Goal: Task Accomplishment & Management: Manage account settings

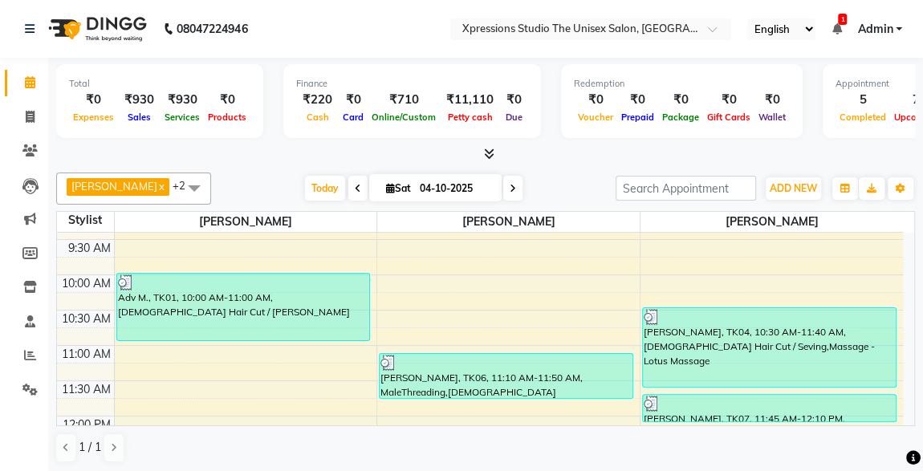
scroll to position [102, 0]
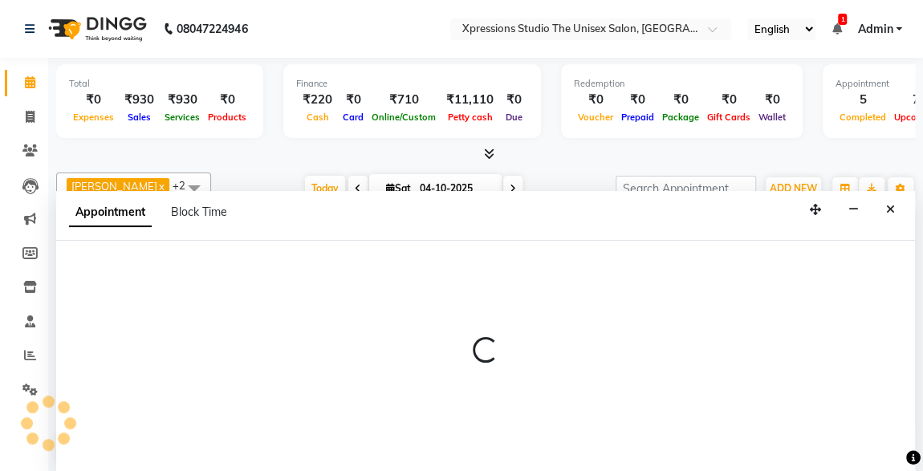
select select "57589"
select select "tentative"
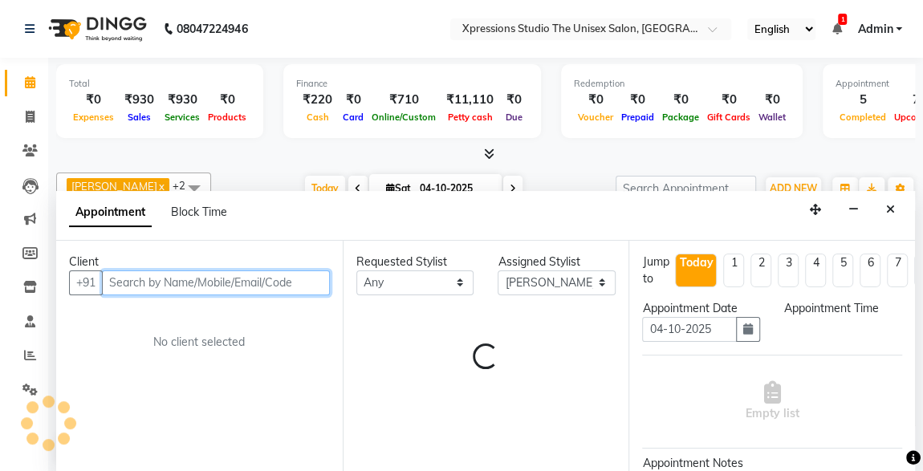
select select "600"
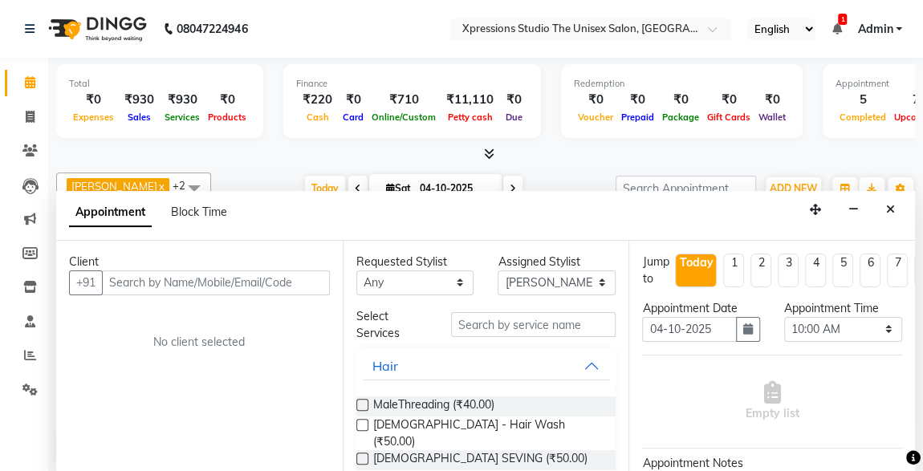
click at [693, 278] on li "Today" at bounding box center [696, 271] width 42 height 34
select select "600"
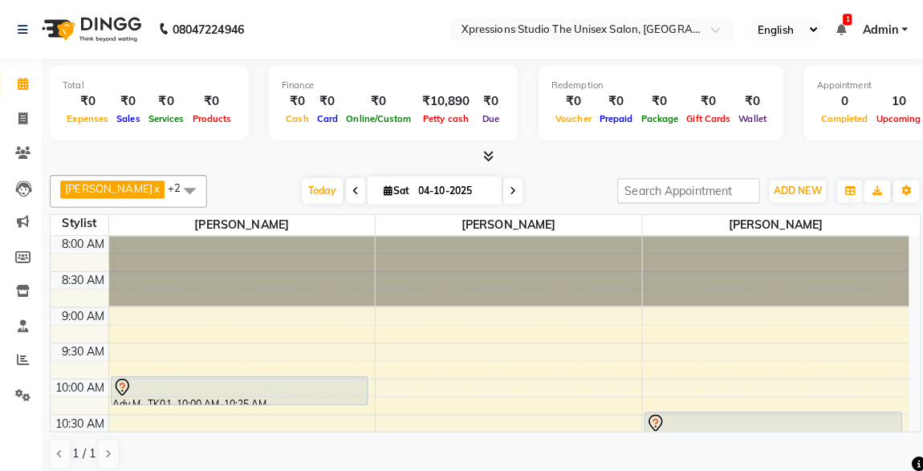
scroll to position [414, 0]
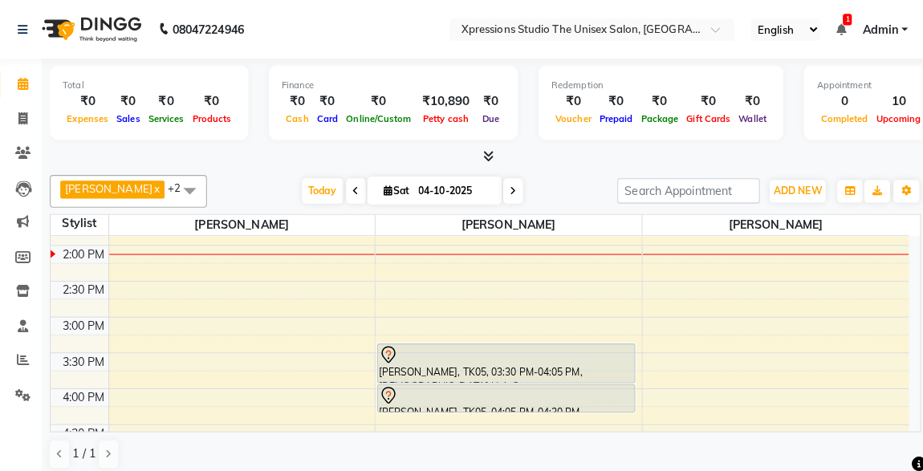
click at [834, 23] on icon at bounding box center [836, 28] width 10 height 11
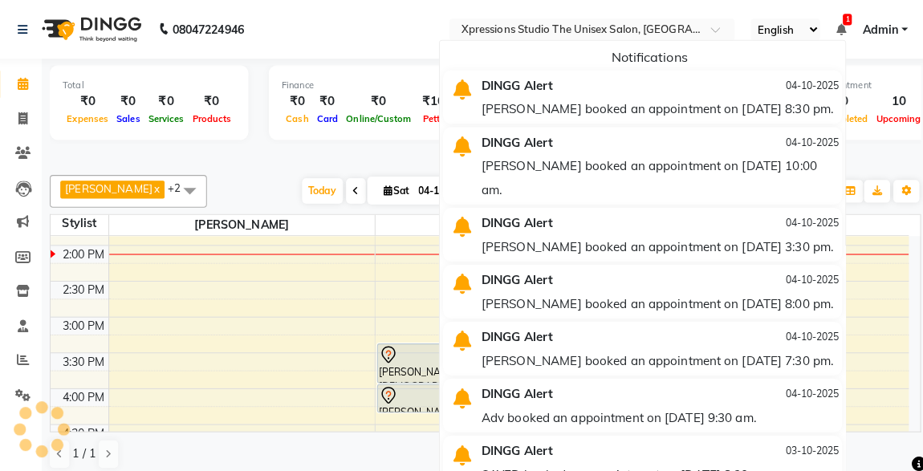
click at [834, 23] on icon at bounding box center [836, 28] width 10 height 11
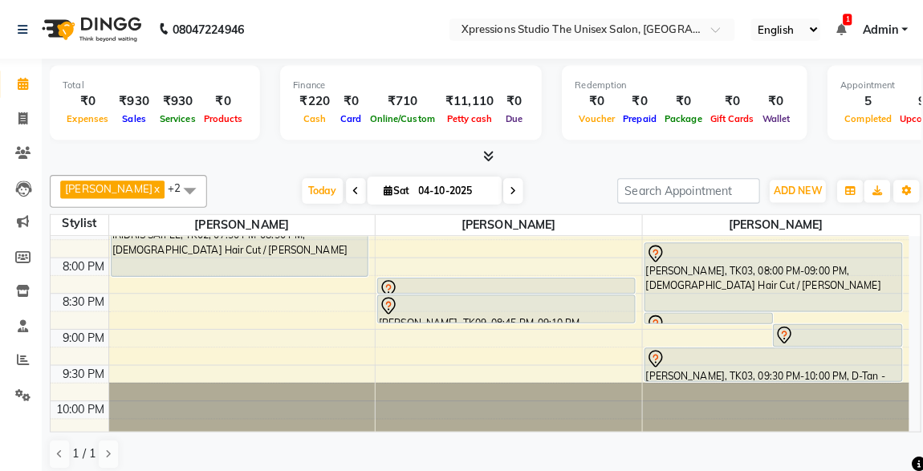
scroll to position [845, 0]
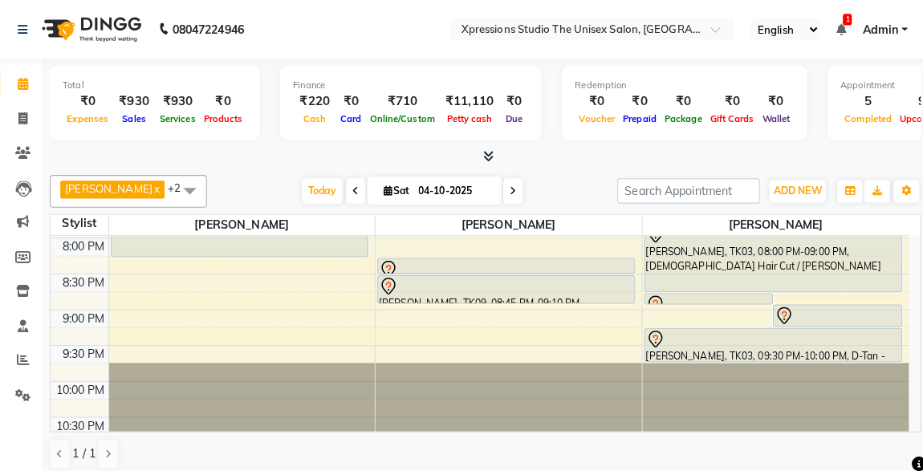
click at [425, 278] on div at bounding box center [505, 282] width 251 height 19
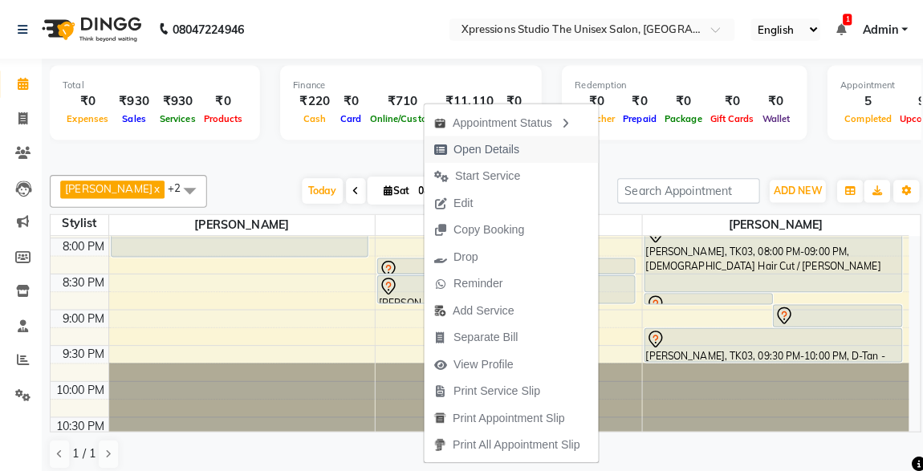
click at [473, 144] on span "Open Details" at bounding box center [486, 147] width 65 height 17
select select "7"
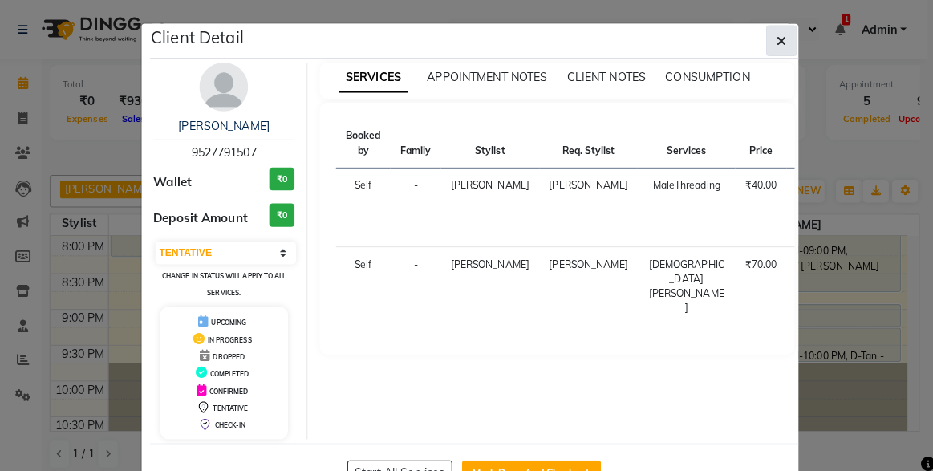
click at [774, 39] on icon "button" at bounding box center [779, 40] width 10 height 13
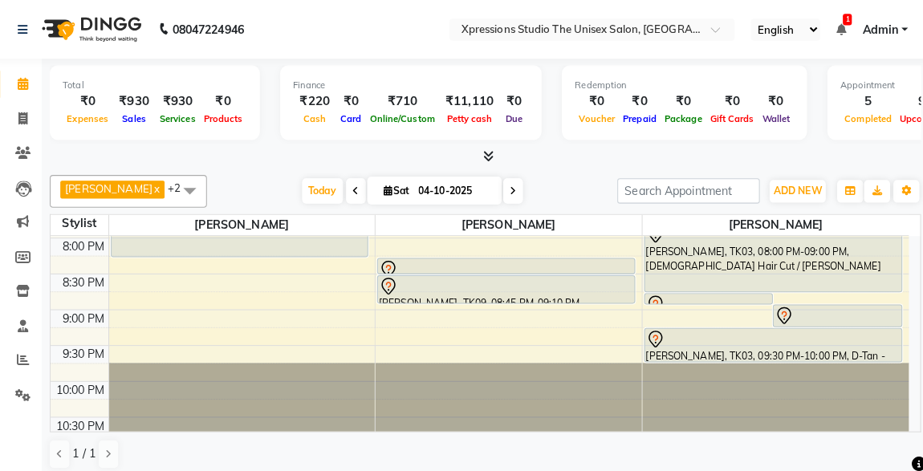
click at [843, 26] on ul "English ENGLISH Español العربية मराठी हिंदी ગુજરાતી தமிழ் 中文 1 Notifications no…" at bounding box center [824, 29] width 171 height 22
click at [839, 26] on icon at bounding box center [836, 28] width 10 height 11
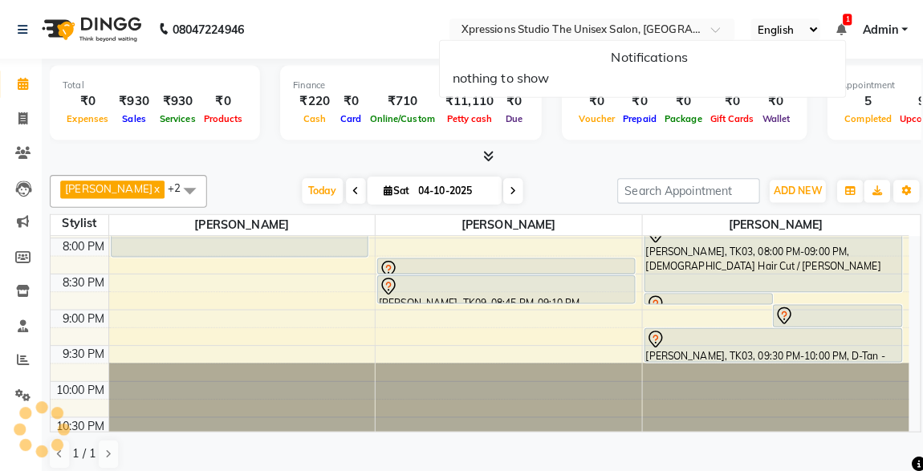
click at [839, 26] on icon at bounding box center [836, 28] width 10 height 11
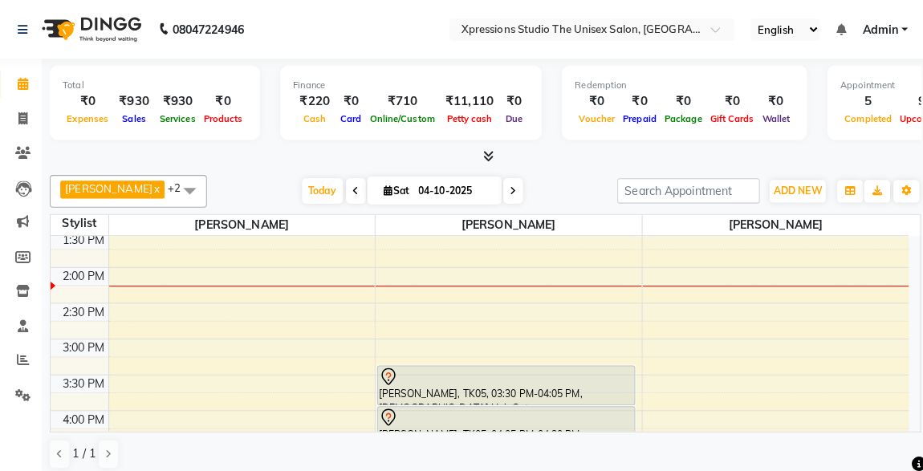
scroll to position [387, 0]
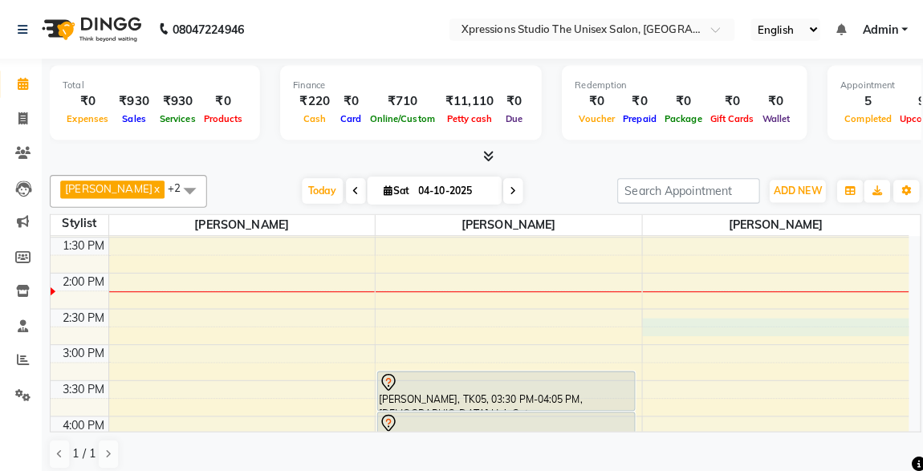
click at [819, 327] on div "8:00 AM 8:30 AM 9:00 AM 9:30 AM 10:00 AM 10:30 AM 11:00 AM 11:30 AM 12:00 PM 12…" at bounding box center [480, 375] width 846 height 1059
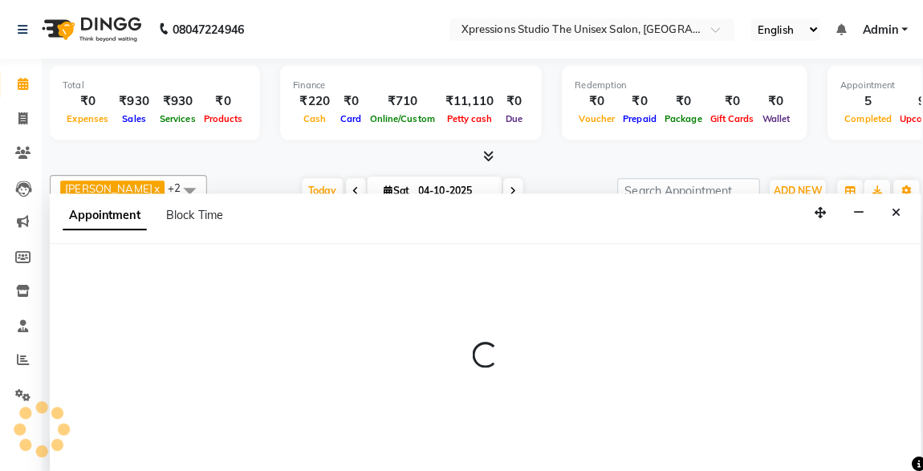
scroll to position [0, 0]
select select "57589"
select select "885"
select select "tentative"
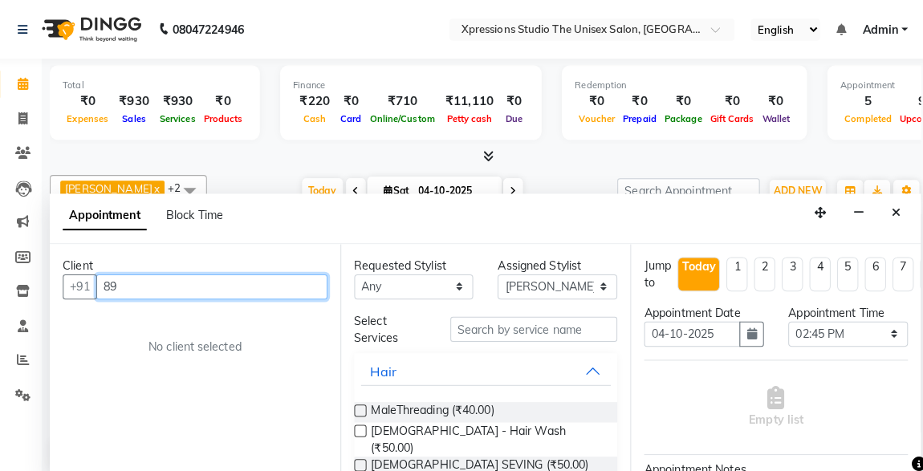
click at [258, 278] on input "89" at bounding box center [216, 282] width 228 height 25
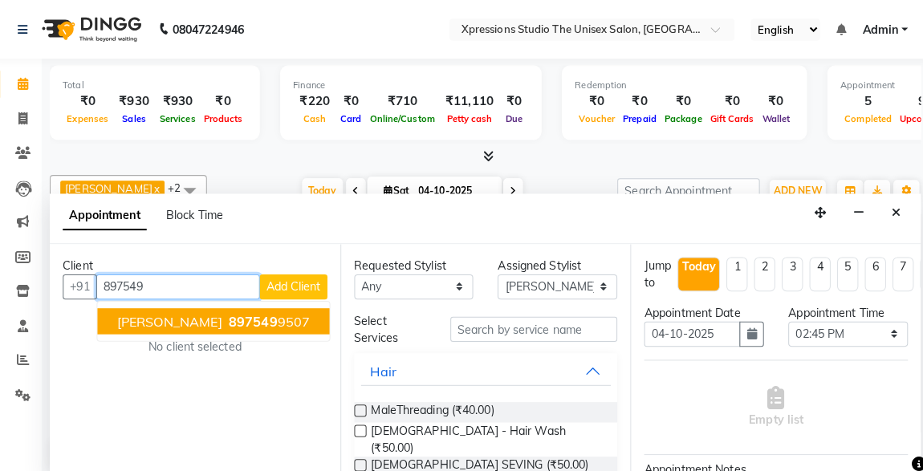
click at [253, 314] on span "897549" at bounding box center [257, 316] width 48 height 16
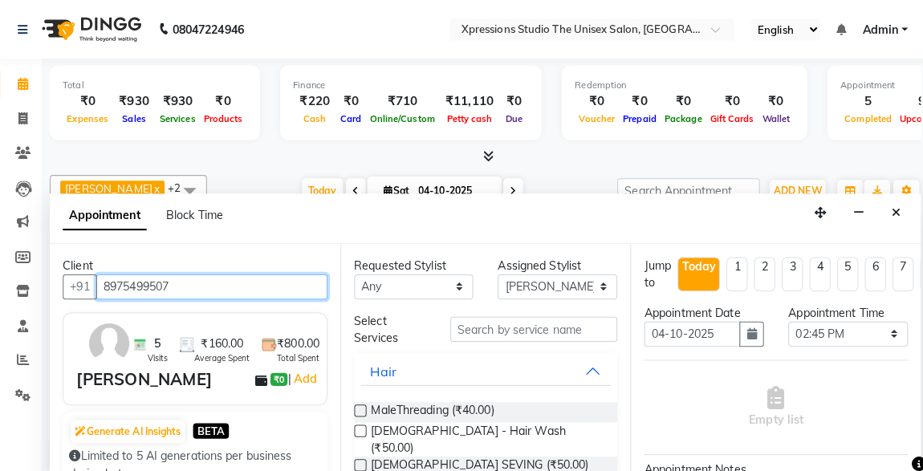
type input "8975499507"
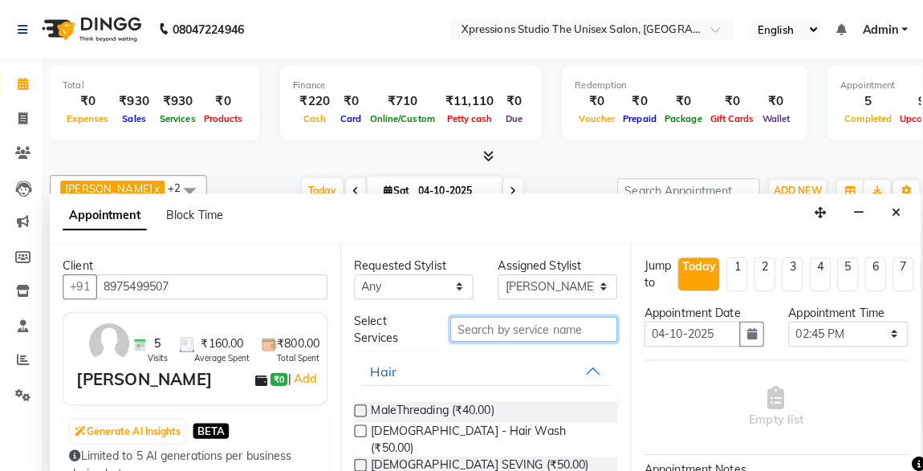
click at [571, 327] on input "text" at bounding box center [533, 324] width 165 height 25
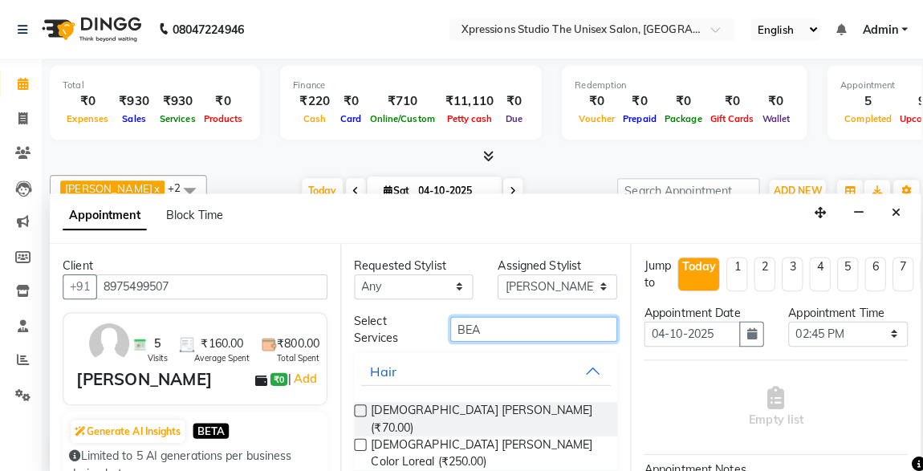
type input "BEA"
click at [362, 466] on label at bounding box center [362, 472] width 12 height 12
click at [362, 469] on input "checkbox" at bounding box center [361, 474] width 10 height 10
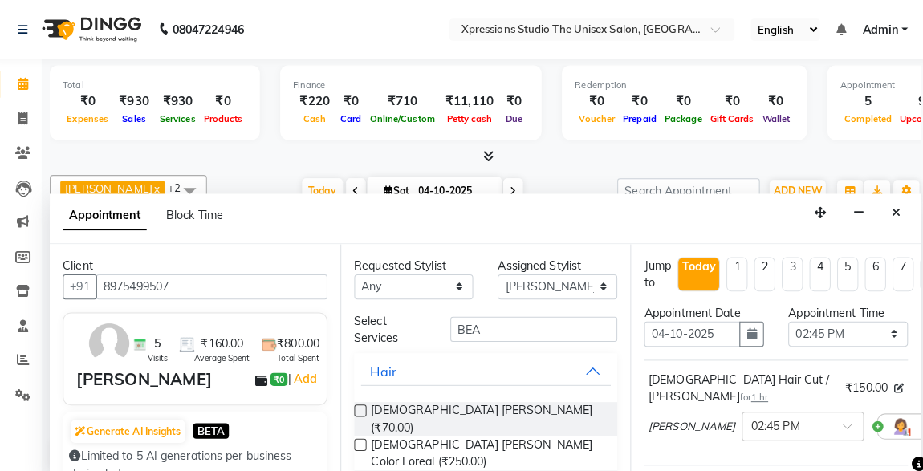
checkbox input "false"
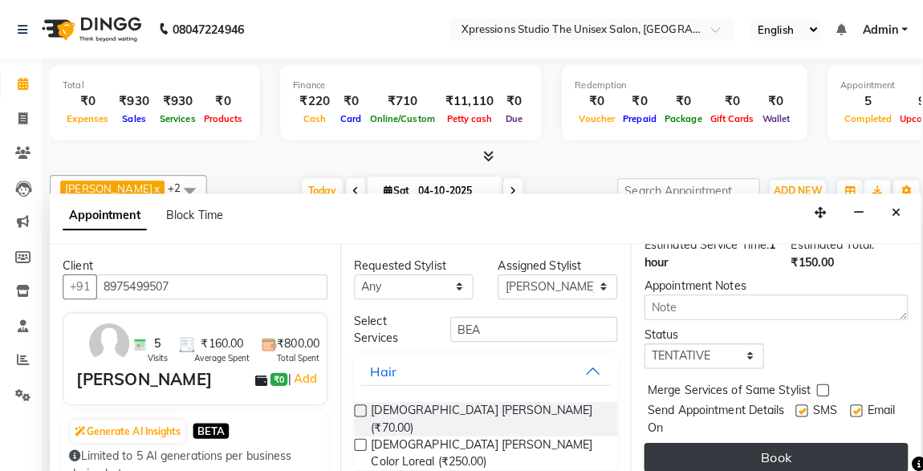
click at [815, 441] on button "Book" at bounding box center [772, 451] width 260 height 29
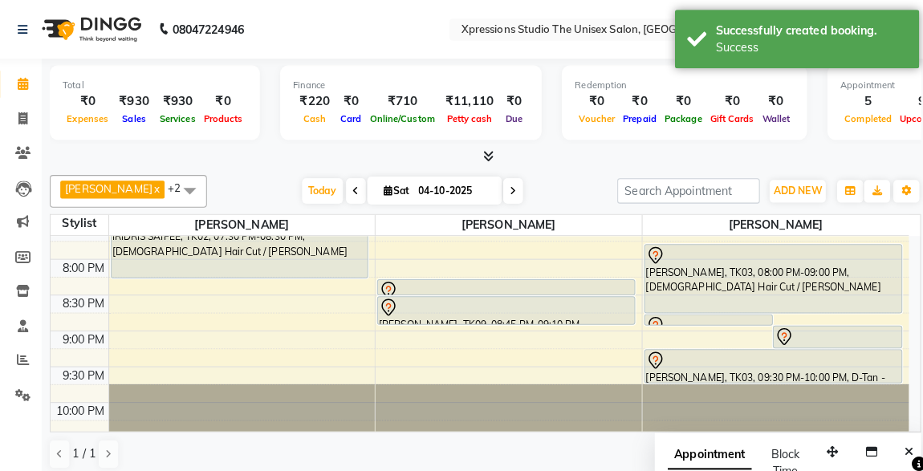
scroll to position [827, 0]
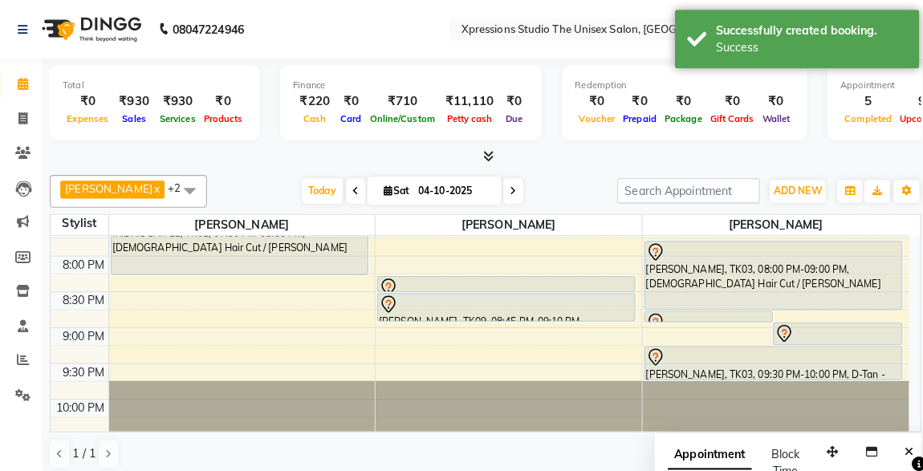
click at [542, 293] on div at bounding box center [505, 300] width 251 height 19
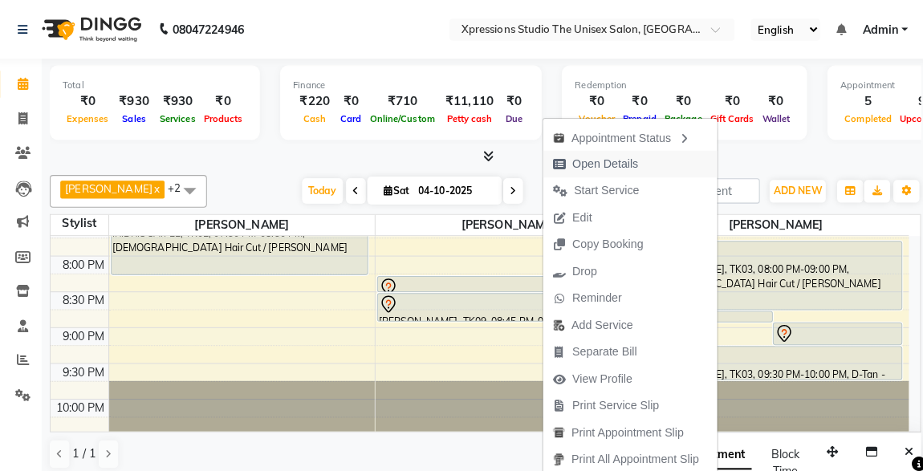
drag, startPoint x: 542, startPoint y: 293, endPoint x: 598, endPoint y: 161, distance: 143.8
click at [598, 161] on ul "Appointment Status Open Details Start Service Edit Copy Booking Drop Reminder A…" at bounding box center [628, 293] width 173 height 355
click at [598, 161] on span "Open Details" at bounding box center [603, 161] width 65 height 17
select select "7"
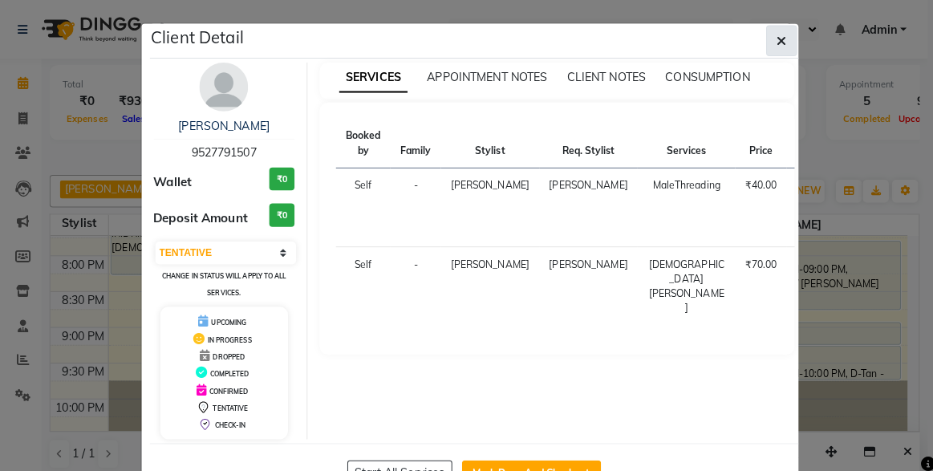
click at [774, 35] on icon "button" at bounding box center [779, 40] width 10 height 13
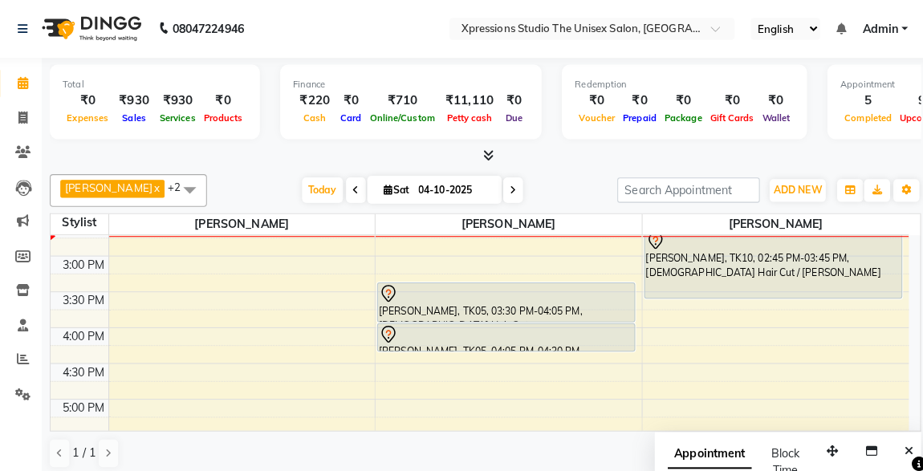
scroll to position [445, 0]
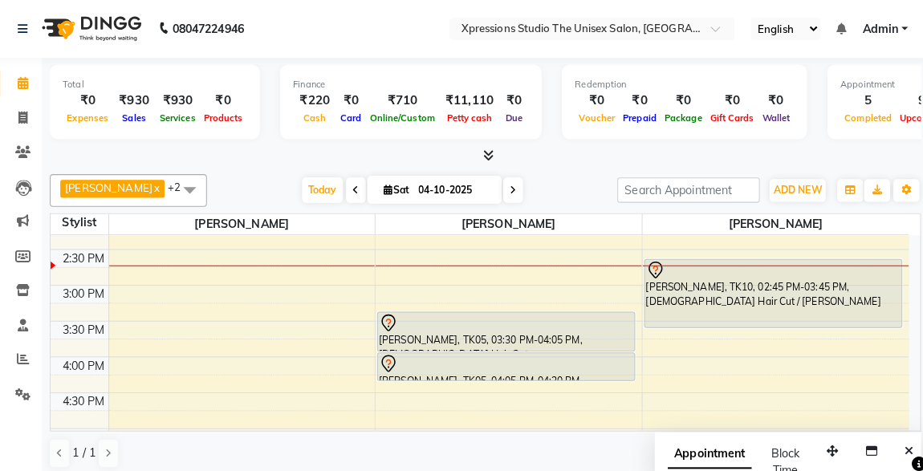
click at [747, 286] on div "[PERSON_NAME], TK10, 02:45 PM-03:45 PM, [DEMOGRAPHIC_DATA] Hair Cut / [PERSON_N…" at bounding box center [769, 290] width 253 height 67
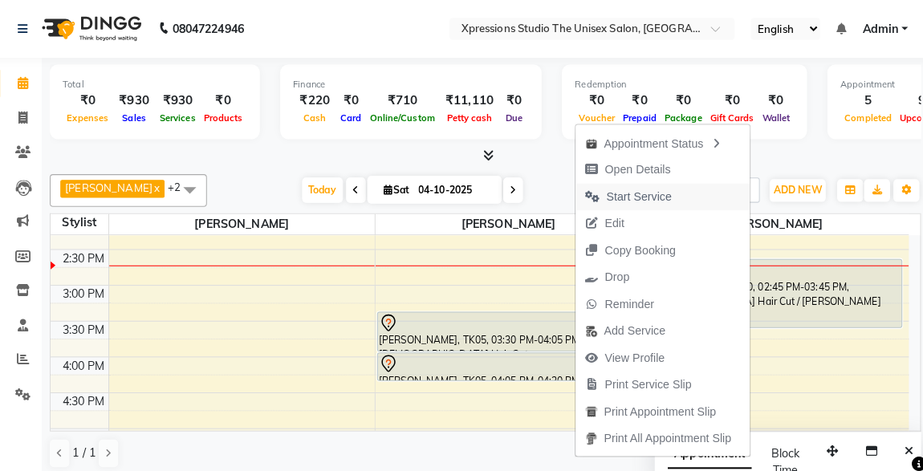
click at [620, 187] on span "Start Service" at bounding box center [637, 194] width 64 height 17
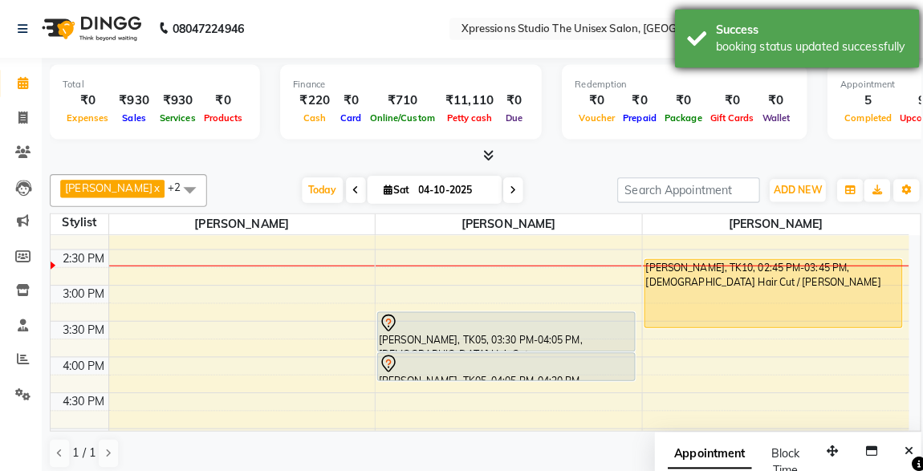
click at [794, 36] on div "Success" at bounding box center [807, 30] width 189 height 17
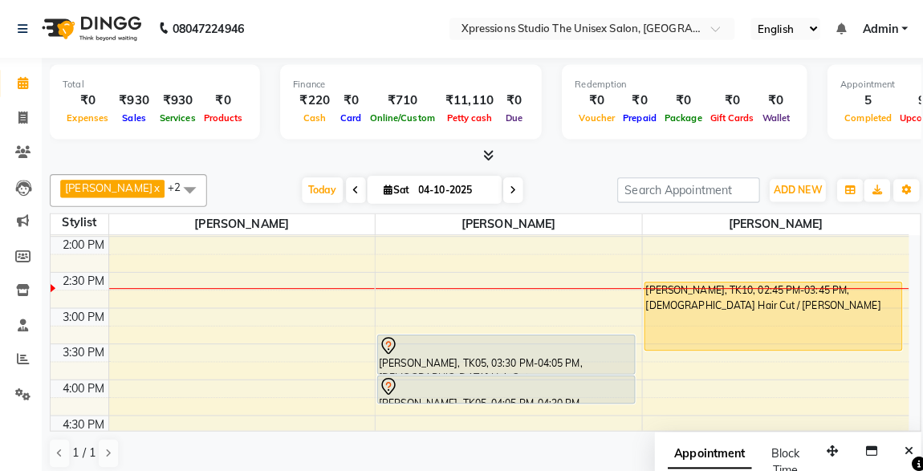
click at [914, 238] on div "8:00 AM 8:30 AM 9:00 AM 9:30 AM 10:00 AM 10:30 AM 11:00 AM 11:30 AM 12:00 PM 12…" at bounding box center [485, 329] width 857 height 193
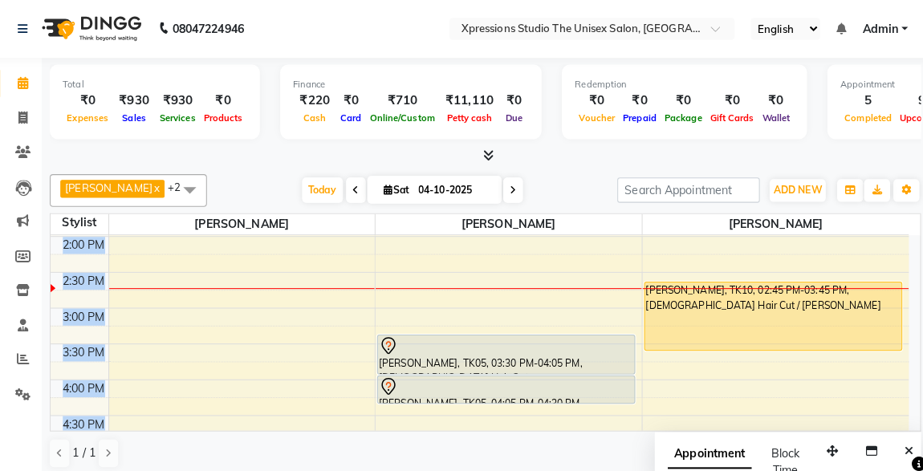
scroll to position [0, 0]
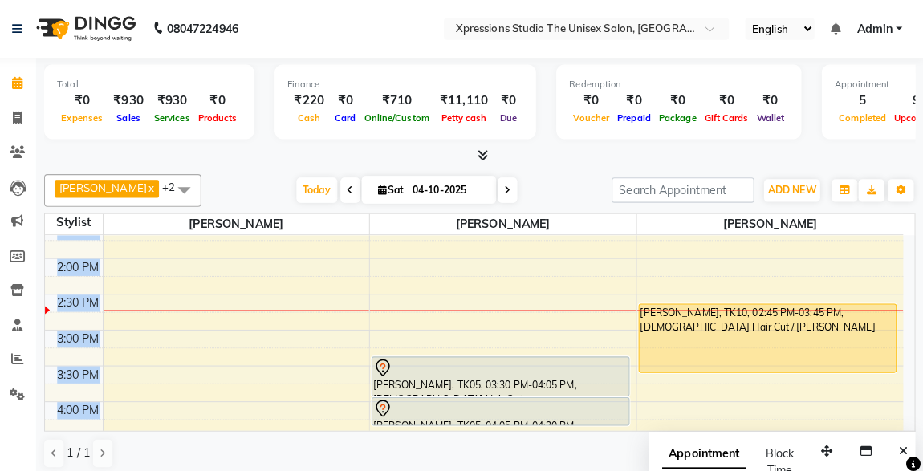
click at [919, 238] on div "Total ₹0 Expenses ₹930 Sales ₹930 Services ₹0 Products Finance ₹220 Cash ₹0 Car…" at bounding box center [485, 266] width 875 height 416
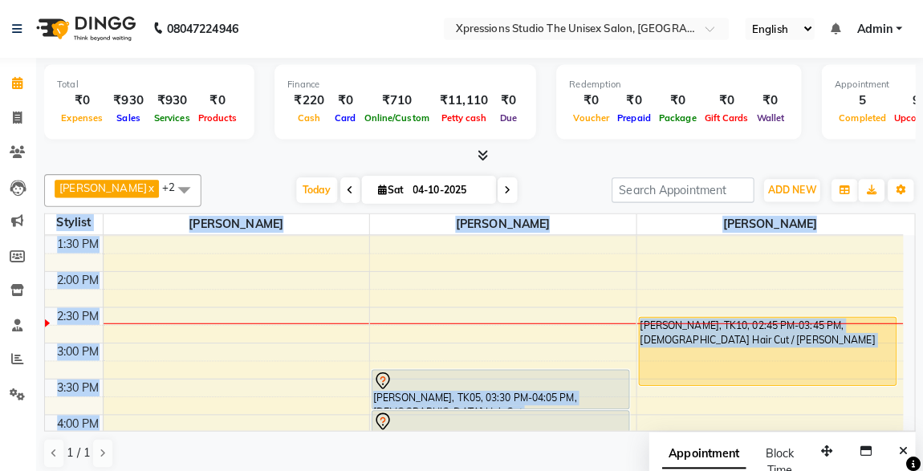
click at [919, 238] on div "Total ₹0 Expenses ₹930 Sales ₹930 Services ₹0 Products Finance ₹220 Cash ₹0 Car…" at bounding box center [485, 266] width 875 height 416
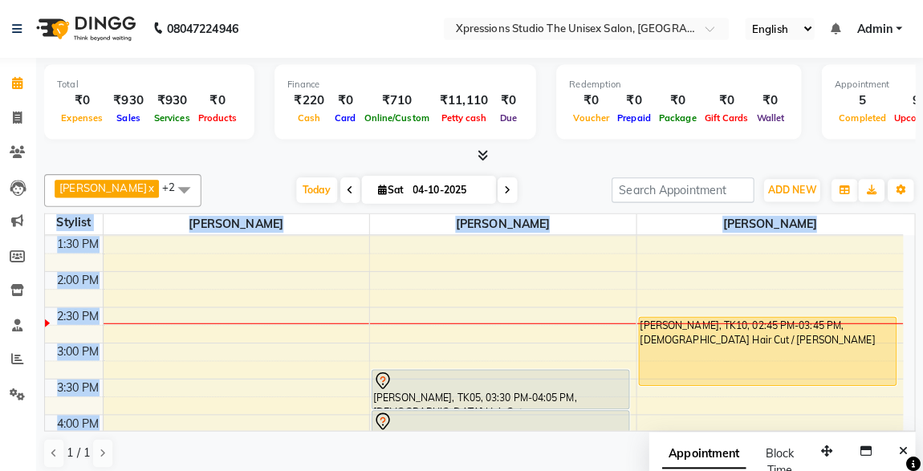
drag, startPoint x: 919, startPoint y: 238, endPoint x: 907, endPoint y: 238, distance: 12.0
click at [907, 238] on div "Total ₹0 Expenses ₹930 Sales ₹930 Services ₹0 Products Finance ₹220 Cash ₹0 Car…" at bounding box center [485, 266] width 875 height 416
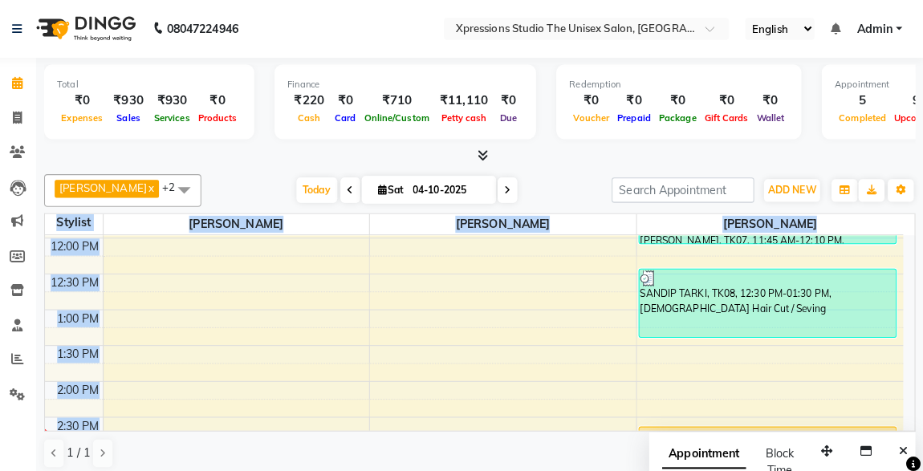
scroll to position [243, 0]
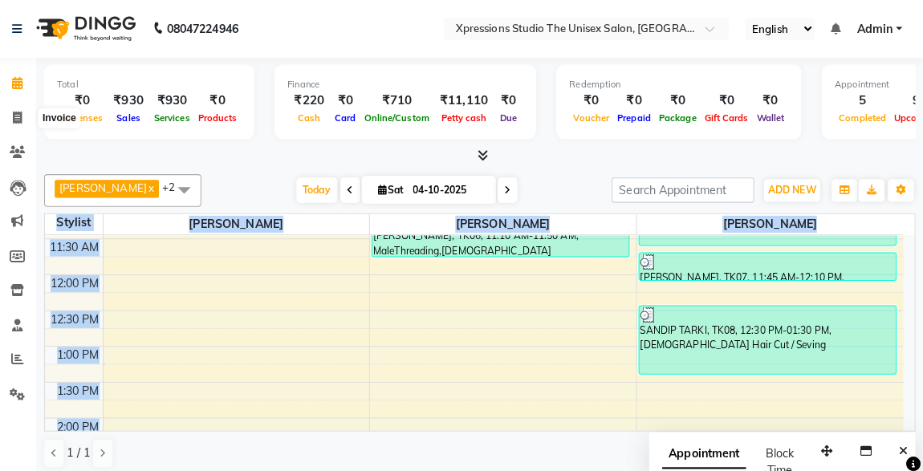
click at [27, 114] on icon at bounding box center [30, 117] width 9 height 12
select select "service"
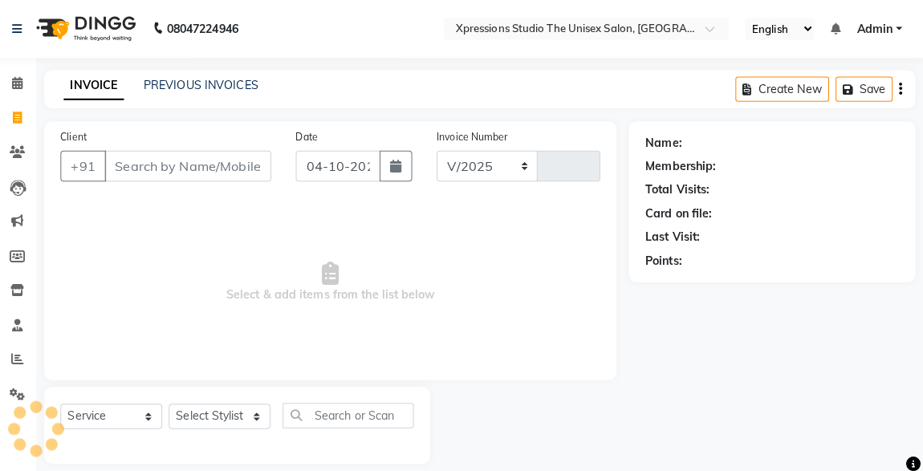
select select "7003"
type input "5302"
click at [160, 163] on input "Client" at bounding box center [198, 164] width 165 height 30
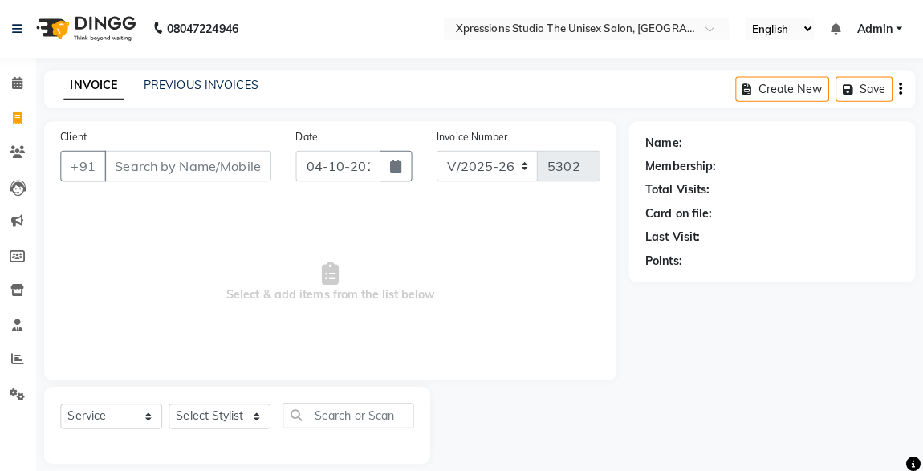
click at [160, 163] on input "Client" at bounding box center [198, 164] width 165 height 30
type input "9763710818"
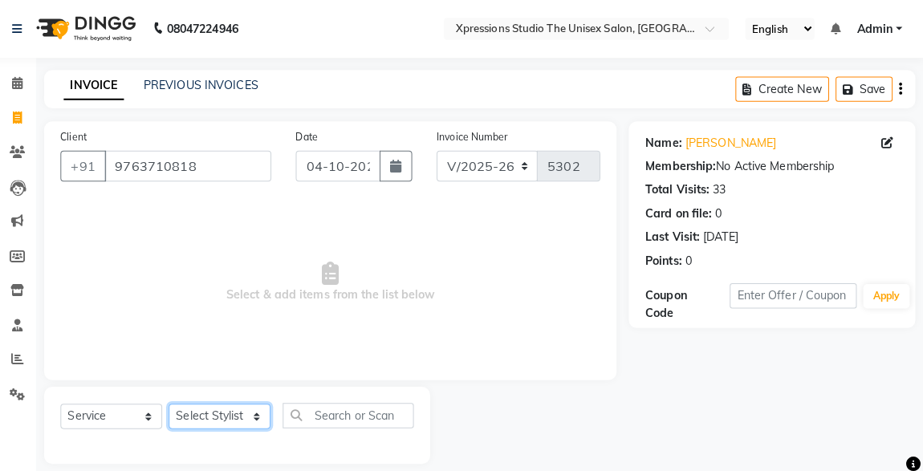
drag, startPoint x: 211, startPoint y: 413, endPoint x: 221, endPoint y: 384, distance: 30.5
click at [221, 384] on div "Select Service Product Membership Package Voucher Prepaid Gift Card Select Styl…" at bounding box center [246, 420] width 380 height 76
select select "57587"
click at [179, 399] on select "Select Stylist ADESH RAUT ROHAN BABHULKAR ROSHAN TANDULKAR" at bounding box center [229, 411] width 100 height 25
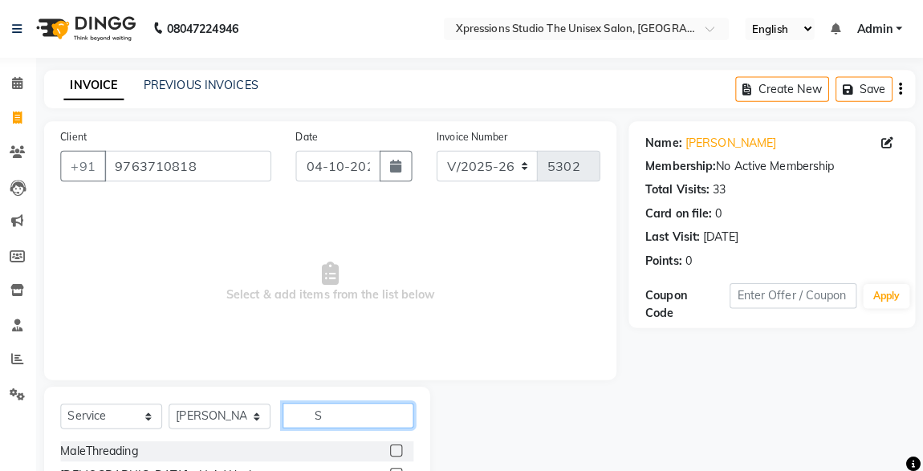
click at [342, 409] on input "S" at bounding box center [355, 410] width 129 height 25
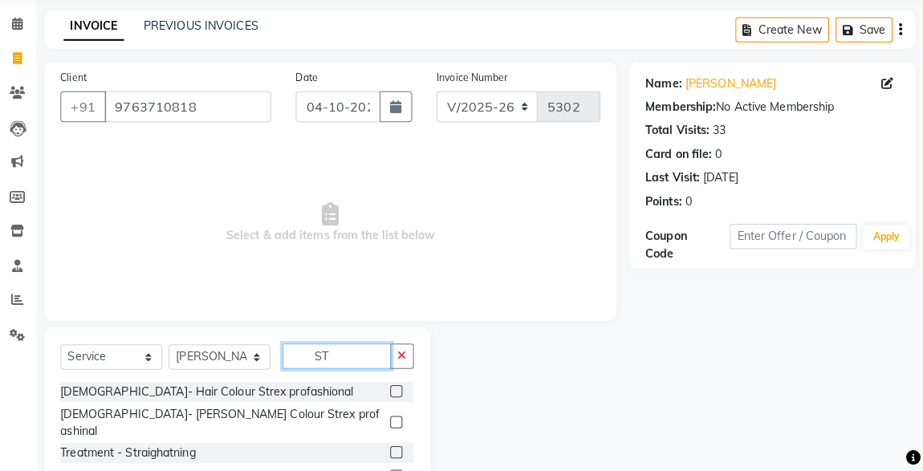
scroll to position [54, 0]
type input "ST"
click at [404, 389] on label at bounding box center [403, 391] width 12 height 12
click at [404, 389] on input "checkbox" at bounding box center [402, 392] width 10 height 10
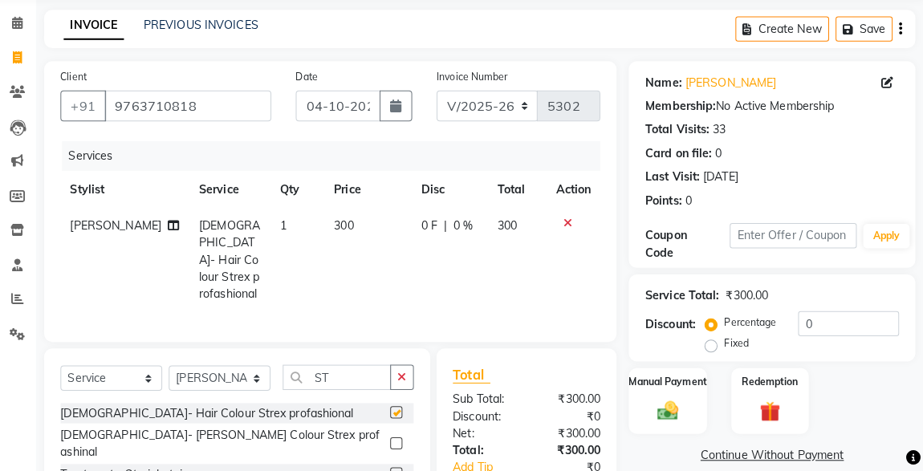
checkbox input "false"
click at [404, 437] on label at bounding box center [403, 443] width 12 height 12
click at [404, 439] on input "checkbox" at bounding box center [402, 444] width 10 height 10
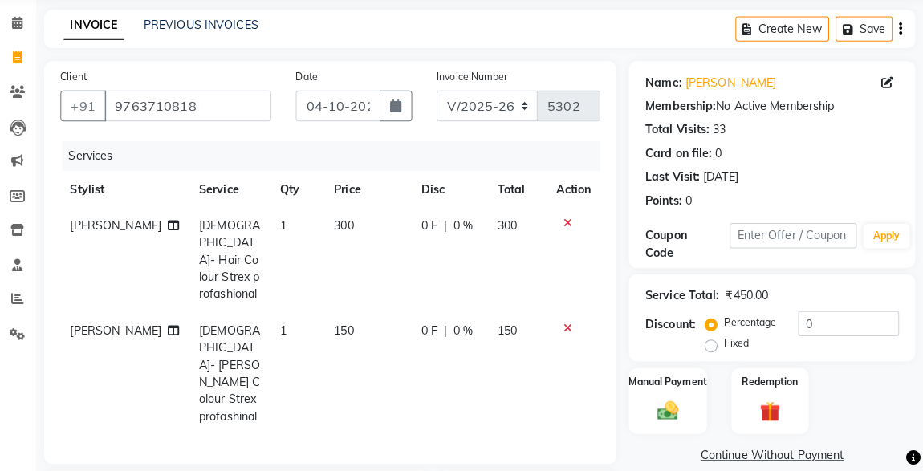
checkbox input "false"
type input "S"
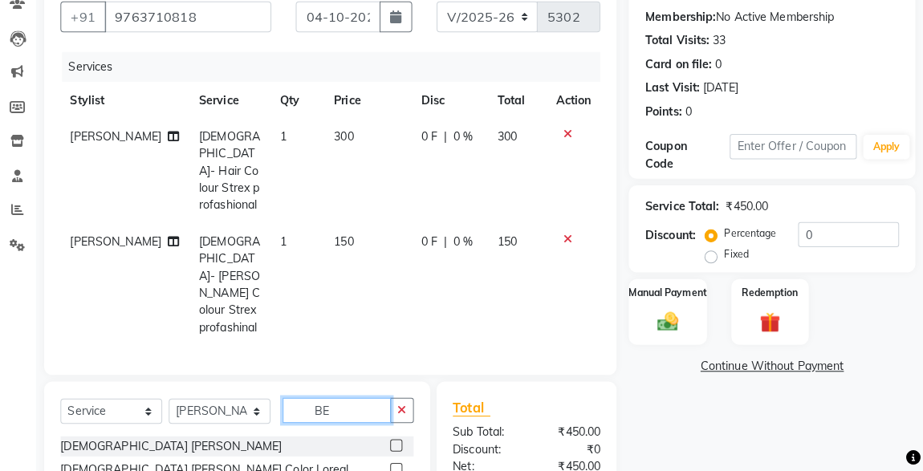
scroll to position [152, 0]
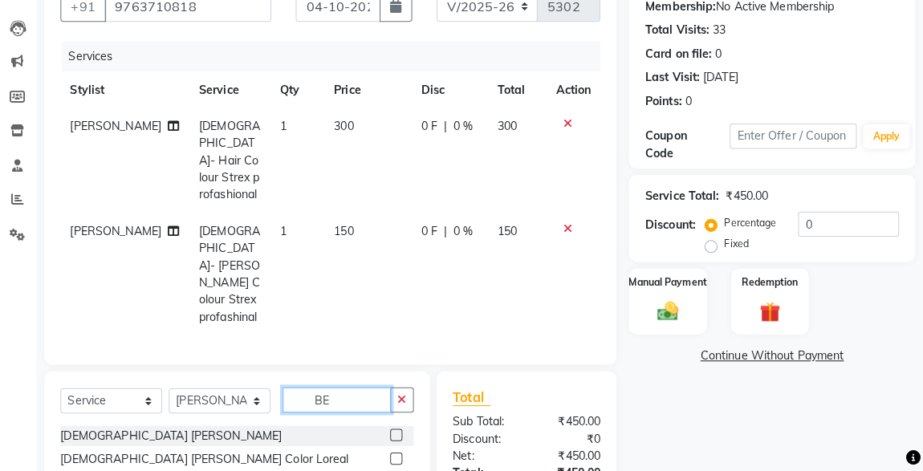
type input "BE"
click at [397, 429] on label at bounding box center [403, 435] width 12 height 12
click at [397, 431] on input "checkbox" at bounding box center [402, 436] width 10 height 10
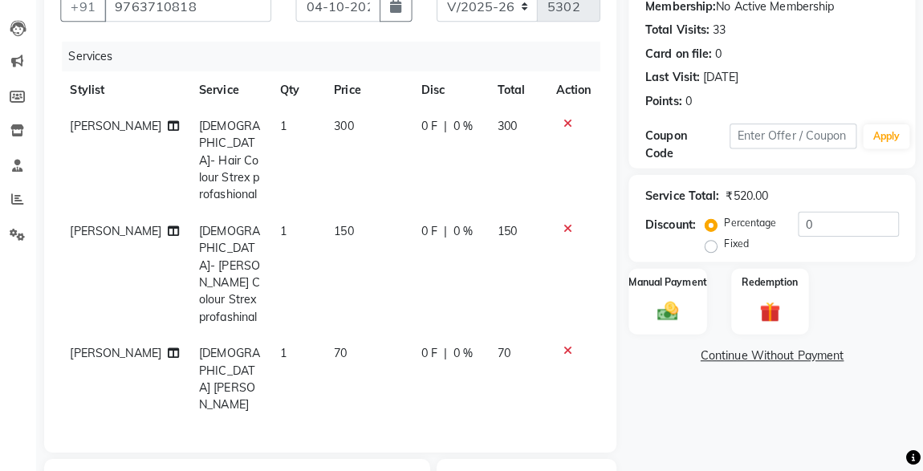
checkbox input "false"
click at [505, 347] on span "70" at bounding box center [509, 354] width 13 height 14
select select "57587"
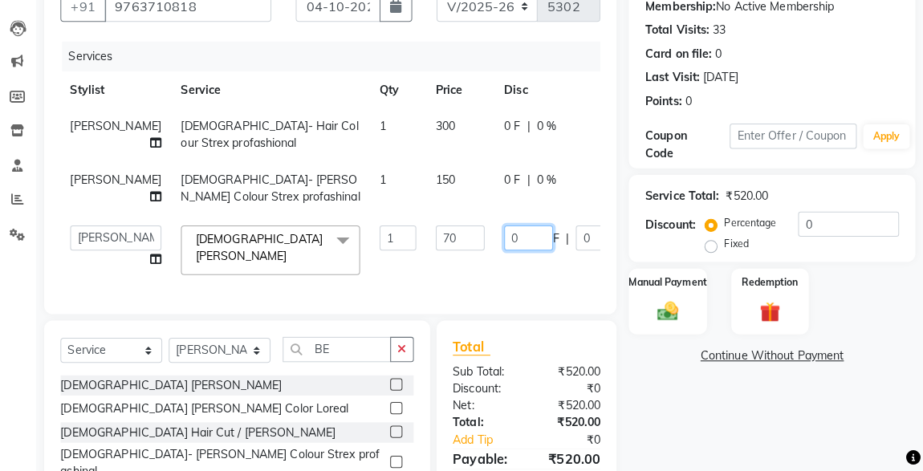
click at [511, 254] on input "0" at bounding box center [534, 241] width 48 height 25
type input "20"
click at [678, 322] on img at bounding box center [670, 313] width 35 height 25
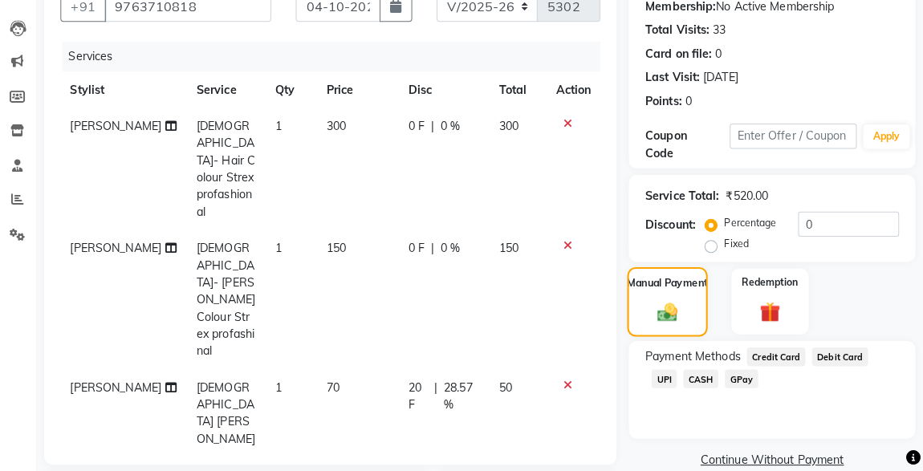
scroll to position [326, 0]
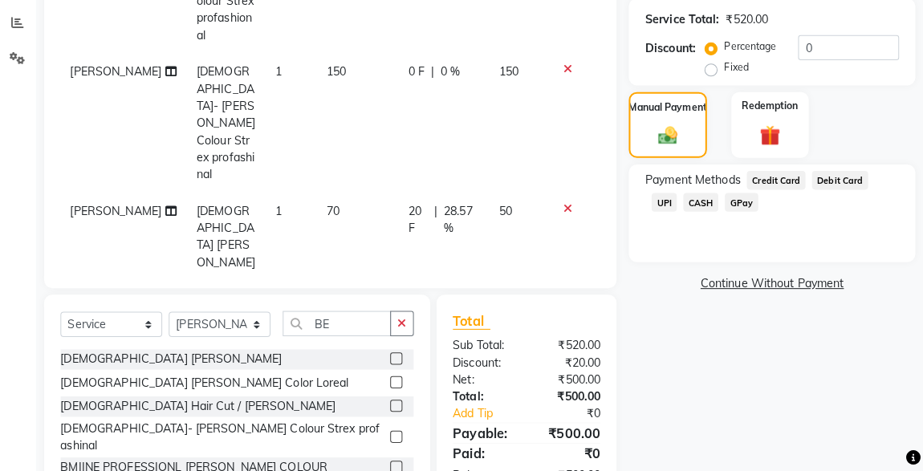
click at [680, 197] on span "UPI" at bounding box center [667, 206] width 25 height 18
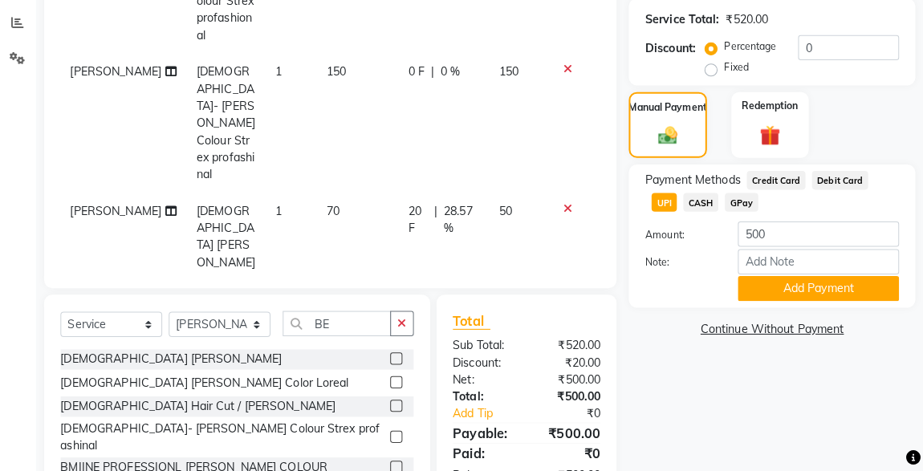
click at [820, 296] on button "Add Payment" at bounding box center [819, 290] width 159 height 25
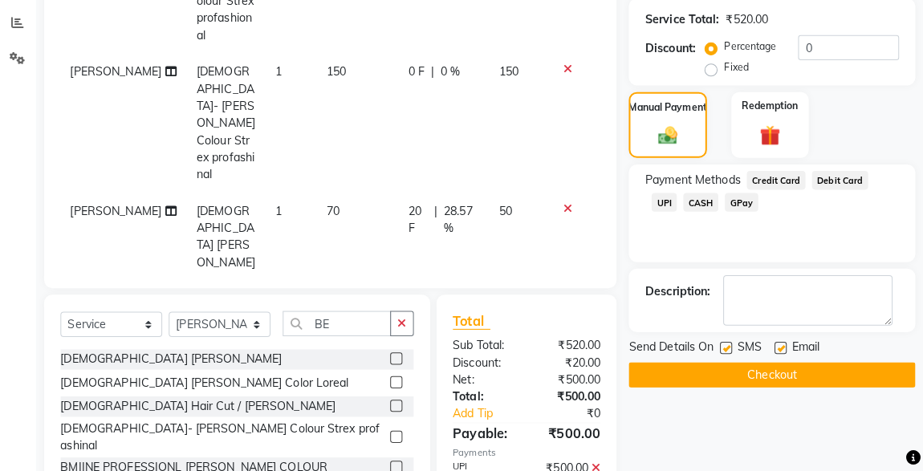
click at [729, 347] on label at bounding box center [728, 349] width 12 height 12
click at [729, 347] on input "checkbox" at bounding box center [727, 350] width 10 height 10
checkbox input "false"
click at [763, 378] on button "Checkout" at bounding box center [773, 376] width 282 height 25
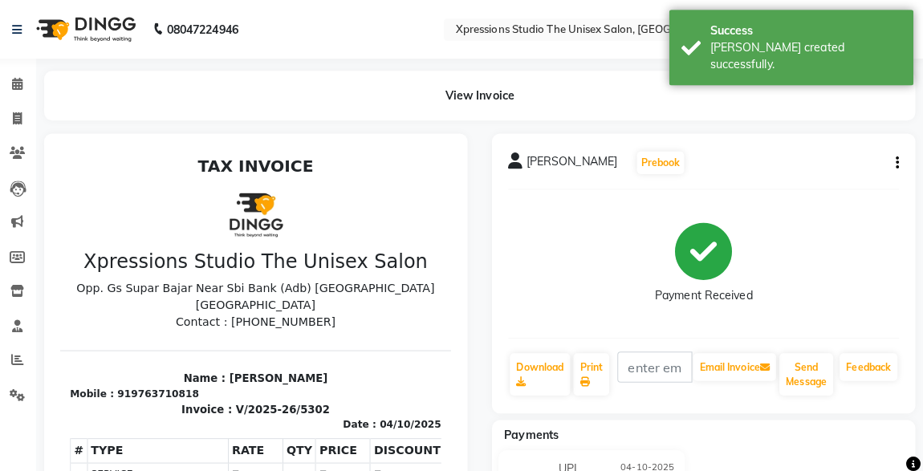
click at [16, 72] on link "Calendar" at bounding box center [24, 83] width 39 height 26
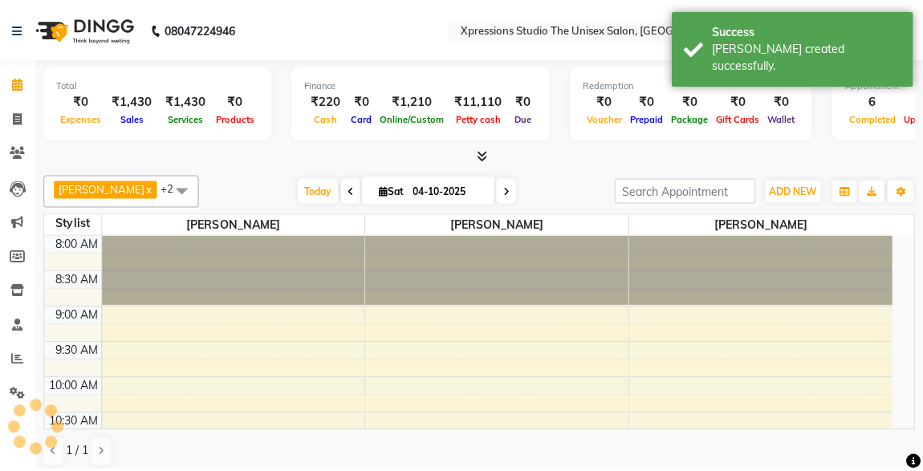
scroll to position [417, 0]
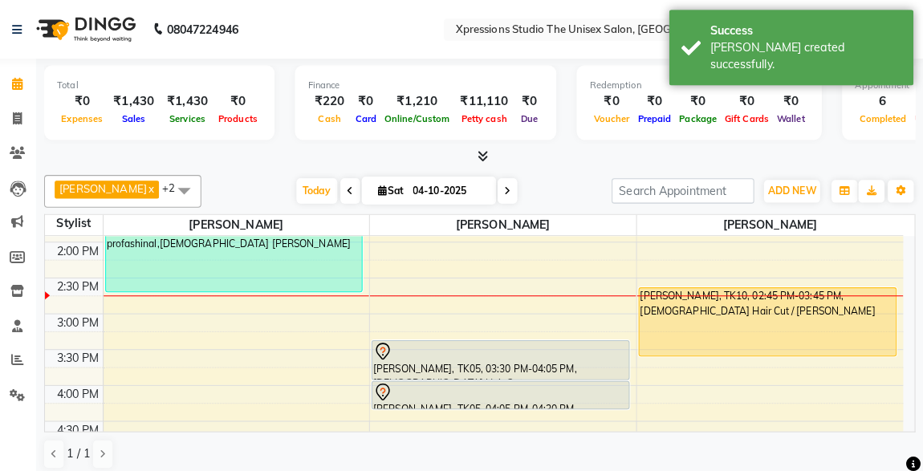
click at [919, 335] on div "Total ₹0 Expenses ₹1,430 Sales ₹1,430 Services ₹0 Products Finance ₹220 Cash ₹0…" at bounding box center [485, 266] width 875 height 416
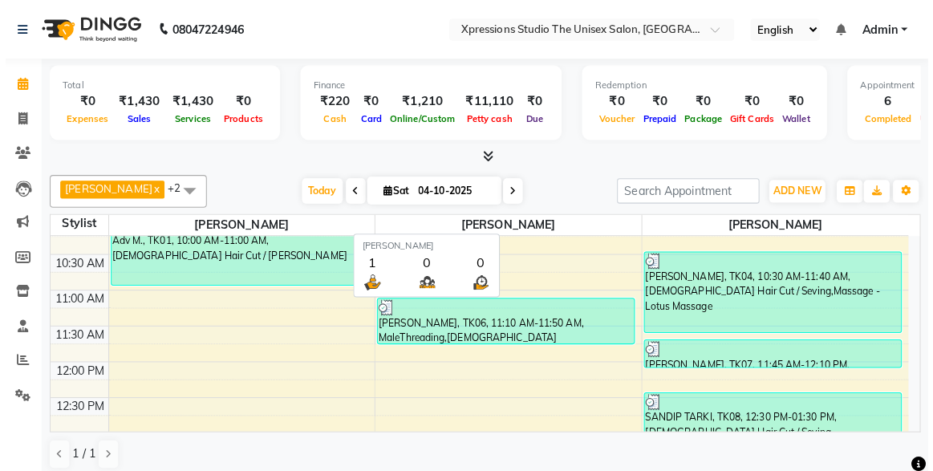
scroll to position [169, 0]
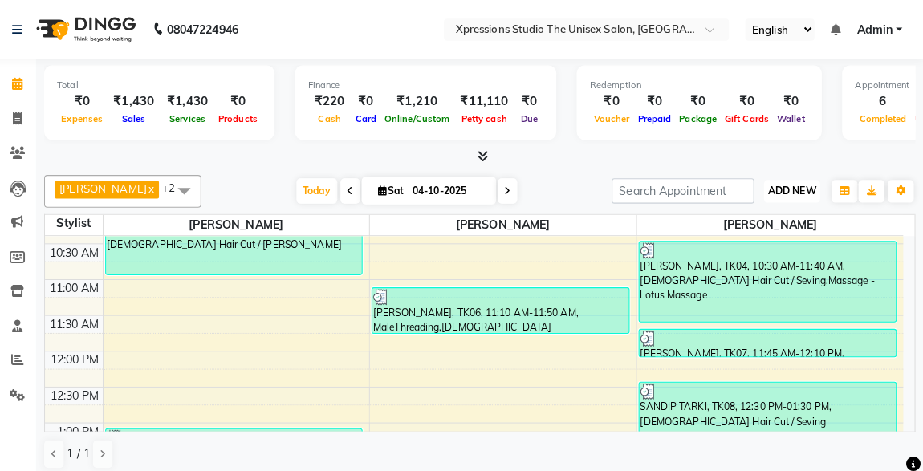
click at [797, 187] on span "ADD NEW" at bounding box center [793, 188] width 47 height 12
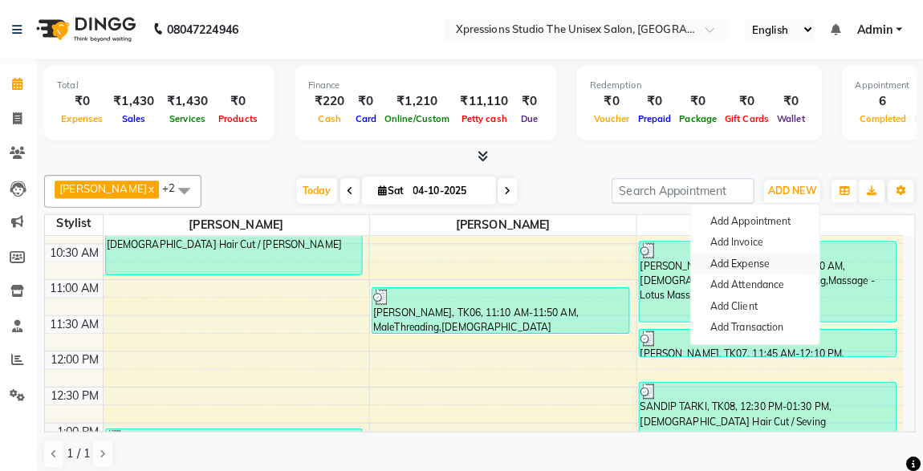
click at [750, 259] on link "Add Expense" at bounding box center [756, 260] width 127 height 21
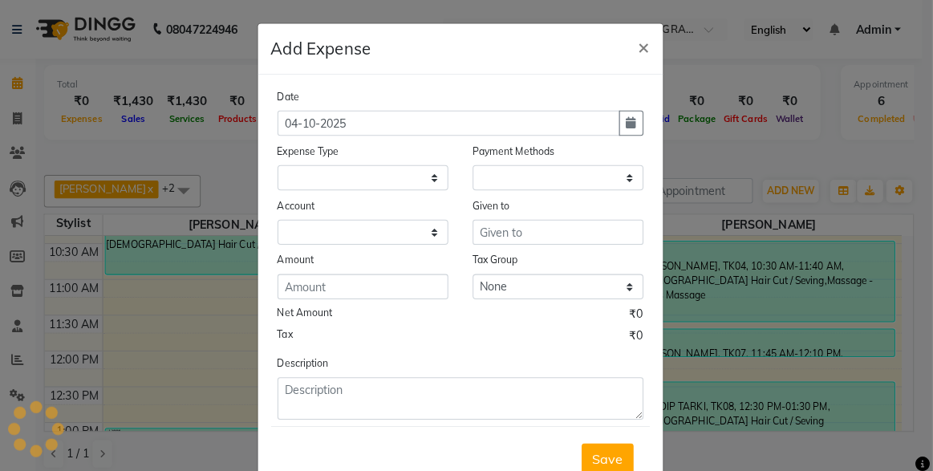
select select "1"
select select "6063"
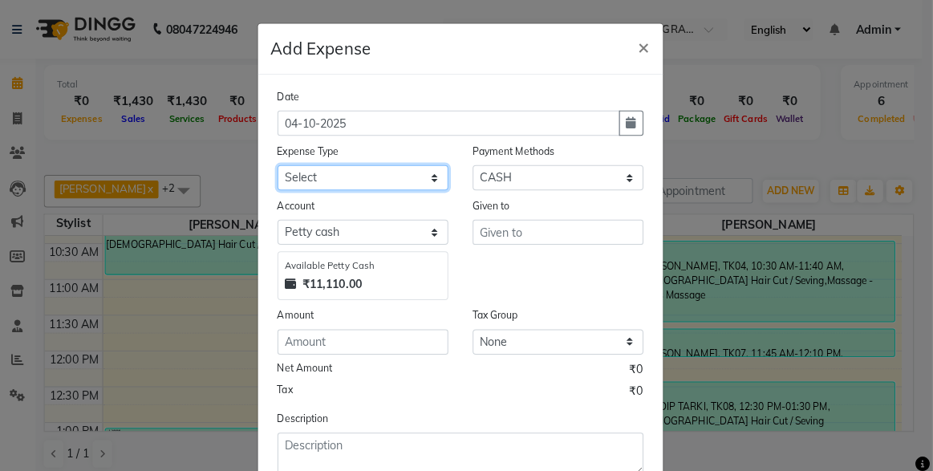
click at [339, 168] on select "Select Adesh Advance Advance Salary Bank charges Cash transfer to bank Client S…" at bounding box center [370, 175] width 169 height 25
click at [323, 166] on select "Select Adesh Advance Advance Salary Bank charges Cash transfer to bank Client S…" at bounding box center [370, 175] width 169 height 25
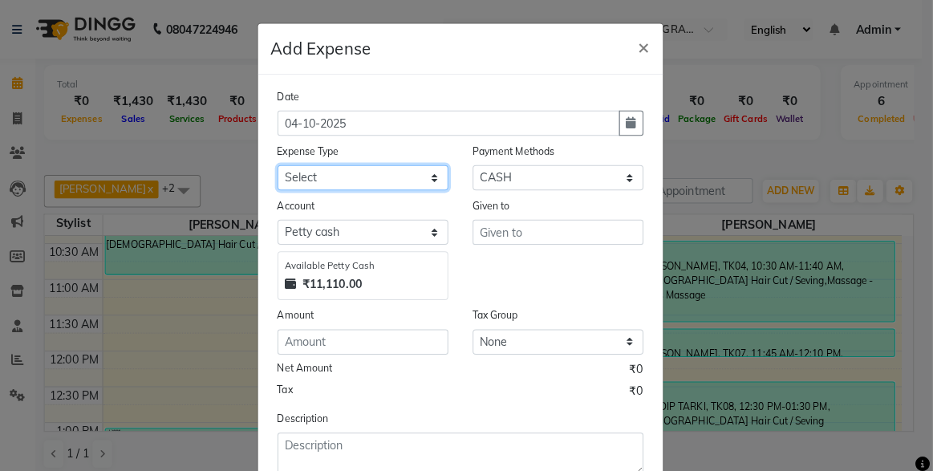
select select "23915"
click at [286, 163] on select "Select Adesh Advance Advance Salary Bank charges Cash transfer to bank Client S…" at bounding box center [370, 175] width 169 height 25
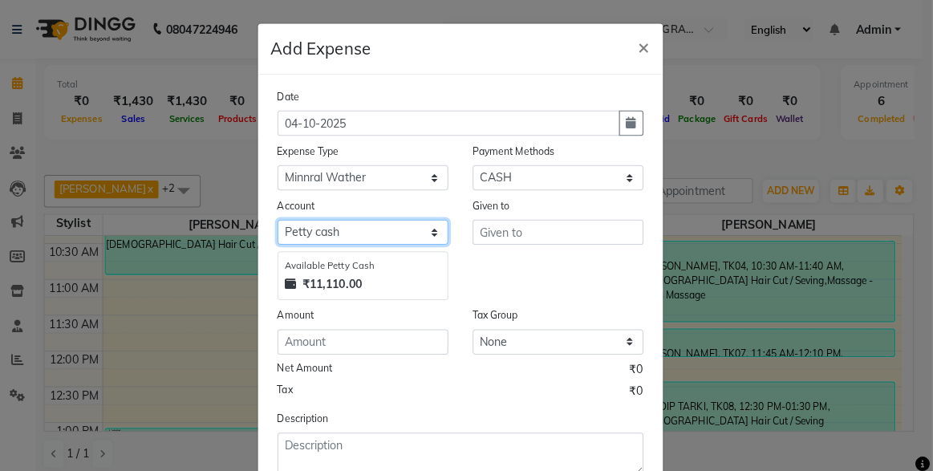
click at [319, 221] on select "Select Petty cash Default account" at bounding box center [370, 229] width 169 height 25
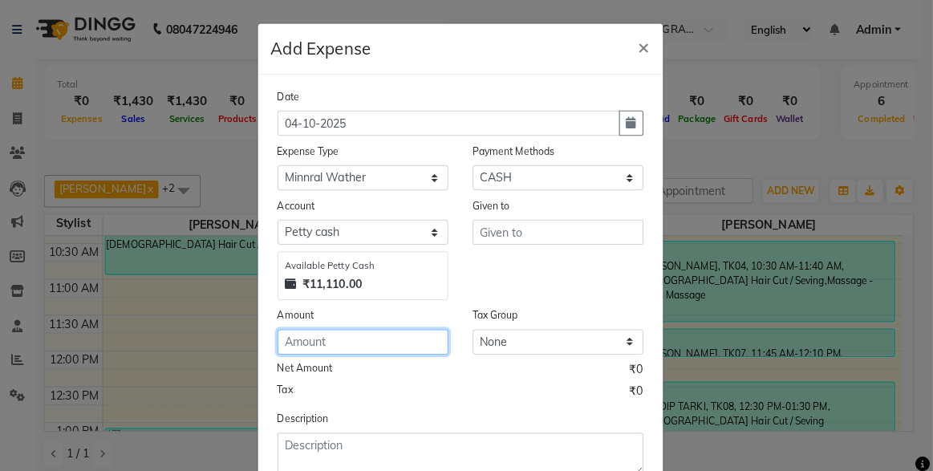
click at [339, 342] on input "number" at bounding box center [370, 337] width 169 height 25
type input "650"
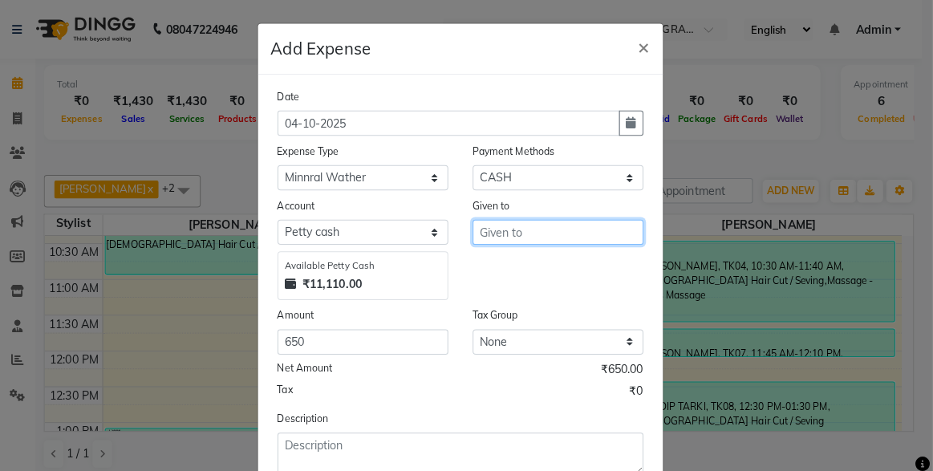
click at [511, 225] on input "text" at bounding box center [563, 229] width 169 height 25
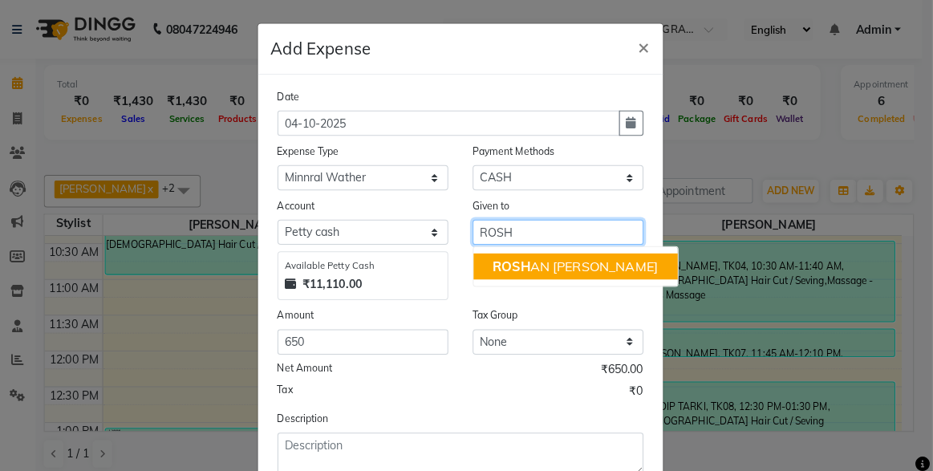
click at [516, 262] on span "ROSH" at bounding box center [517, 263] width 37 height 16
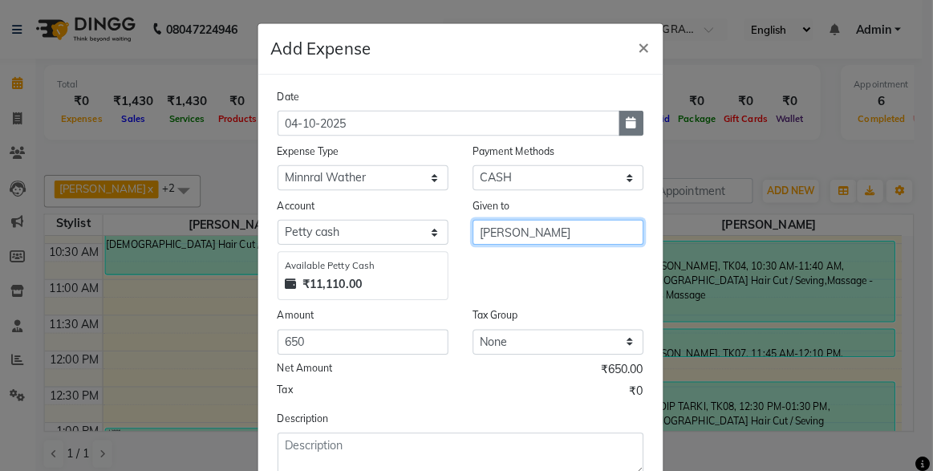
type input "[PERSON_NAME]"
click at [632, 112] on button "button" at bounding box center [636, 121] width 24 height 25
select select "10"
select select "2025"
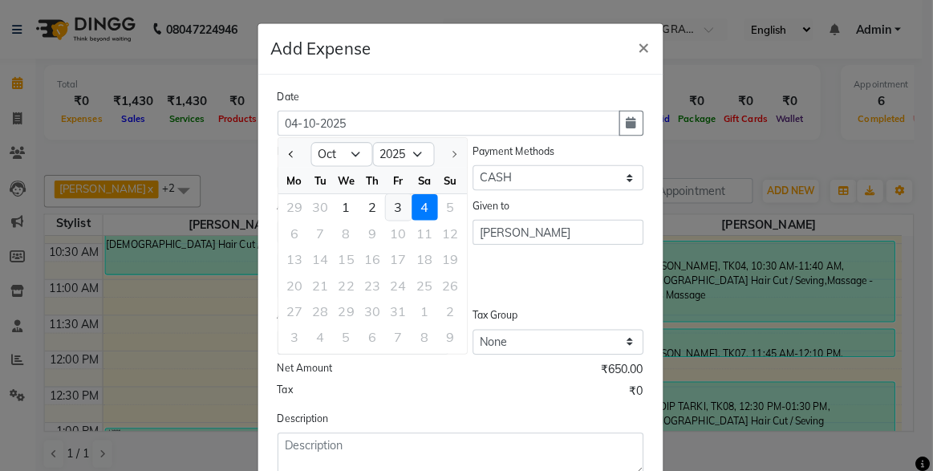
click at [397, 207] on div "3" at bounding box center [406, 205] width 26 height 26
type input "03-10-2025"
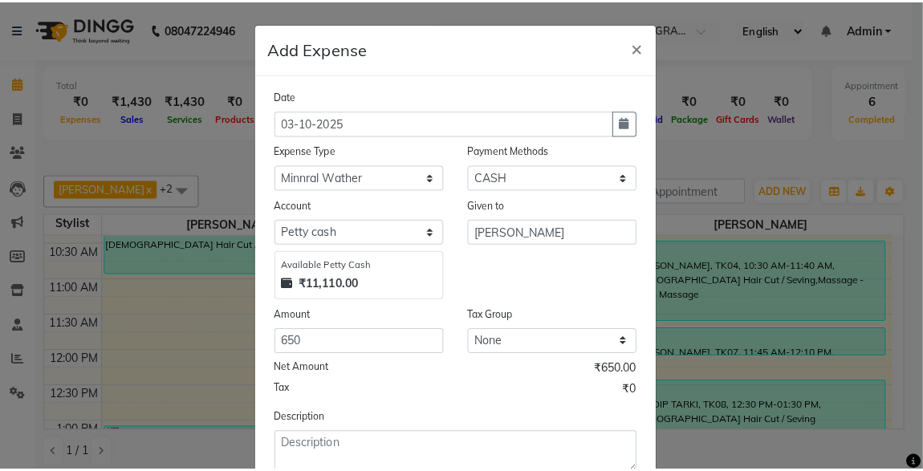
scroll to position [99, 0]
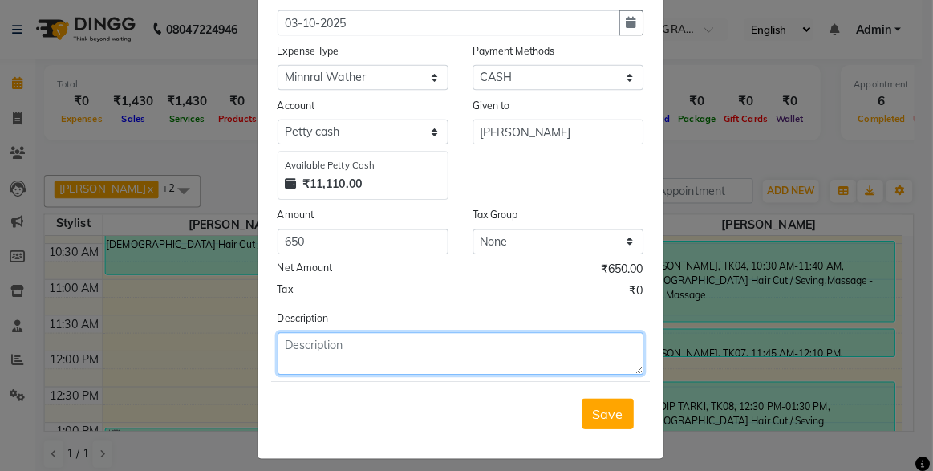
click at [462, 356] on textarea at bounding box center [466, 349] width 361 height 42
type textarea "B"
type textarea "P"
type textarea "JAR"
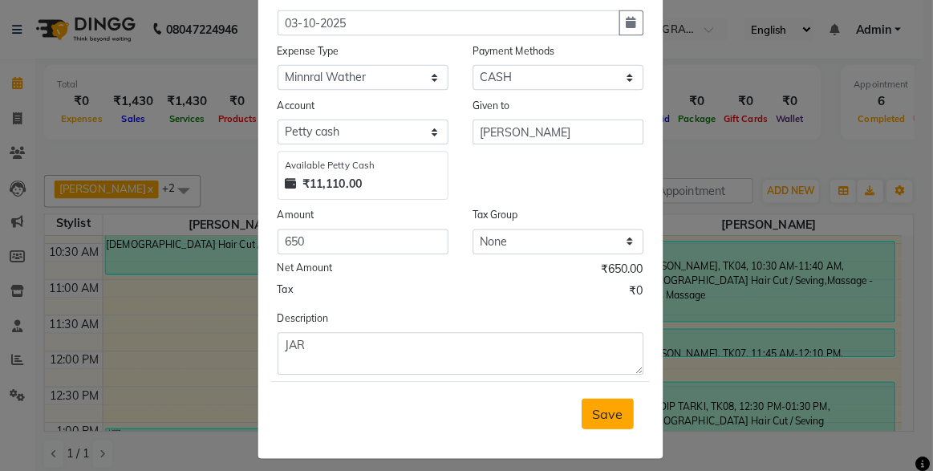
click at [595, 393] on button "Save" at bounding box center [612, 408] width 51 height 30
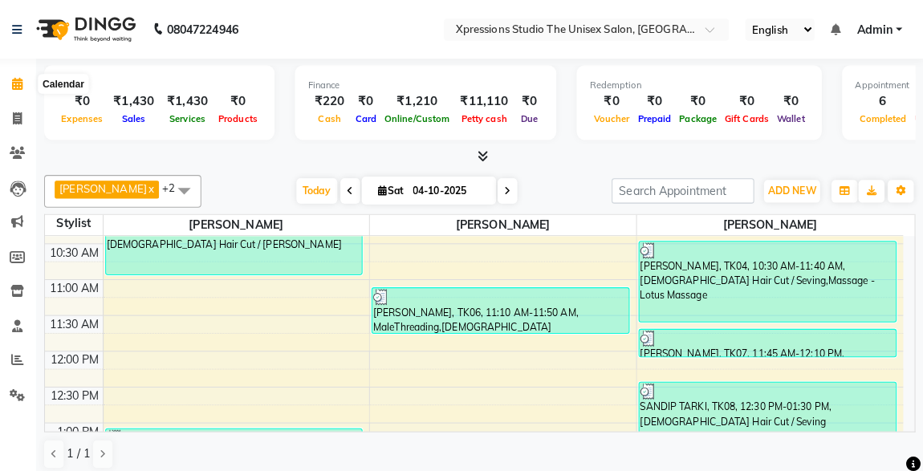
click at [30, 87] on icon at bounding box center [30, 82] width 10 height 12
click at [31, 115] on icon at bounding box center [30, 117] width 9 height 12
select select "service"
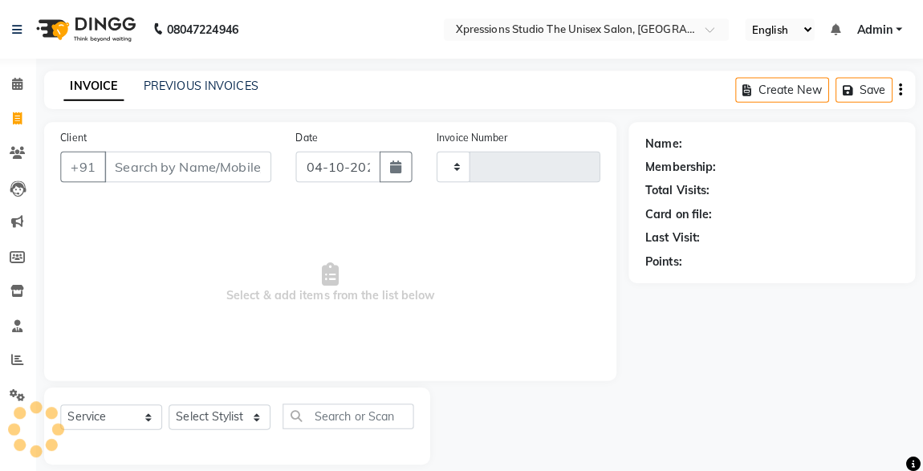
type input "5303"
select select "7003"
click at [28, 356] on icon at bounding box center [30, 355] width 12 height 12
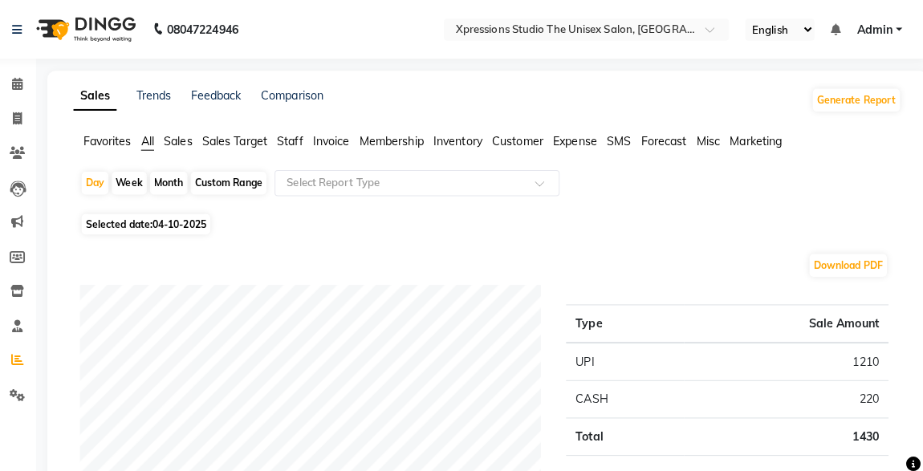
drag, startPoint x: 193, startPoint y: 201, endPoint x: 132, endPoint y: 164, distance: 71.0
click at [144, 192] on div "Day Week Month Custom Range Select Report Type" at bounding box center [492, 187] width 803 height 39
click at [303, 213] on div "Selected date: 04-10-2025" at bounding box center [496, 221] width 810 height 17
click at [163, 217] on span "Selected date: 04-10-2025" at bounding box center [156, 221] width 127 height 20
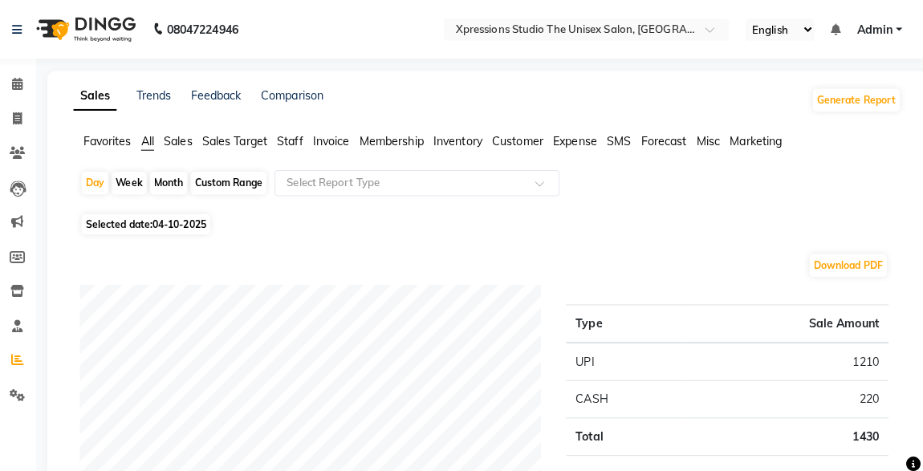
select select "10"
select select "2025"
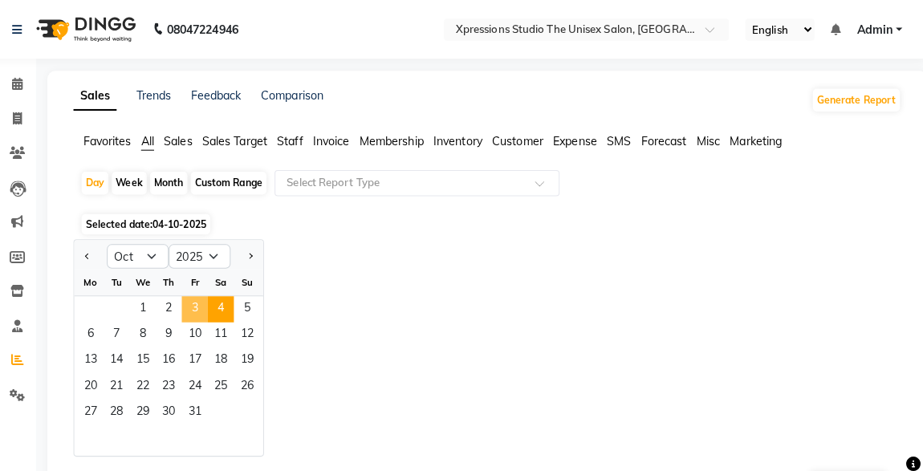
click at [202, 293] on span "3" at bounding box center [205, 305] width 26 height 26
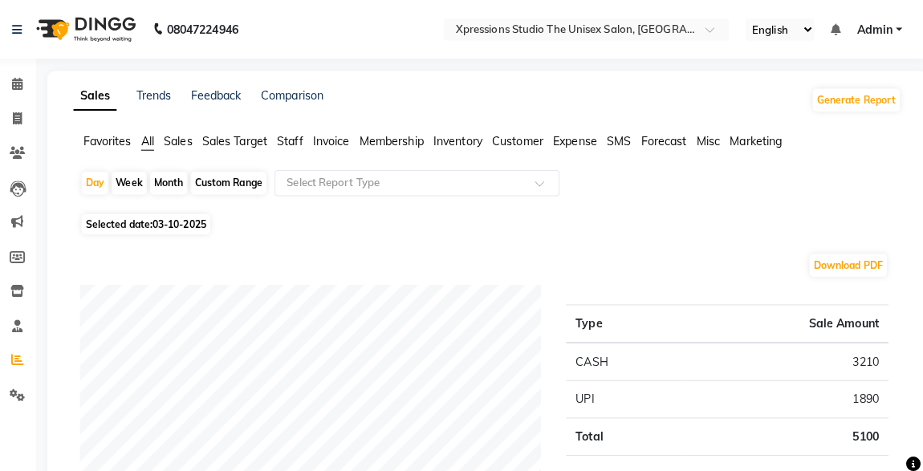
click at [17, 76] on span at bounding box center [30, 83] width 28 height 18
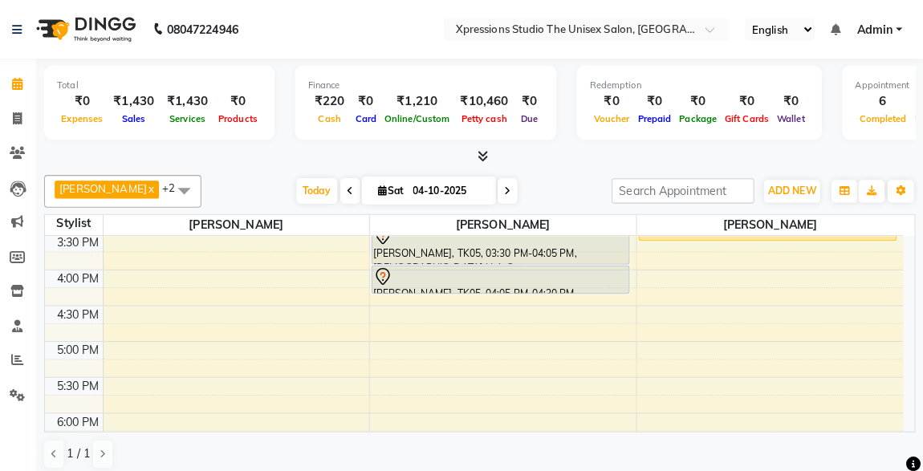
scroll to position [532, 0]
click at [137, 326] on div "8:00 AM 8:30 AM 9:00 AM 9:30 AM 10:00 AM 10:30 AM 11:00 AM 11:30 AM 12:00 PM 12…" at bounding box center [480, 230] width 846 height 1059
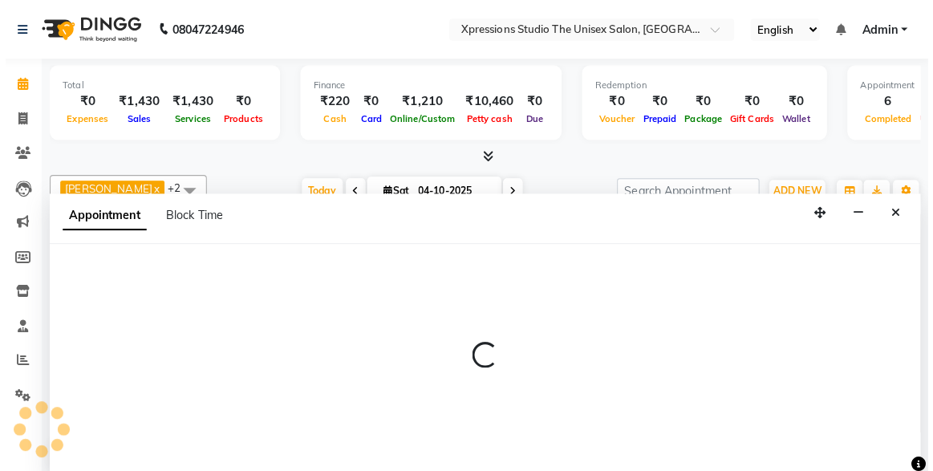
scroll to position [0, 0]
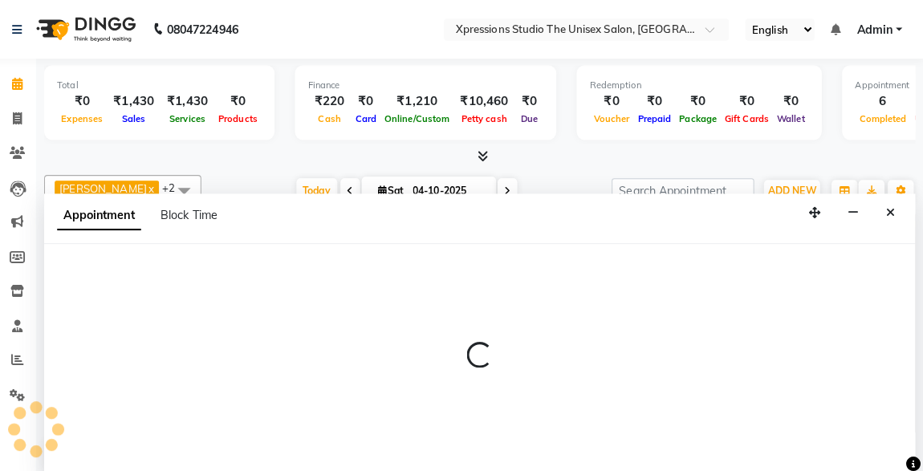
select select "57587"
select select "1020"
select select "tentative"
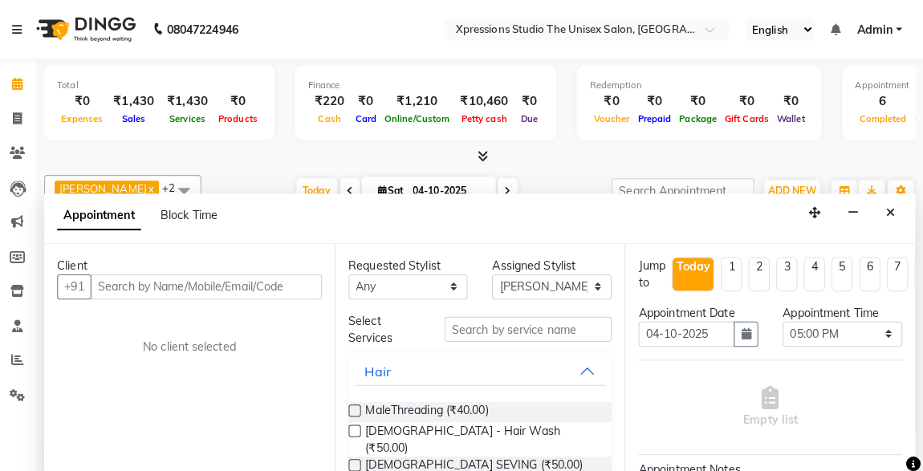
click at [152, 283] on input "text" at bounding box center [216, 282] width 228 height 25
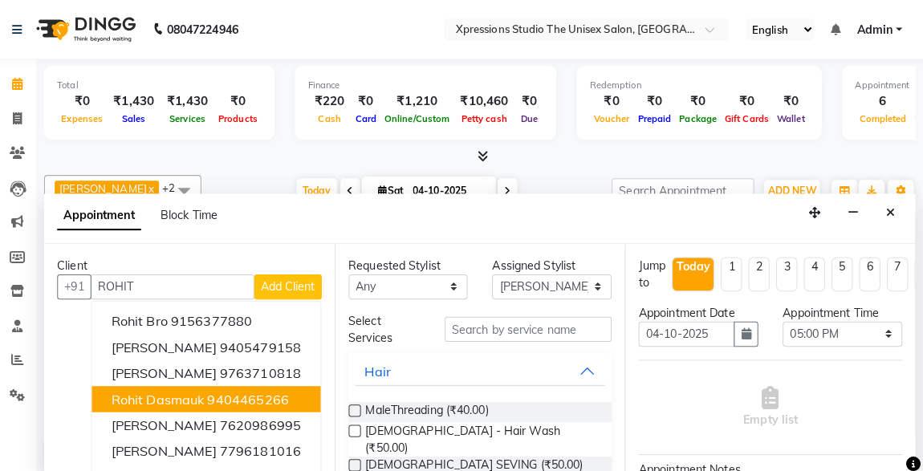
click at [177, 276] on input "ROHIT" at bounding box center [182, 282] width 161 height 25
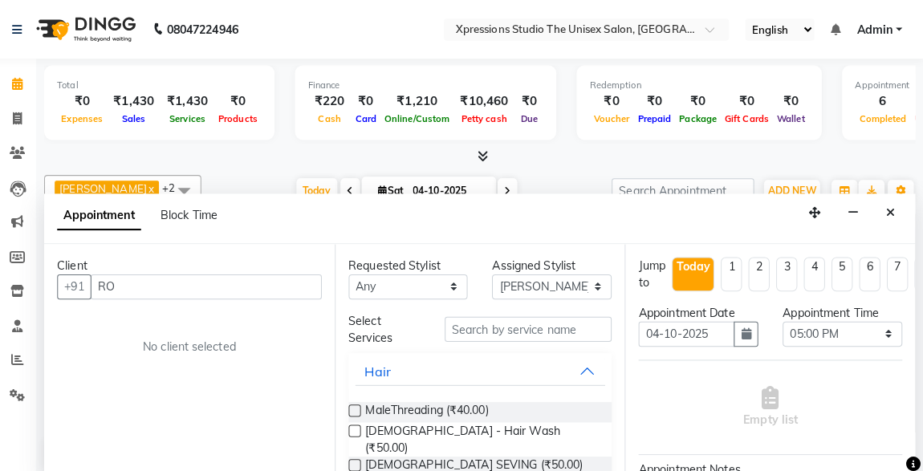
type input "R"
type input "8378902928"
click at [305, 282] on span "Add Client" at bounding box center [297, 282] width 54 height 14
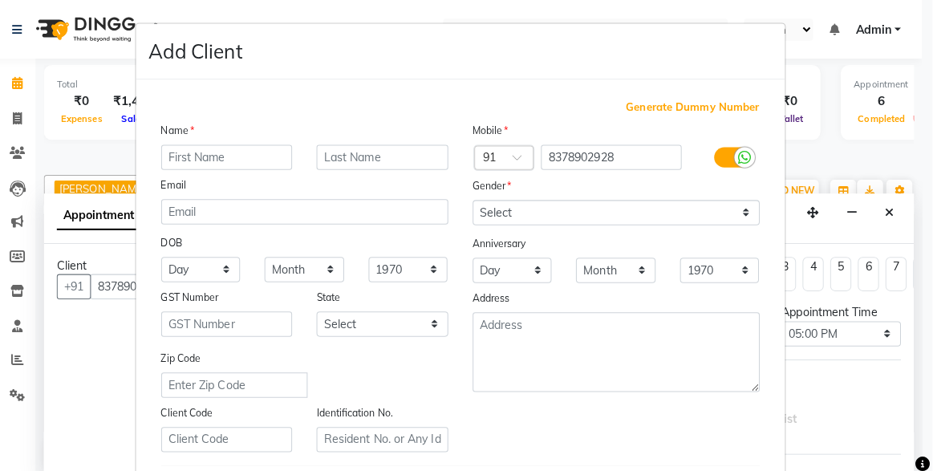
click at [246, 148] on input "text" at bounding box center [237, 155] width 130 height 25
type input "ANITA DHOKE"
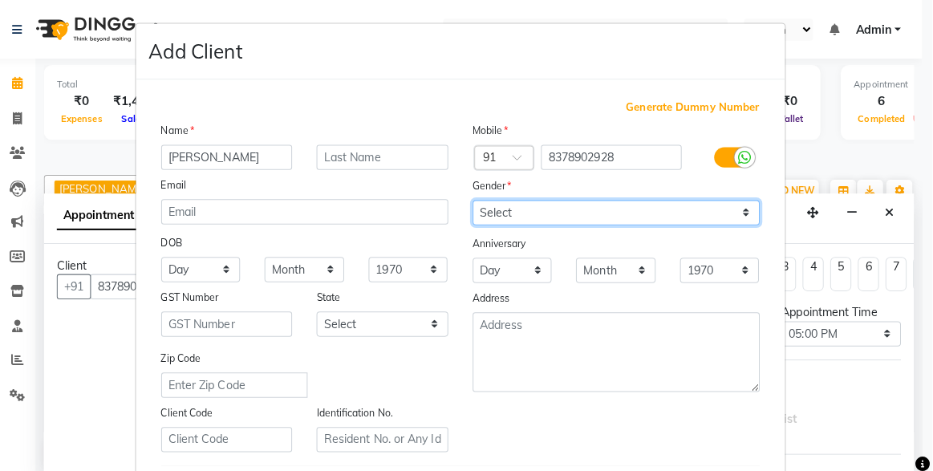
click at [513, 217] on select "Select Male Female Other Prefer Not To Say" at bounding box center [620, 209] width 283 height 25
select select "male"
click at [479, 197] on select "Select Male Female Other Prefer Not To Say" at bounding box center [620, 209] width 283 height 25
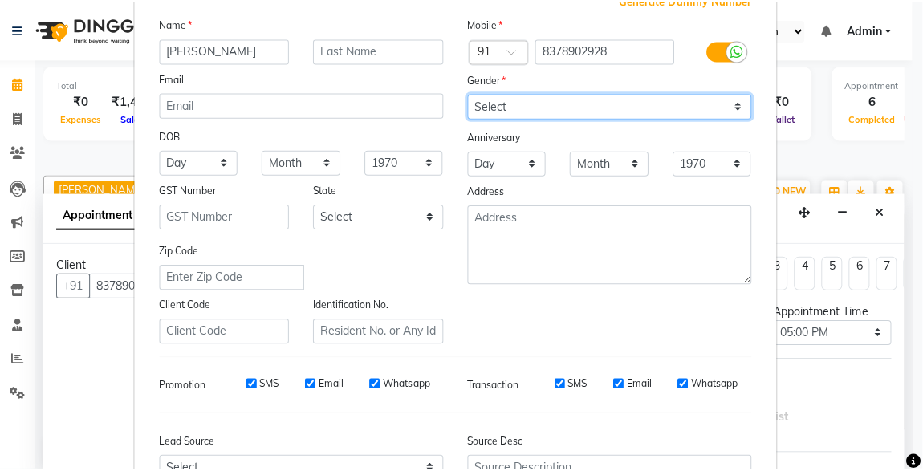
scroll to position [264, 0]
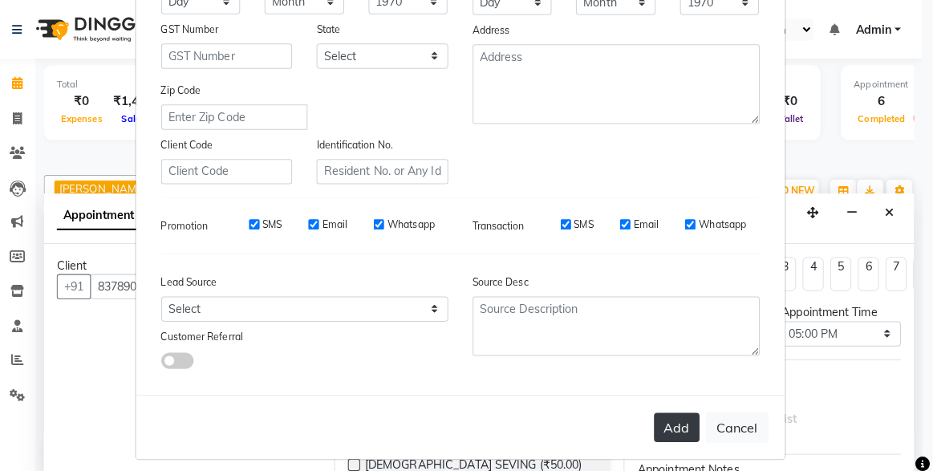
click at [664, 409] on button "Add" at bounding box center [680, 422] width 45 height 29
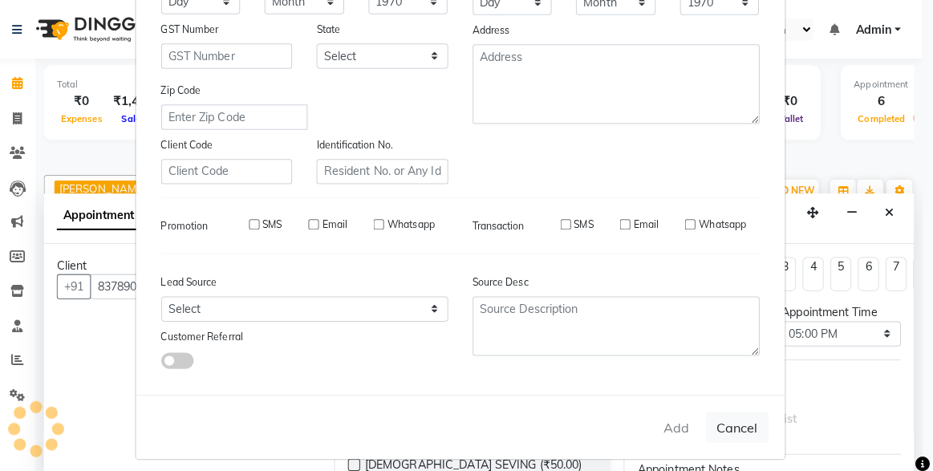
select select
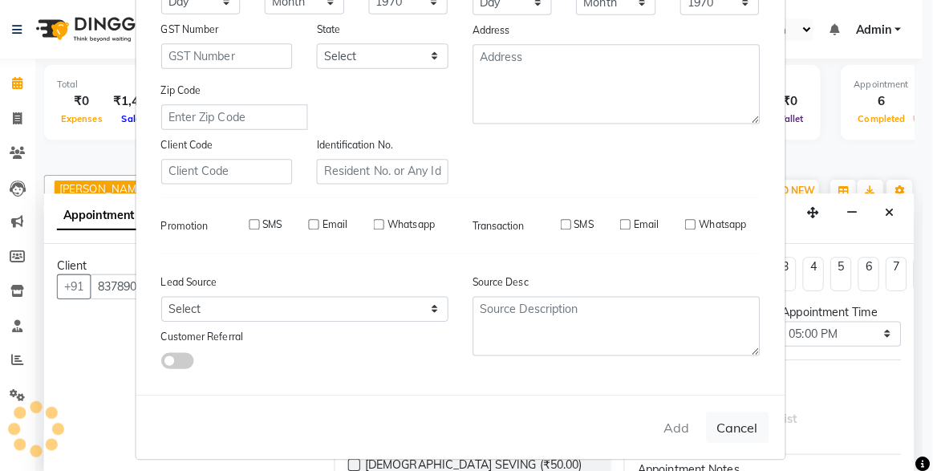
select select
checkbox input "false"
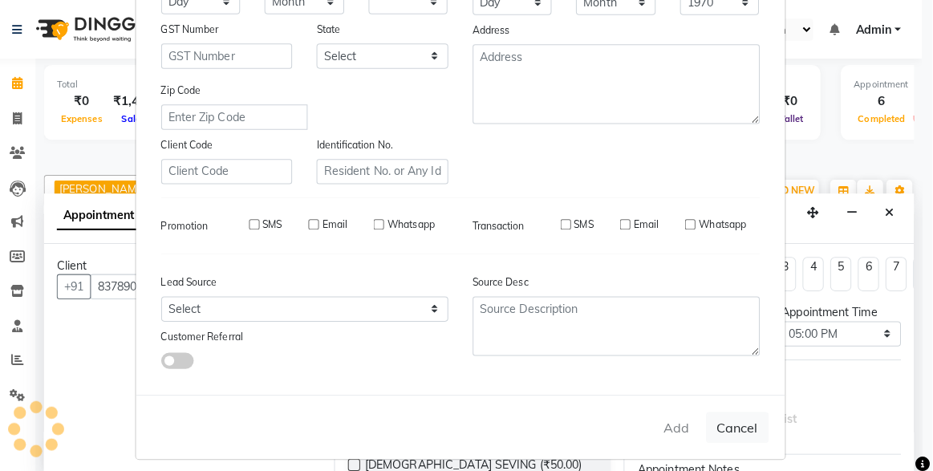
checkbox input "false"
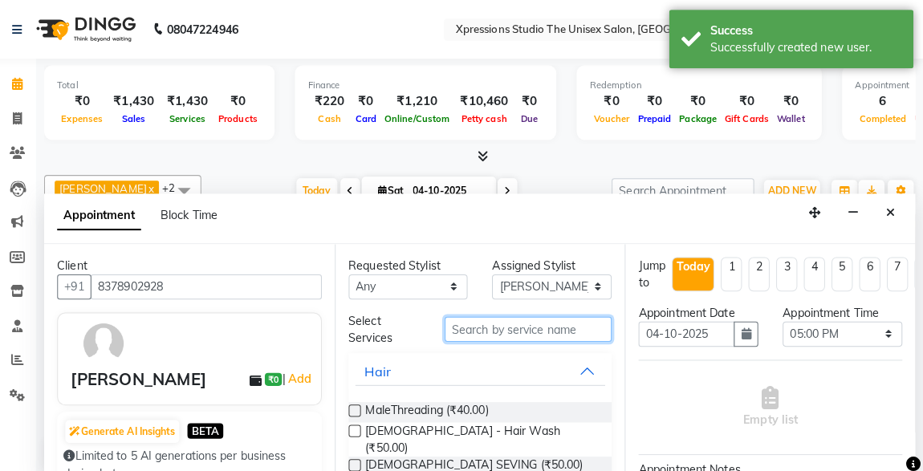
click at [579, 329] on input "text" at bounding box center [533, 324] width 165 height 25
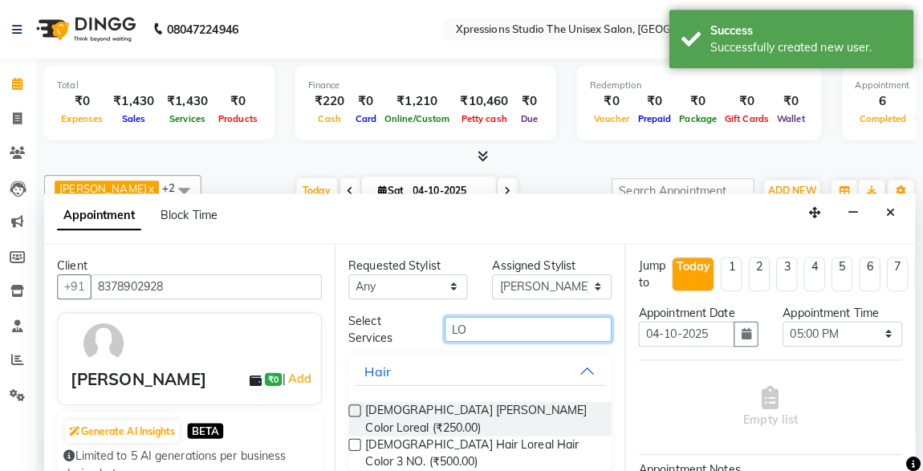
type input "L"
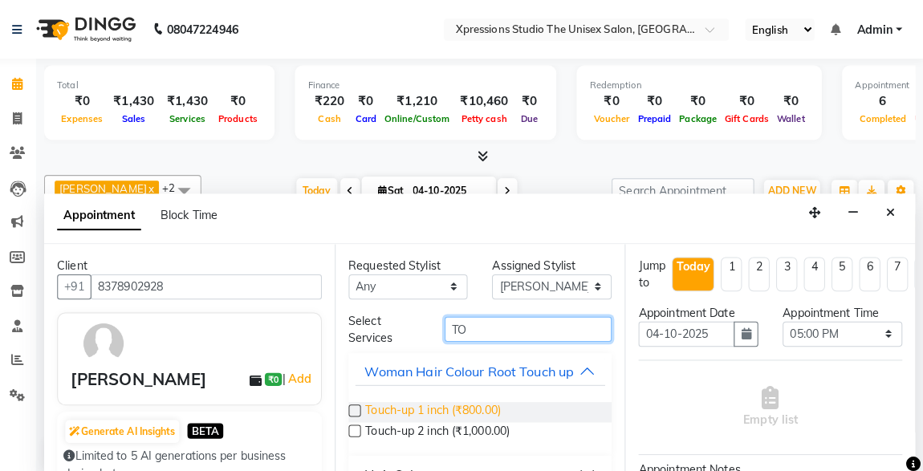
type input "TO"
click at [480, 417] on span "Touch-up 1 inch (₹800.00)" at bounding box center [439, 406] width 133 height 20
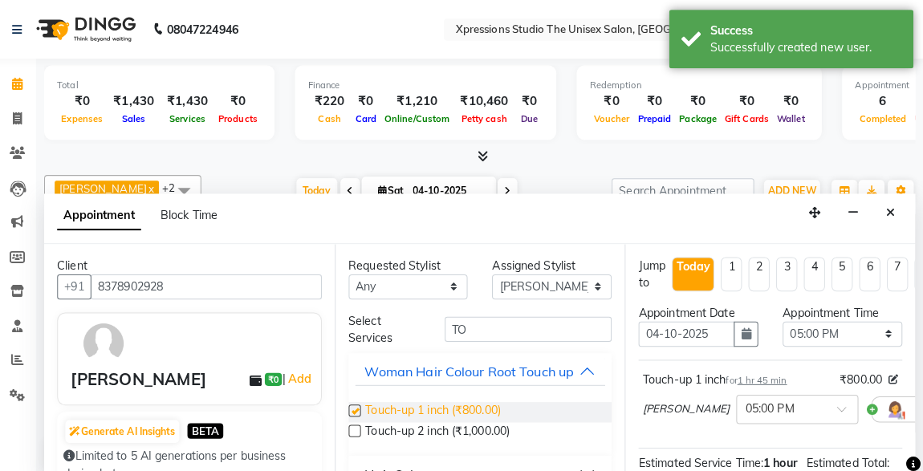
checkbox input "false"
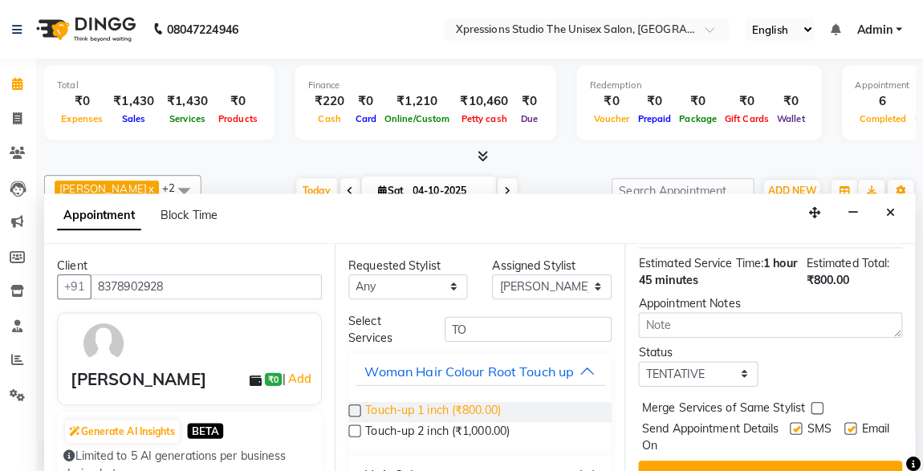
scroll to position [232, 0]
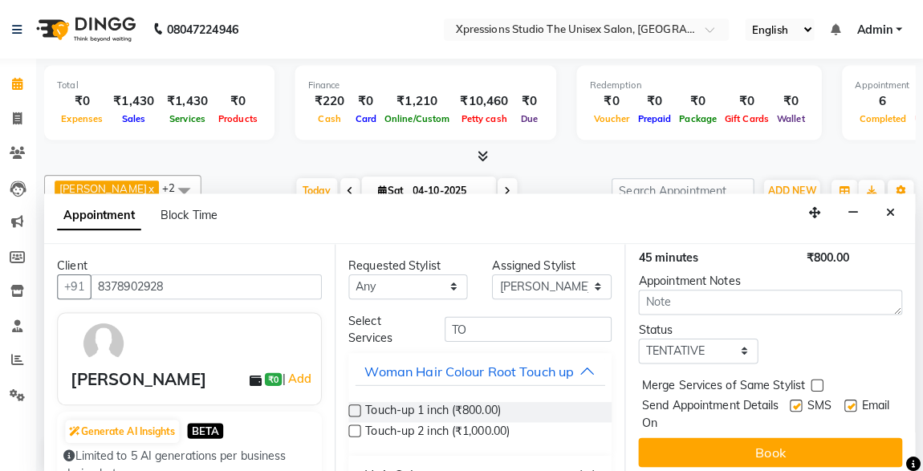
click at [791, 394] on label at bounding box center [797, 400] width 12 height 12
click at [791, 396] on input "checkbox" at bounding box center [796, 401] width 10 height 10
checkbox input "false"
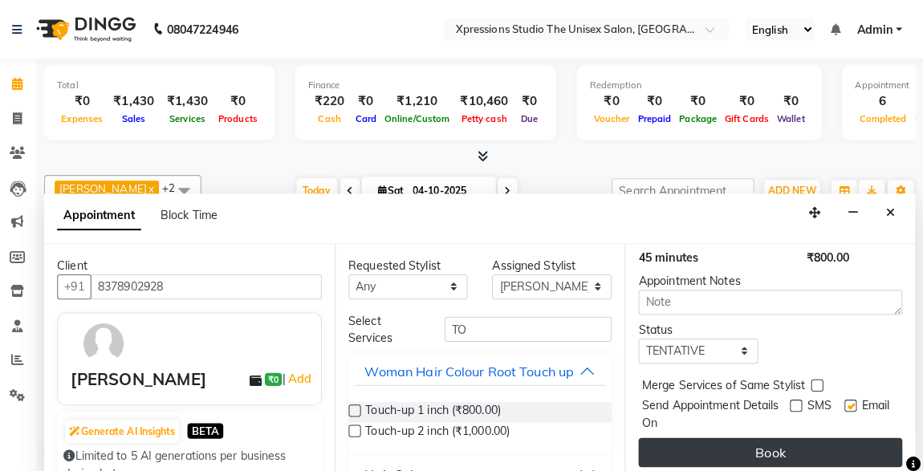
click at [818, 439] on button "Book" at bounding box center [772, 446] width 260 height 29
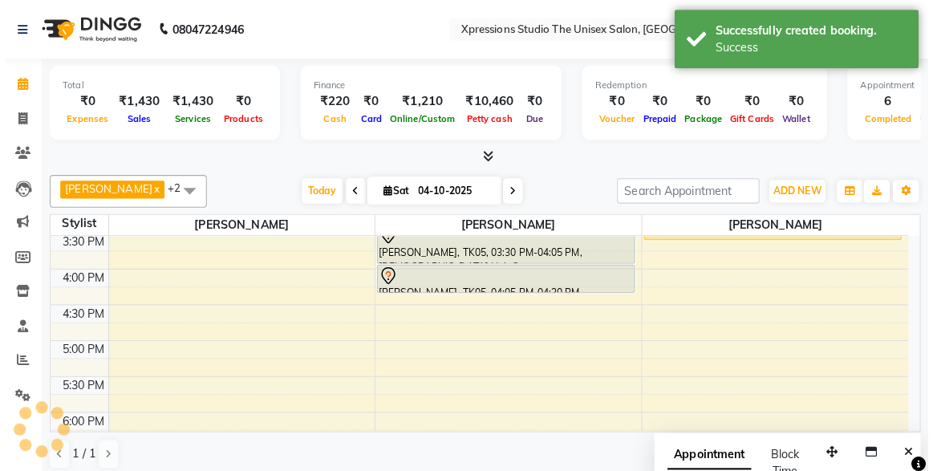
scroll to position [0, 0]
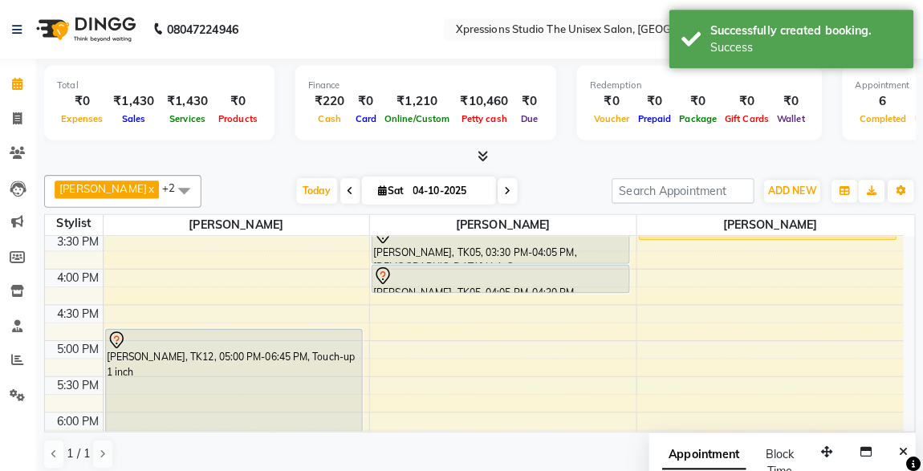
click at [194, 354] on div "[PERSON_NAME], TK12, 05:00 PM-06:45 PM, Touch-up 1 inch" at bounding box center [243, 385] width 253 height 120
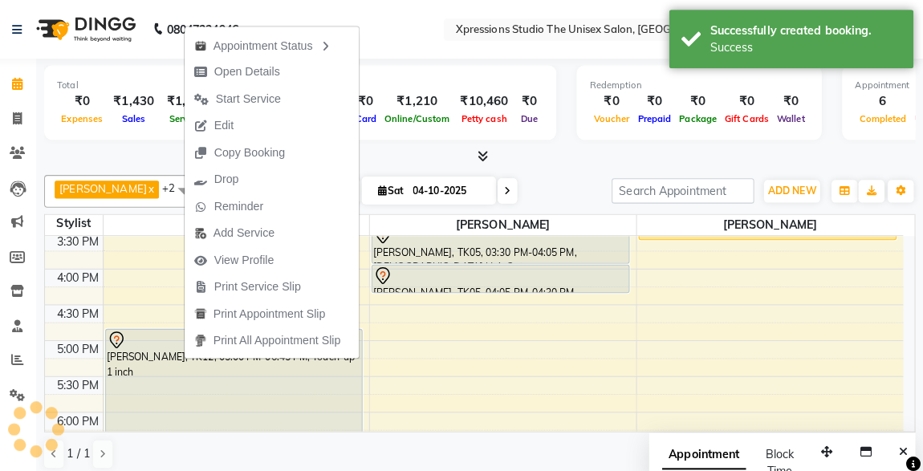
click at [418, 134] on div "Finance ₹220 Cash ₹0 Card ₹1,210 Online/Custom ₹10,460 Petty cash ₹0 Due" at bounding box center [432, 101] width 258 height 74
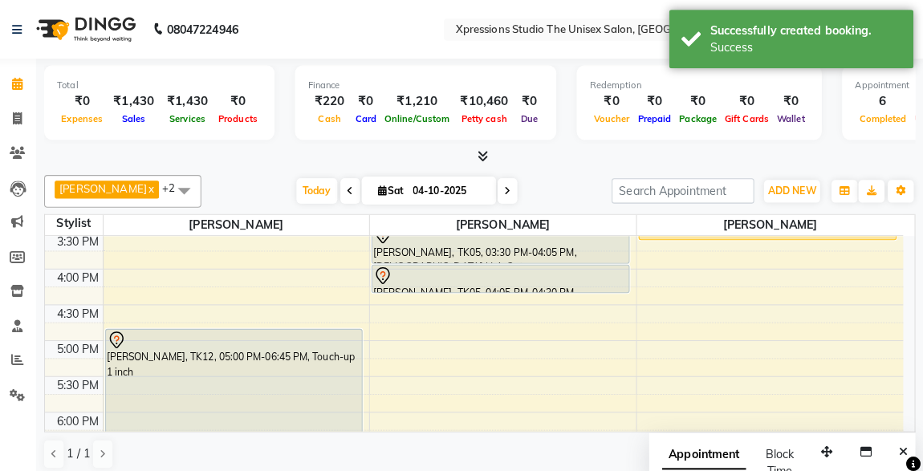
click at [200, 371] on div "[PERSON_NAME], TK12, 05:00 PM-06:45 PM, Touch-up 1 inch" at bounding box center [243, 385] width 253 height 120
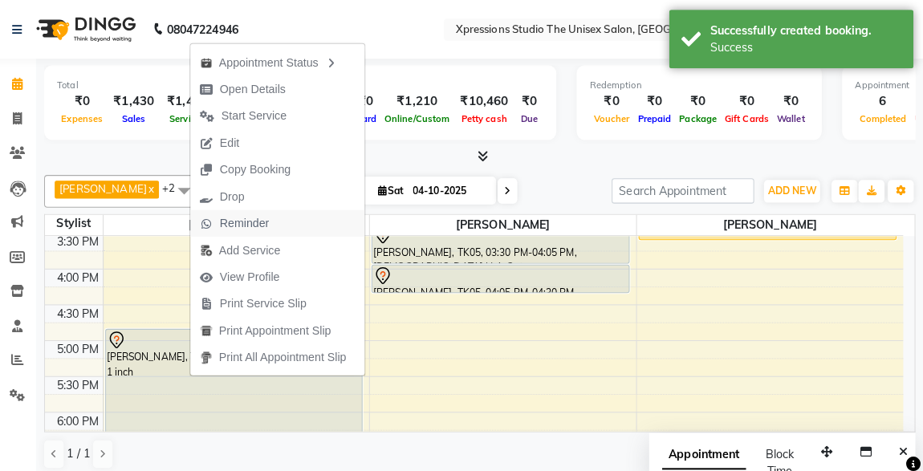
click at [245, 222] on span "Reminder" at bounding box center [254, 220] width 49 height 17
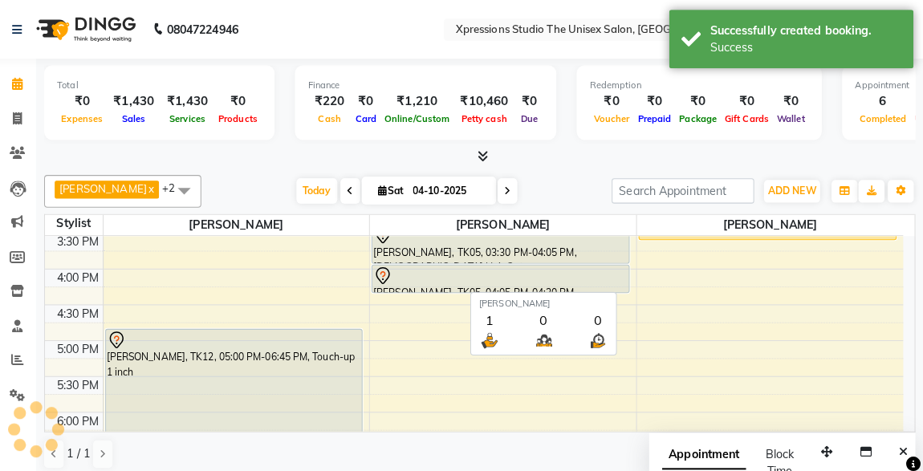
click at [245, 222] on span "[PERSON_NAME]" at bounding box center [246, 222] width 262 height 20
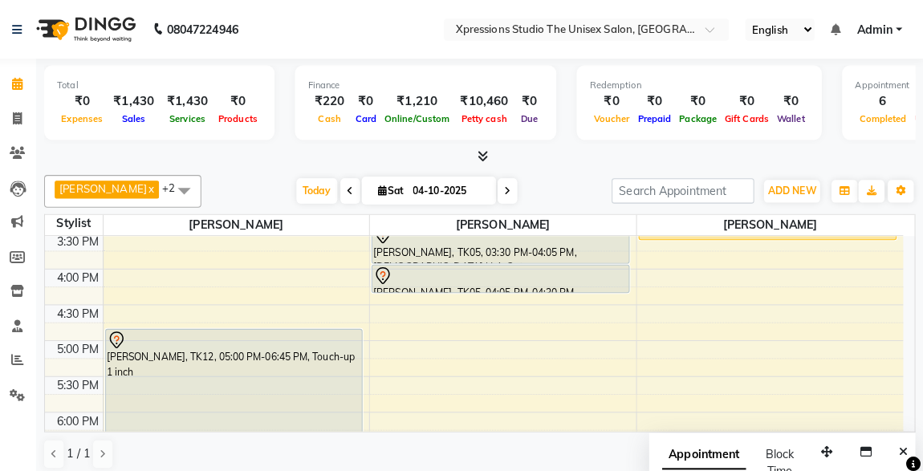
click at [273, 406] on div "[PERSON_NAME], TK12, 05:00 PM-06:45 PM, Touch-up 1 inch" at bounding box center [243, 385] width 253 height 120
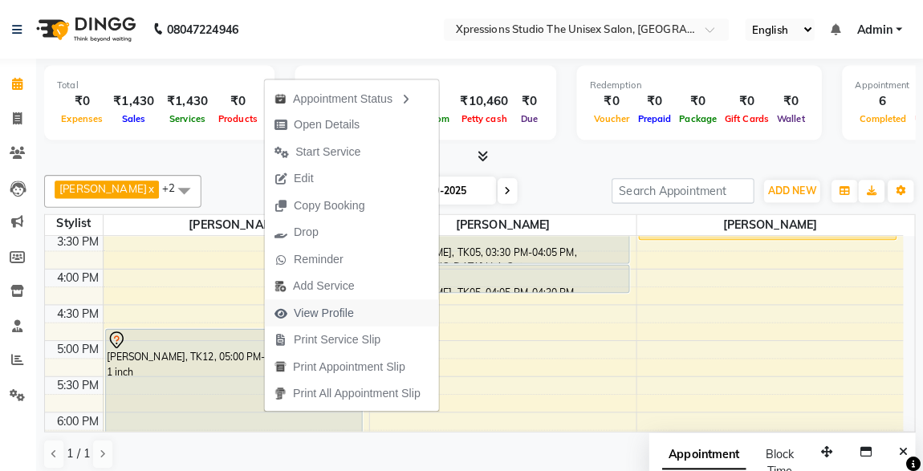
click at [331, 305] on span "View Profile" at bounding box center [332, 308] width 59 height 17
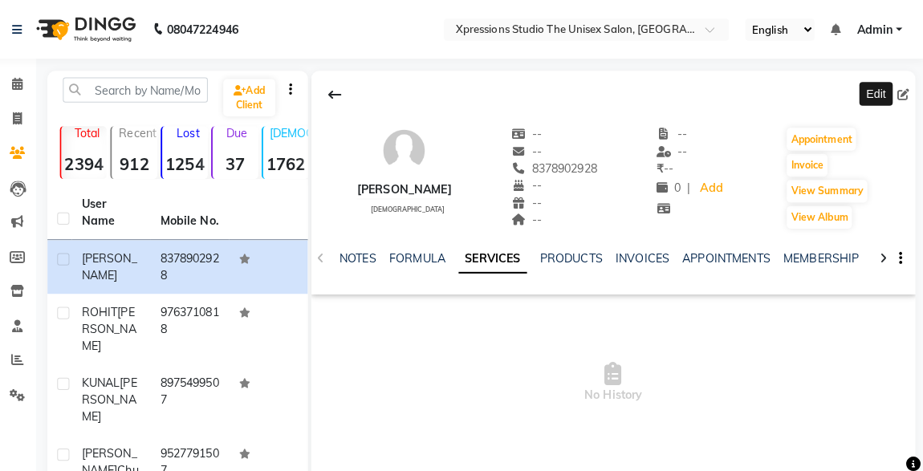
click at [904, 88] on icon at bounding box center [902, 92] width 11 height 11
select select "male"
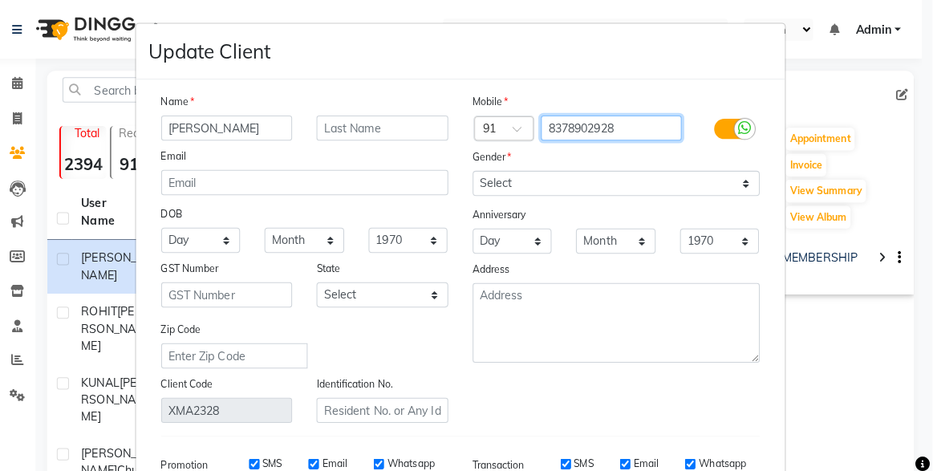
click at [605, 124] on input "8378902928" at bounding box center [616, 126] width 139 height 25
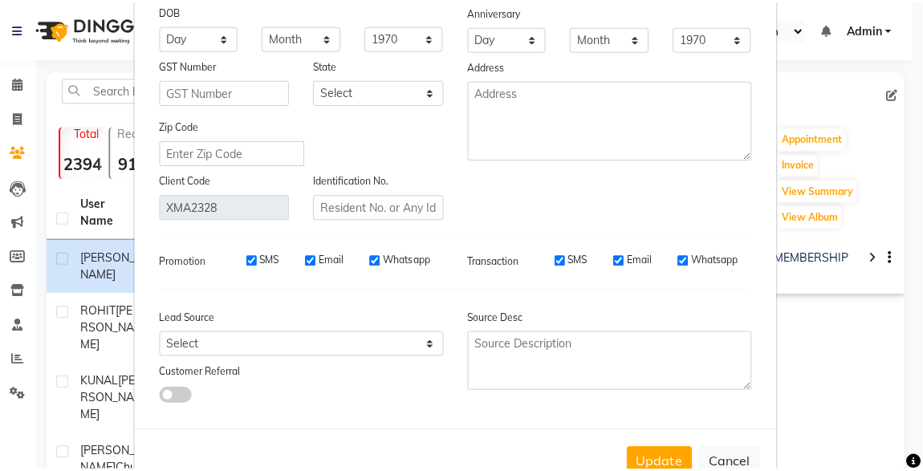
scroll to position [236, 0]
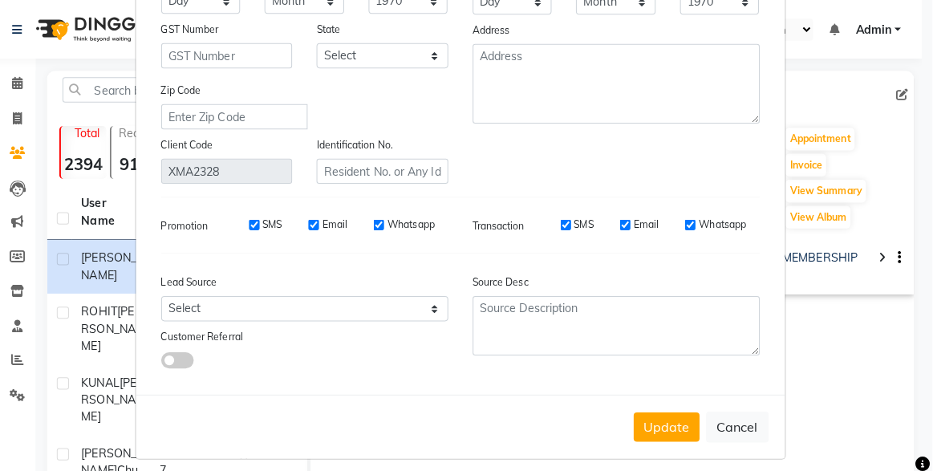
type input "8378902728"
click at [666, 418] on button "Update" at bounding box center [670, 421] width 65 height 29
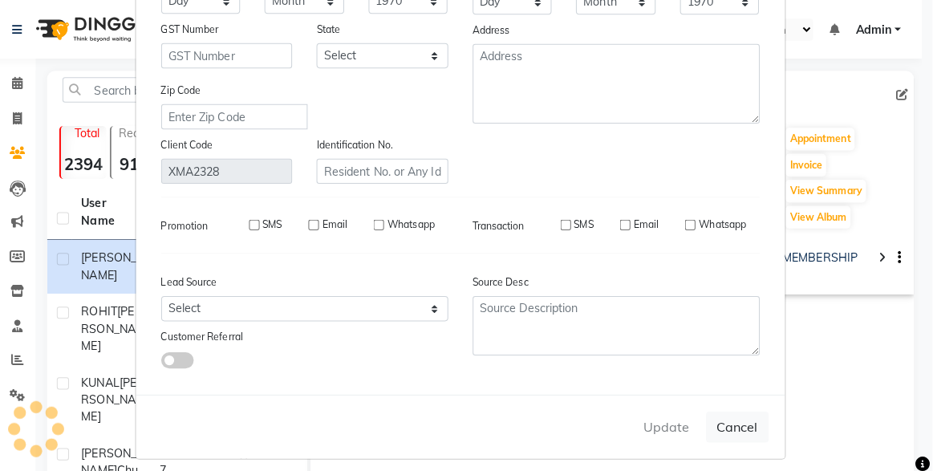
select select
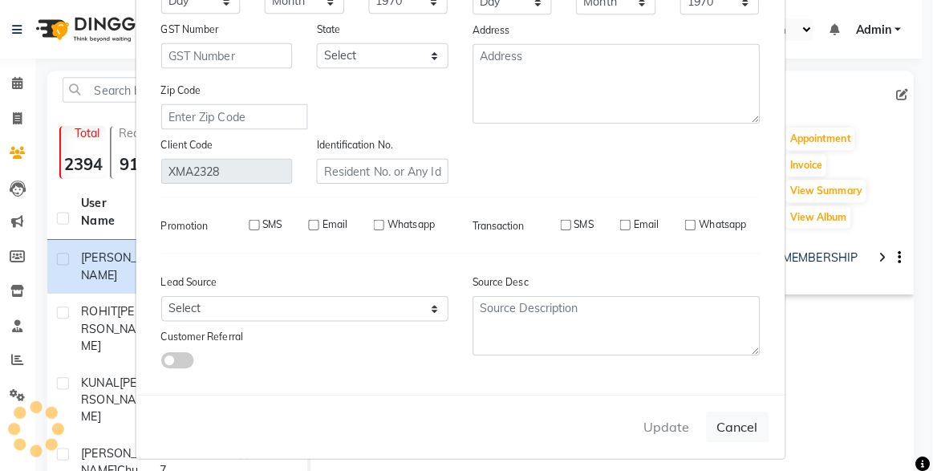
select select
checkbox input "false"
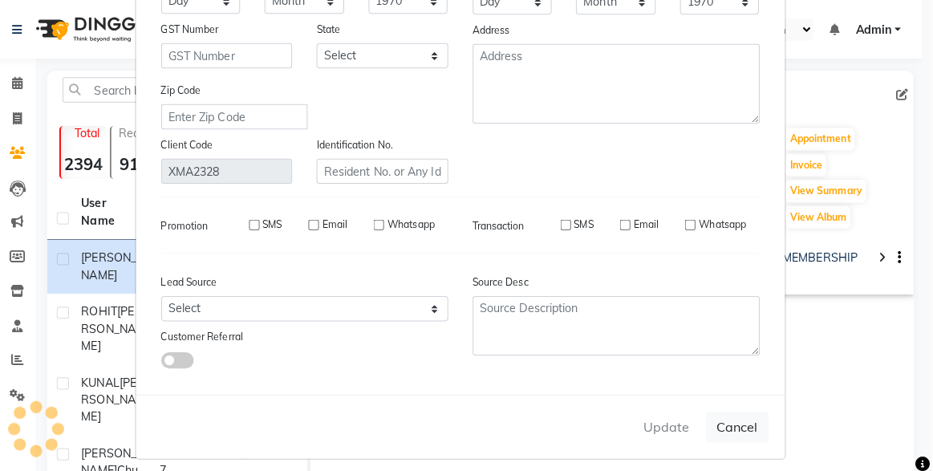
checkbox input "false"
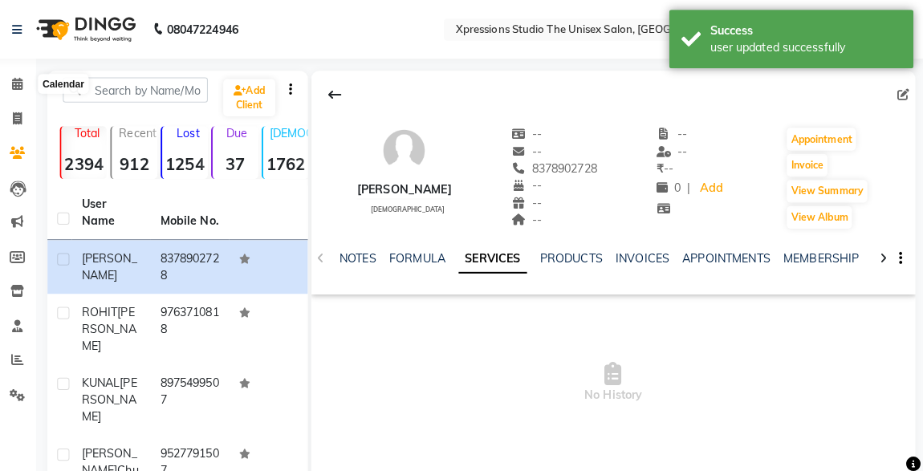
click at [26, 75] on span at bounding box center [30, 83] width 28 height 18
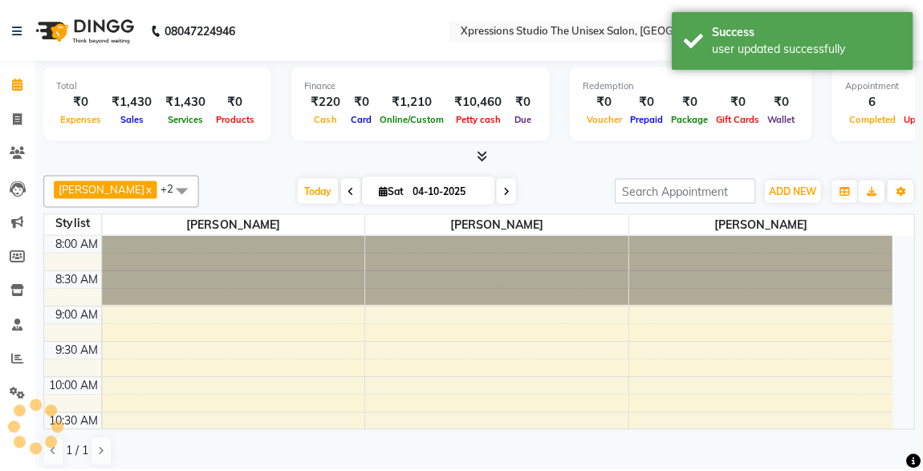
scroll to position [486, 0]
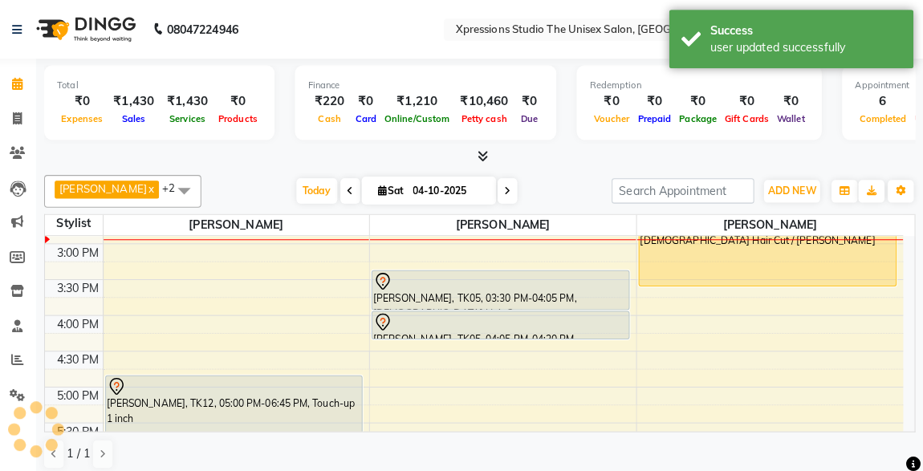
click at [201, 398] on div "[PERSON_NAME], TK12, 05:00 PM-06:45 PM, Touch-up 1 inch" at bounding box center [243, 431] width 253 height 120
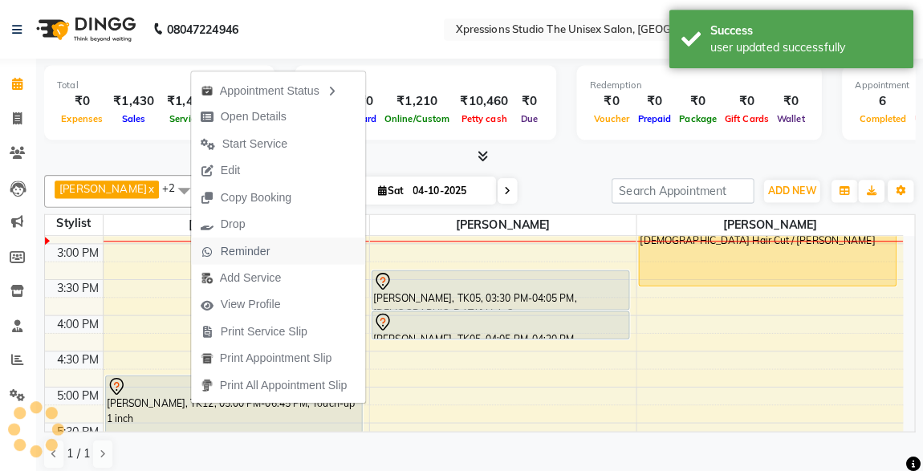
click at [238, 242] on span "Reminder" at bounding box center [254, 247] width 49 height 17
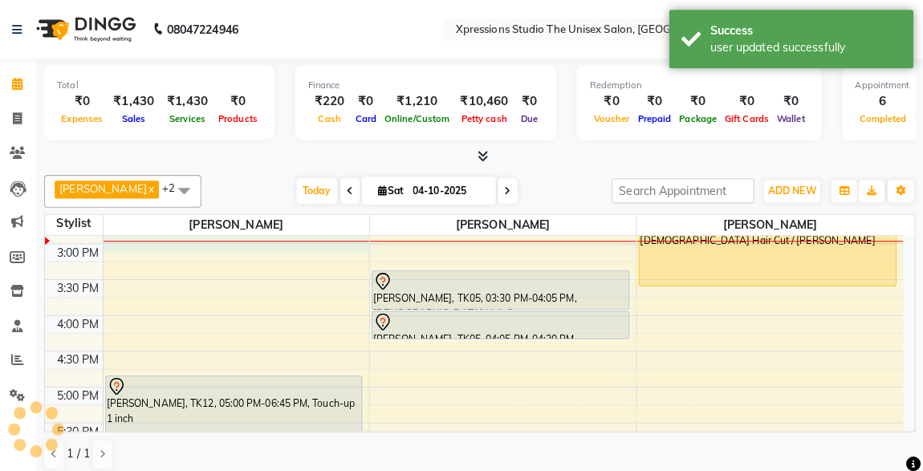
click at [238, 242] on div "8:00 AM 8:30 AM 9:00 AM 9:30 AM 10:00 AM 10:30 AM 11:00 AM 11:30 AM 12:00 PM 12…" at bounding box center [480, 275] width 846 height 1059
select select "57587"
select select "tentative"
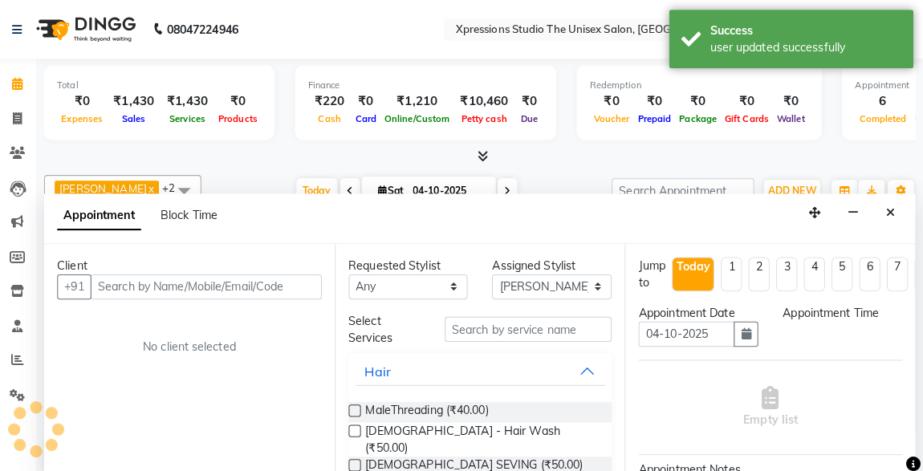
select select "900"
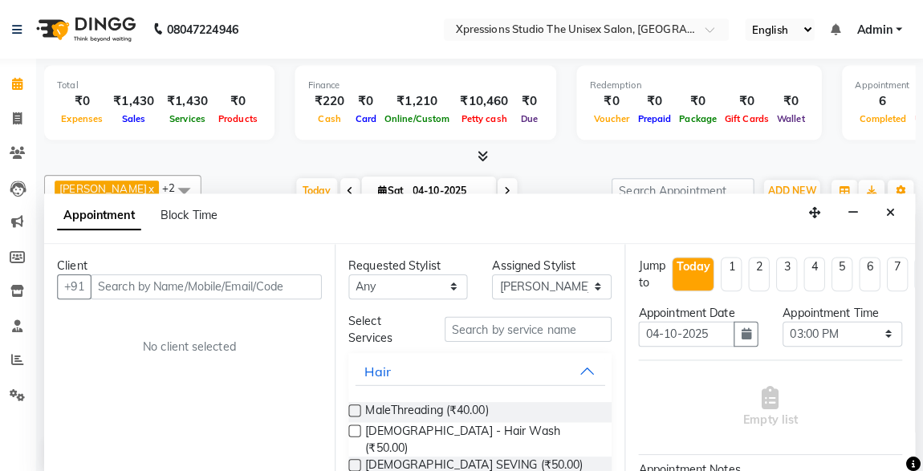
scroll to position [0, 0]
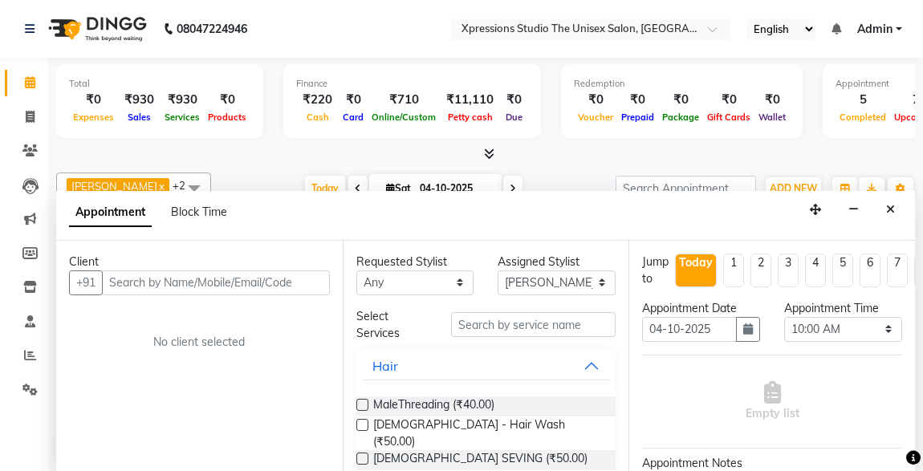
select select "57589"
select select "600"
select select "tentative"
click at [892, 199] on button "Close" at bounding box center [890, 209] width 23 height 25
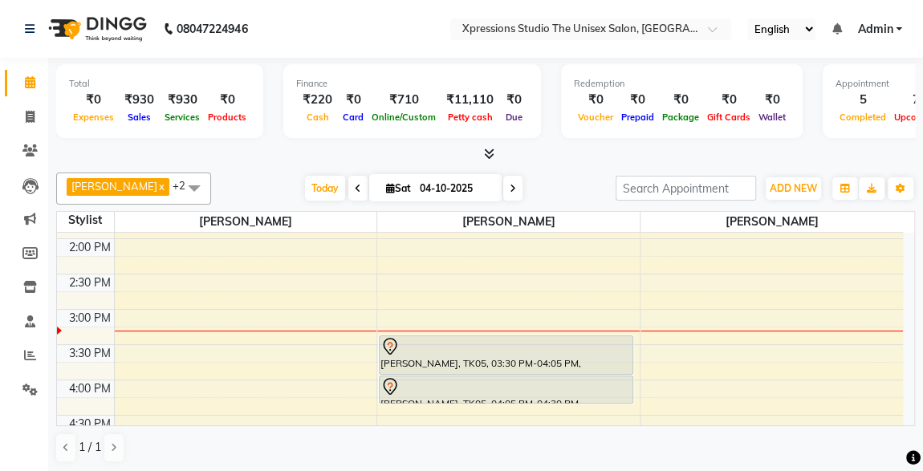
click at [834, 146] on div at bounding box center [485, 154] width 859 height 17
click at [336, 470] on div "Total ₹0 Expenses ₹930 Sales ₹930 Services ₹0 Products Finance ₹220 Cash ₹0 Car…" at bounding box center [485, 266] width 875 height 416
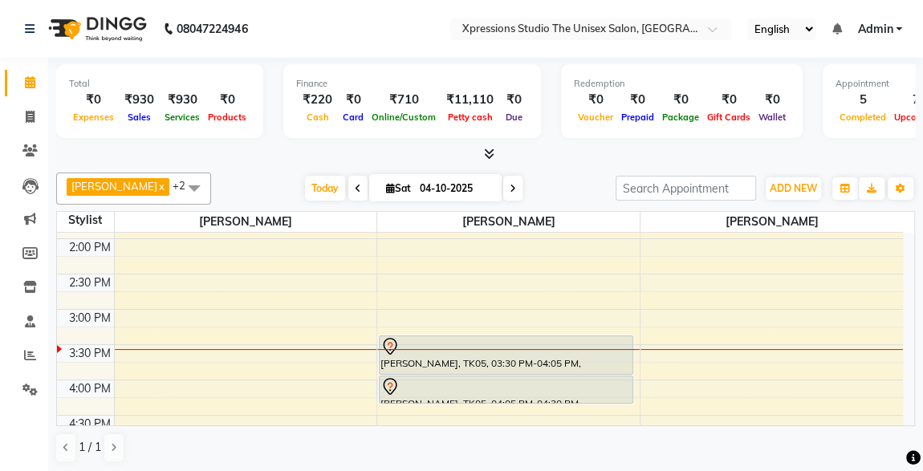
click at [286, 157] on div at bounding box center [485, 154] width 859 height 17
click at [30, 364] on span at bounding box center [30, 356] width 28 height 18
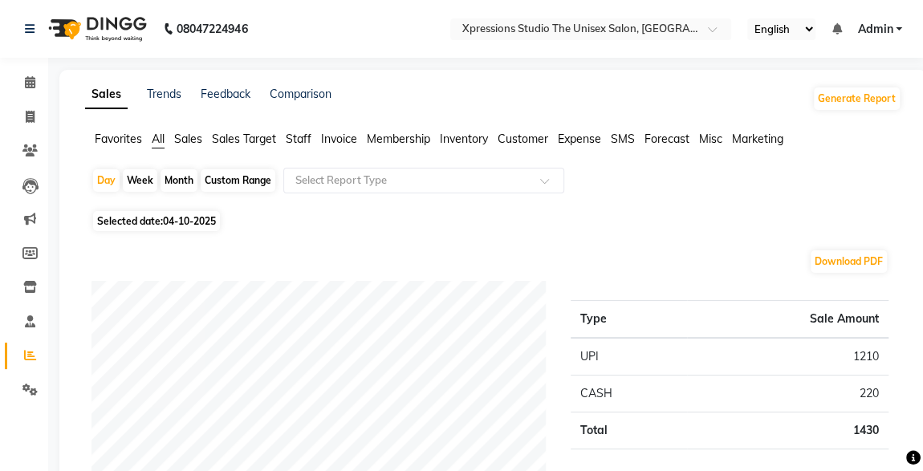
click at [173, 173] on div "Month" at bounding box center [179, 180] width 37 height 22
select select "10"
select select "2025"
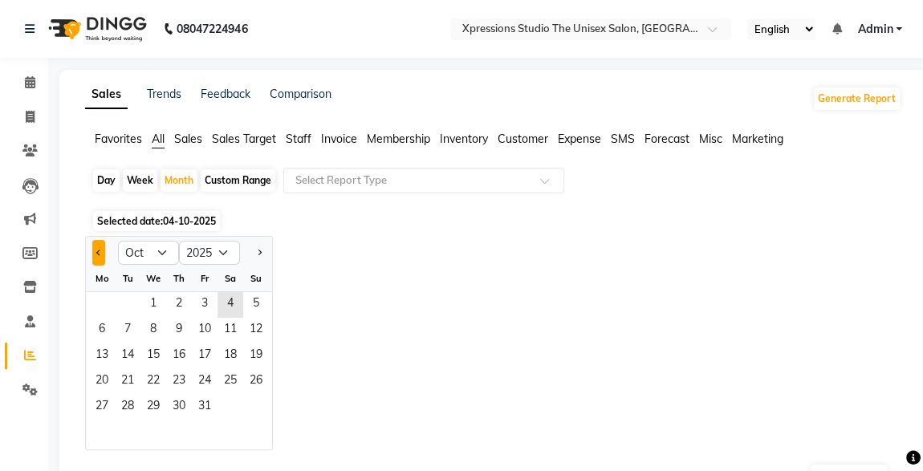
click at [96, 251] on span "Previous month" at bounding box center [99, 252] width 6 height 6
select select "9"
click at [183, 356] on span "18" at bounding box center [179, 356] width 26 height 26
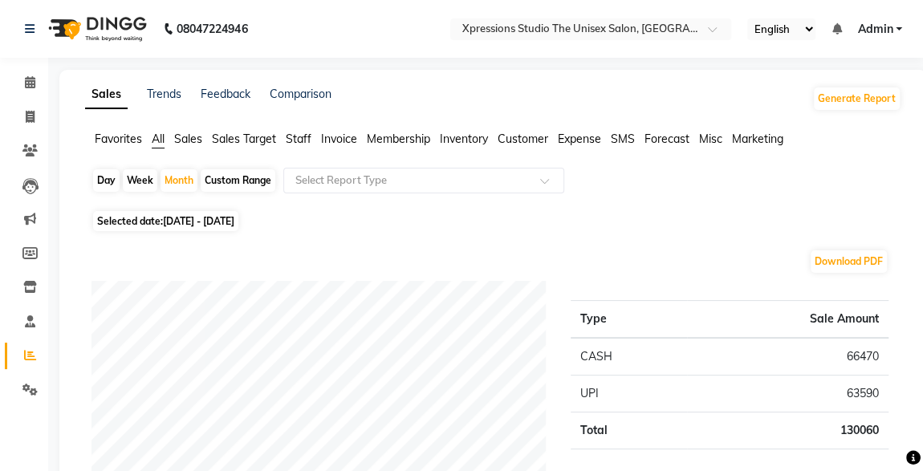
click at [294, 144] on span "Staff" at bounding box center [299, 139] width 26 height 14
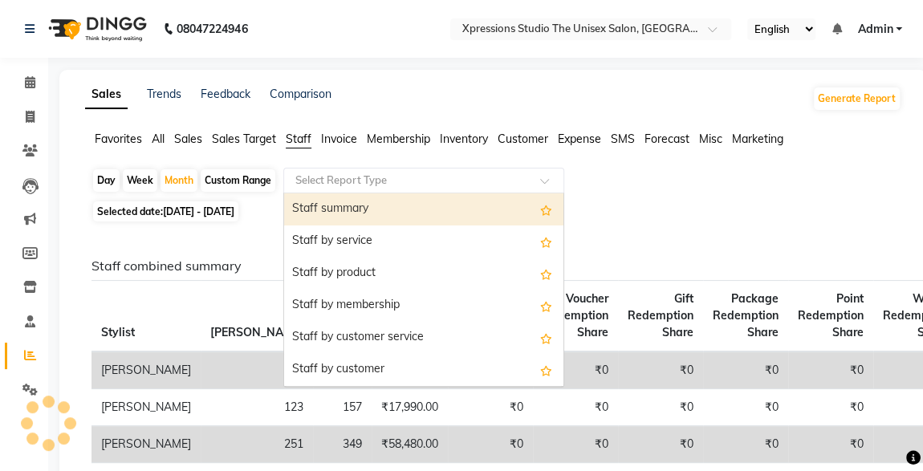
click at [349, 187] on div "Select Report Type" at bounding box center [340, 181] width 91 height 16
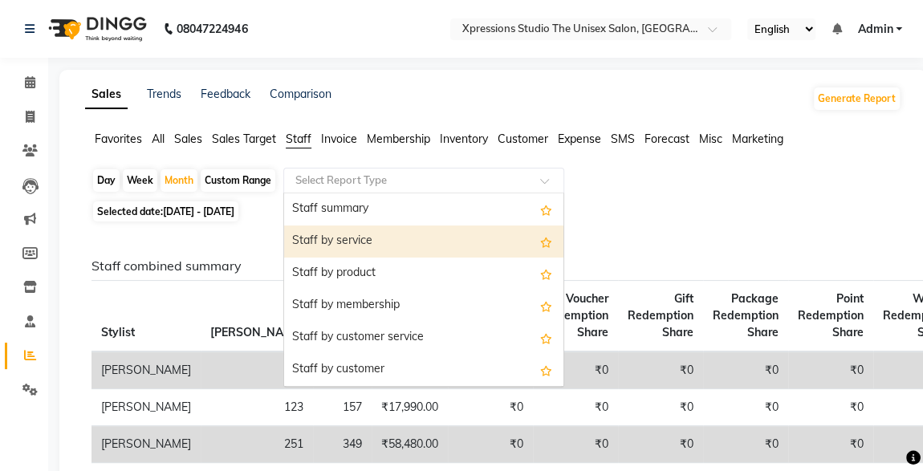
click at [352, 239] on div "Staff by service" at bounding box center [423, 242] width 279 height 32
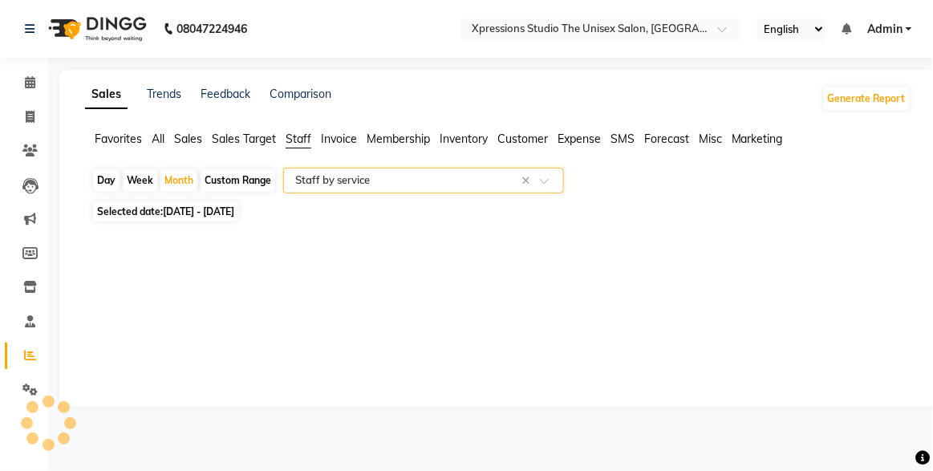
select select "filtered_report"
select select "csv"
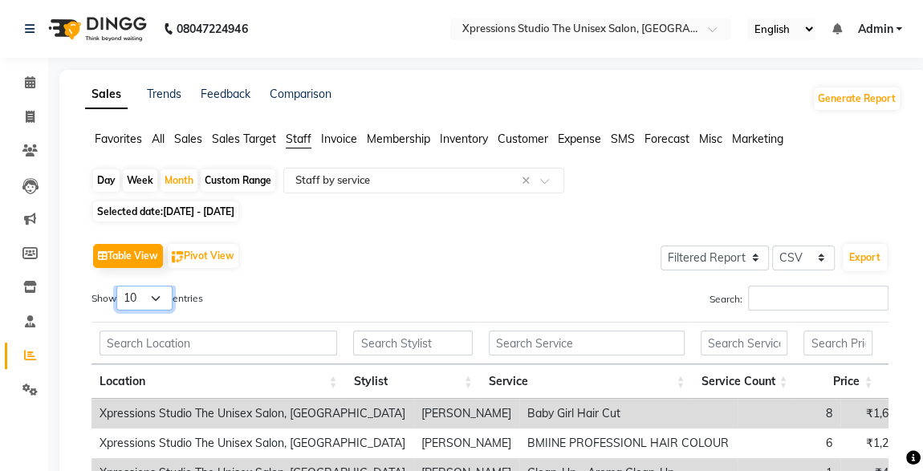
click at [154, 297] on select "10 25 50 100" at bounding box center [144, 298] width 56 height 25
select select "100"
click at [119, 286] on select "10 25 50 100" at bounding box center [144, 298] width 56 height 25
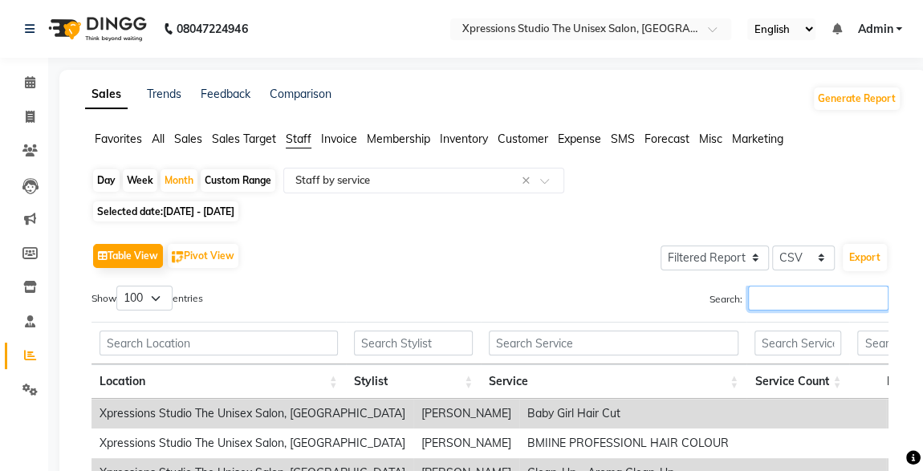
click at [769, 302] on input "Search:" at bounding box center [818, 298] width 140 height 25
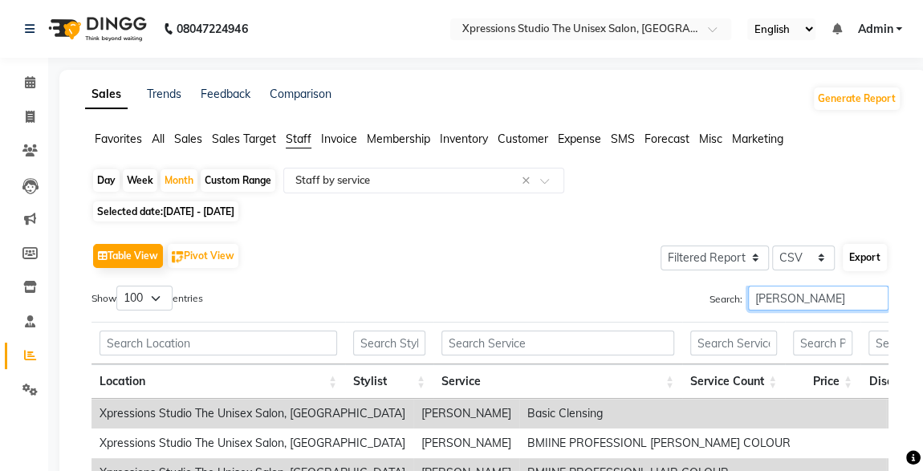
type input "ADESH"
click at [865, 262] on button "Export" at bounding box center [865, 257] width 44 height 27
click at [503, 211] on div "Selected date: 01-09-2025 - 30-09-2025" at bounding box center [496, 211] width 810 height 17
click at [161, 139] on span "All" at bounding box center [158, 139] width 13 height 14
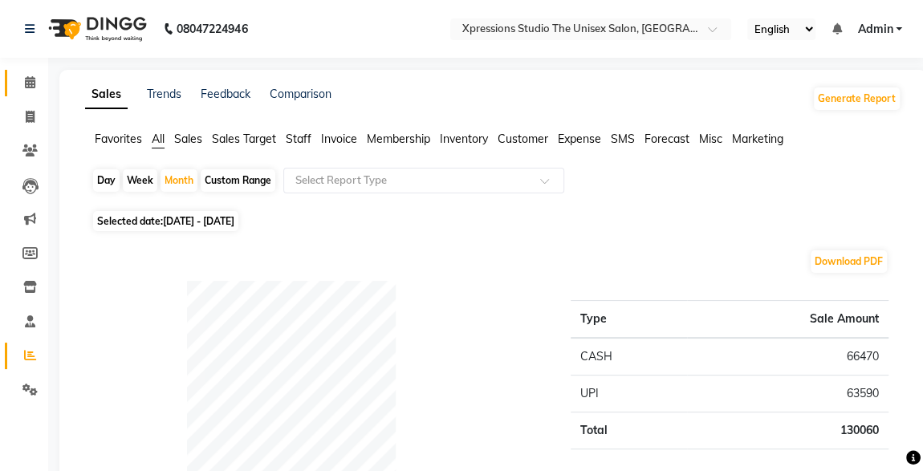
click at [31, 87] on icon at bounding box center [30, 82] width 10 height 12
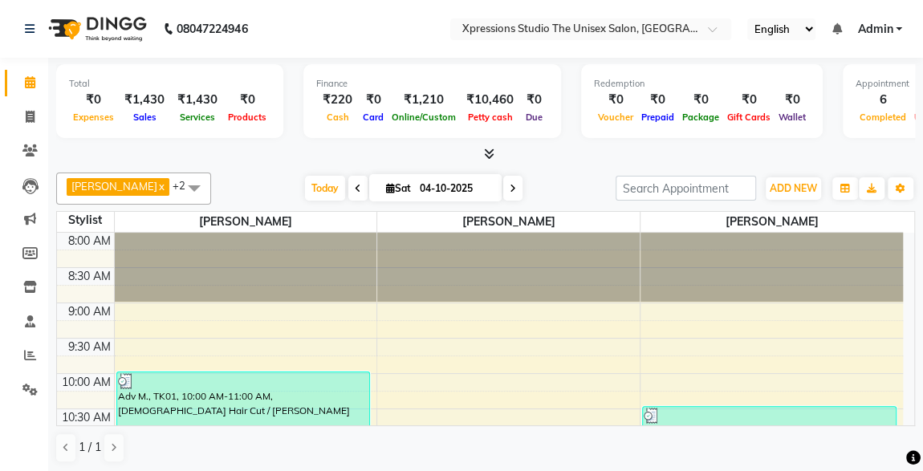
click at [522, 185] on span at bounding box center [512, 188] width 19 height 25
type input "05-10-2025"
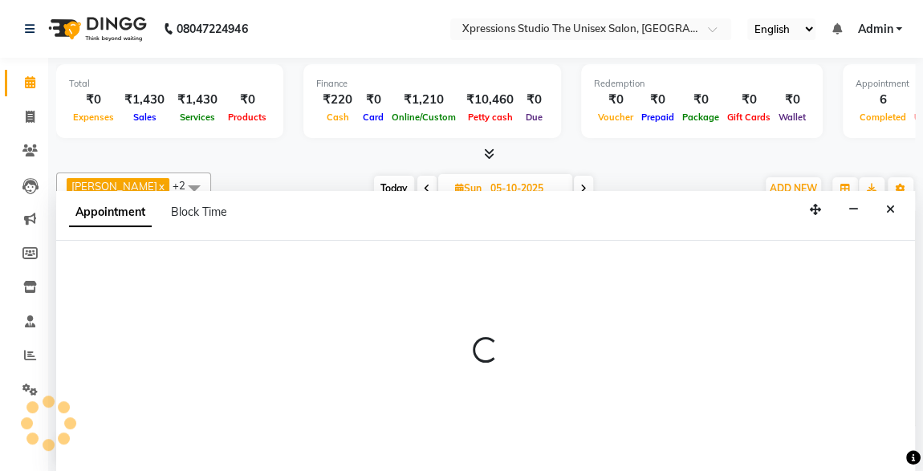
select select "57587"
select select "540"
select select "tentative"
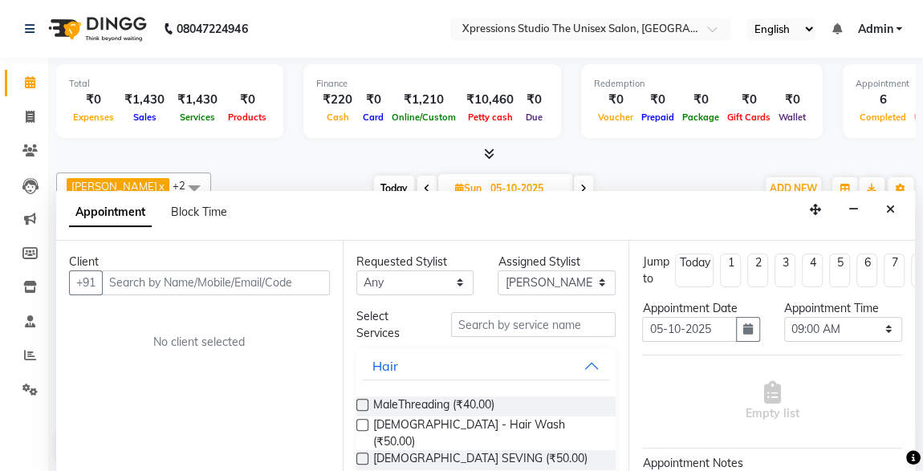
click at [177, 282] on input "text" at bounding box center [216, 282] width 228 height 25
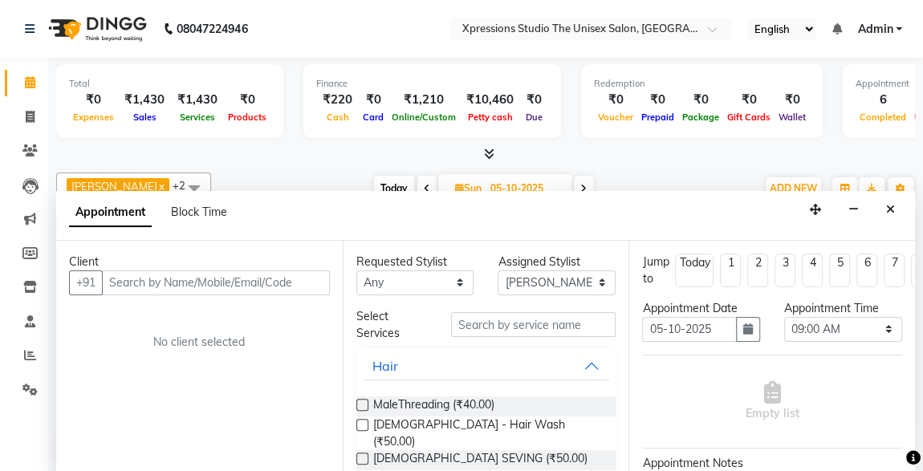
click at [177, 282] on input "text" at bounding box center [216, 282] width 228 height 25
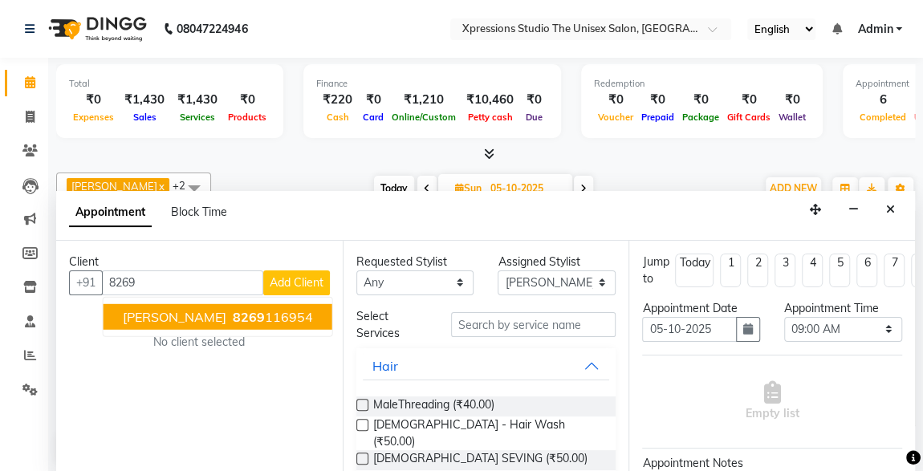
click at [193, 315] on span "VINIT PALIWAL" at bounding box center [175, 316] width 104 height 16
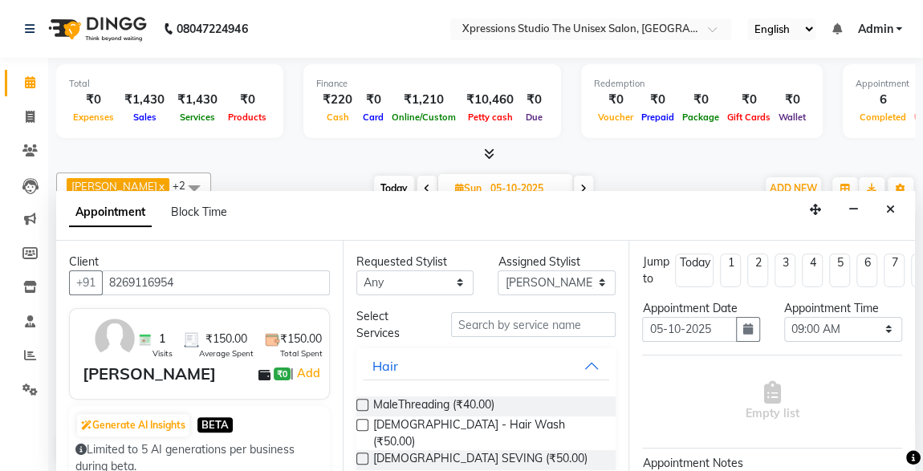
type input "8269116954"
click at [514, 323] on input "text" at bounding box center [533, 324] width 165 height 25
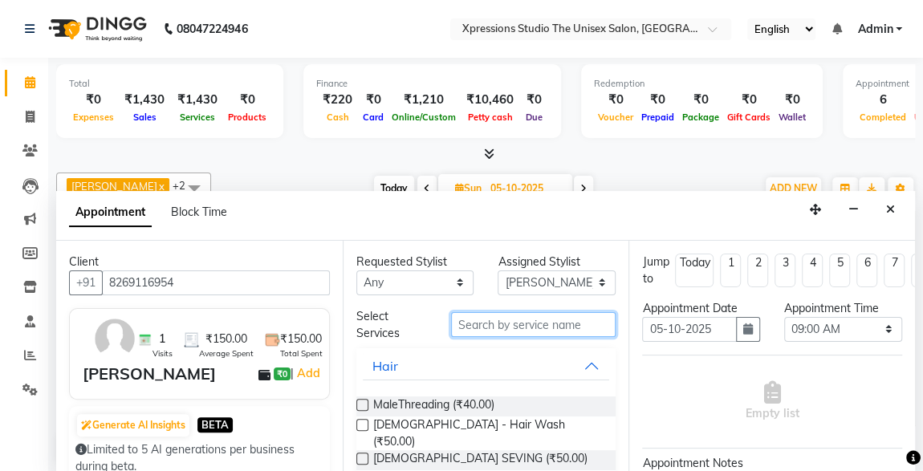
click at [514, 323] on input "text" at bounding box center [533, 324] width 165 height 25
click at [512, 322] on input "text" at bounding box center [533, 324] width 165 height 25
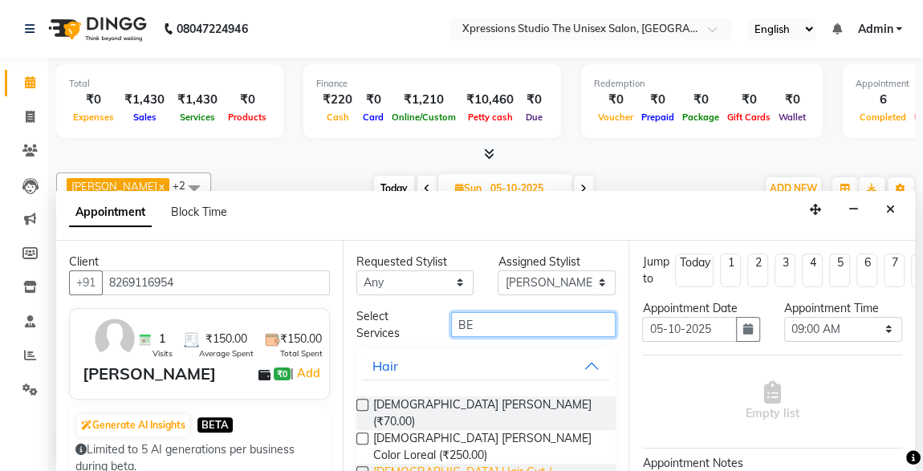
type input "BE"
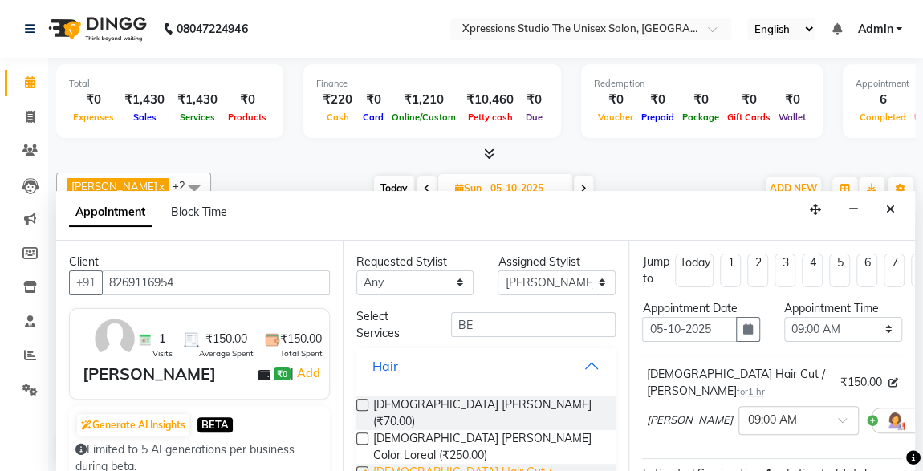
checkbox input "false"
click at [507, 327] on input "BE" at bounding box center [533, 324] width 165 height 25
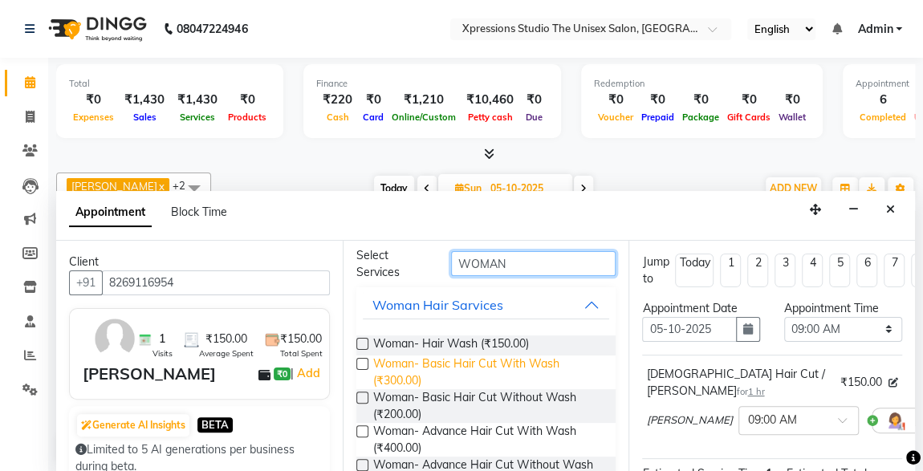
scroll to position [62, 0]
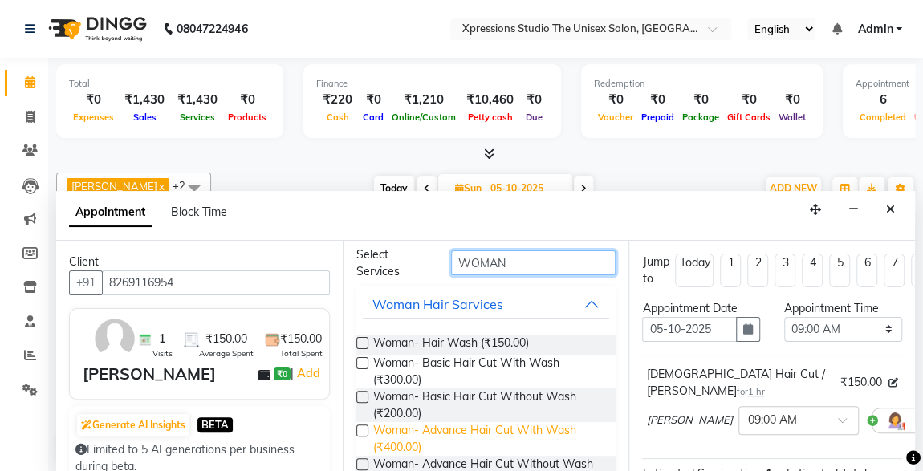
type input "WOMAN"
click at [438, 436] on span "Woman- Advance Hair Cut With Wash (₹400.00)" at bounding box center [488, 439] width 230 height 34
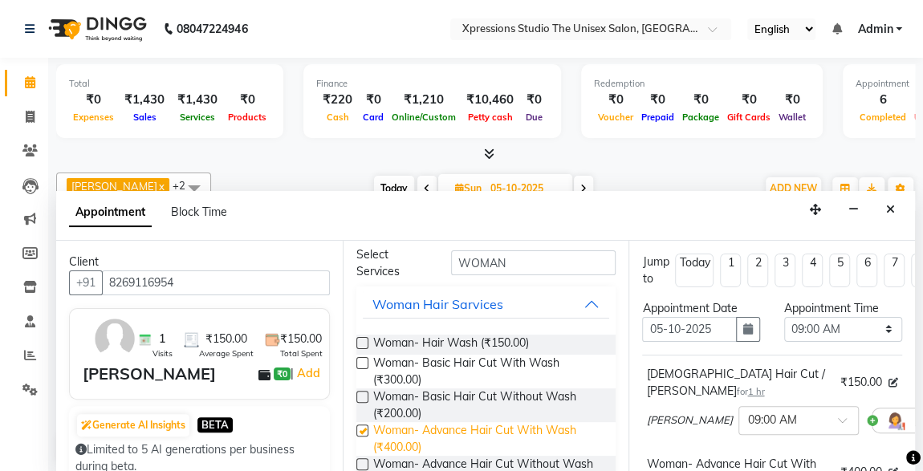
checkbox input "false"
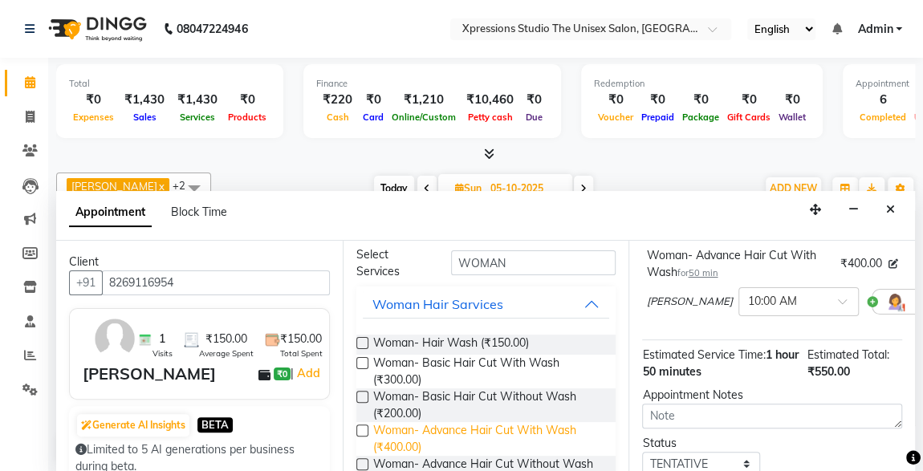
scroll to position [324, 0]
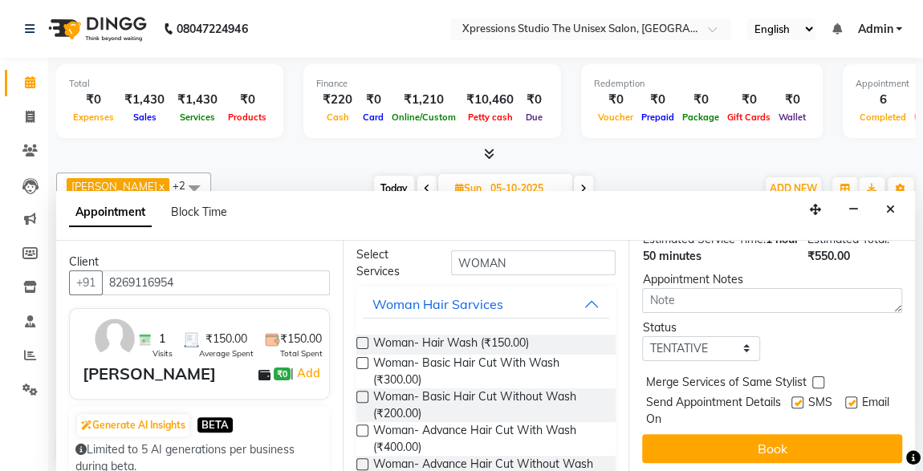
click at [791, 396] on label at bounding box center [797, 402] width 12 height 12
click at [791, 399] on input "checkbox" at bounding box center [796, 404] width 10 height 10
checkbox input "false"
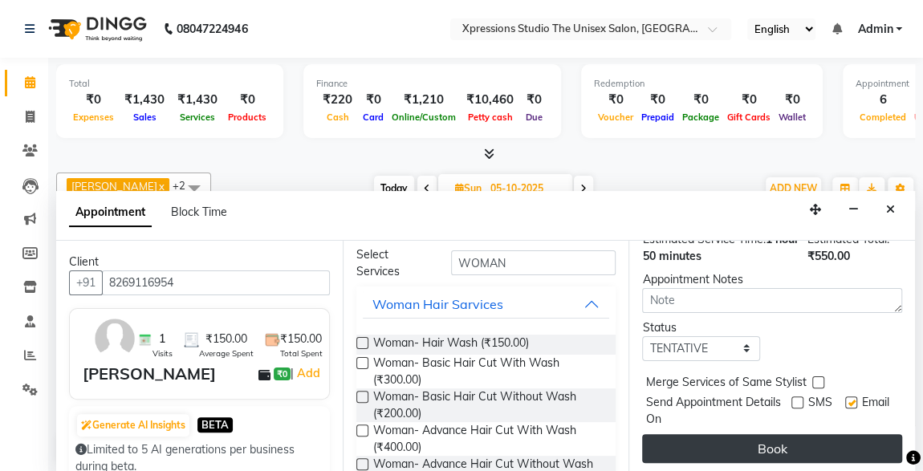
click at [790, 434] on button "Book" at bounding box center [772, 448] width 260 height 29
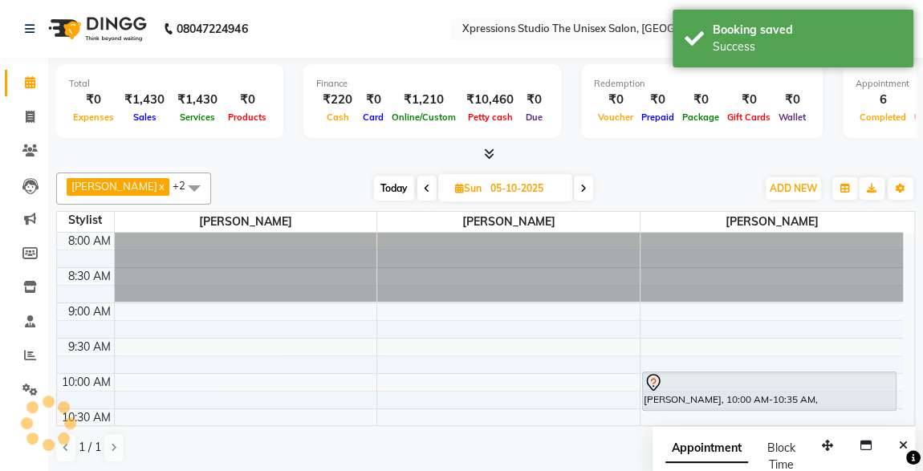
scroll to position [0, 0]
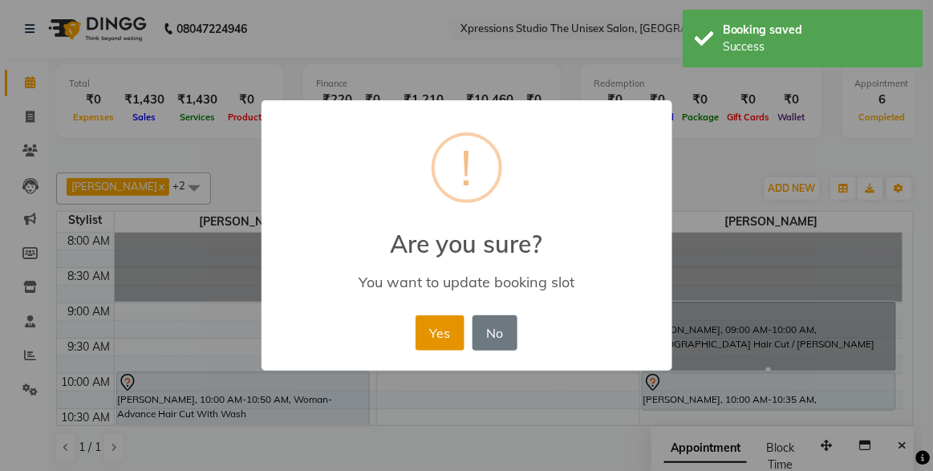
click at [443, 319] on button "Yes" at bounding box center [440, 332] width 49 height 35
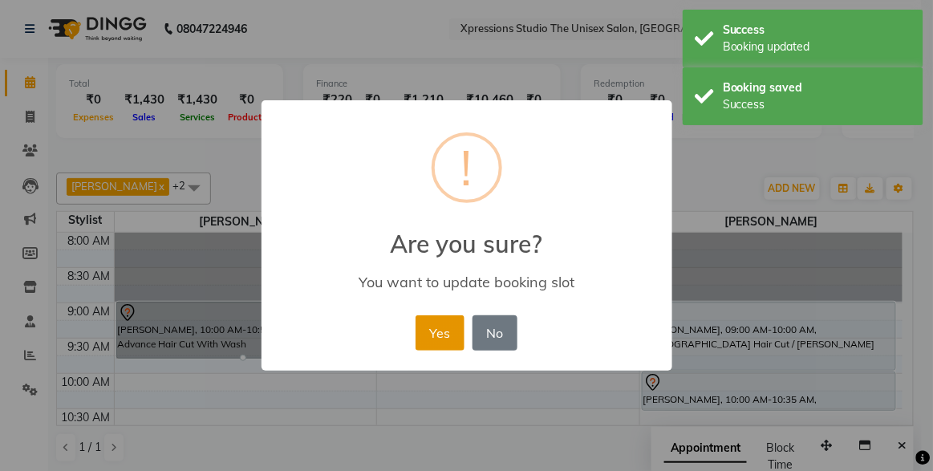
click at [447, 318] on button "Yes" at bounding box center [440, 332] width 49 height 35
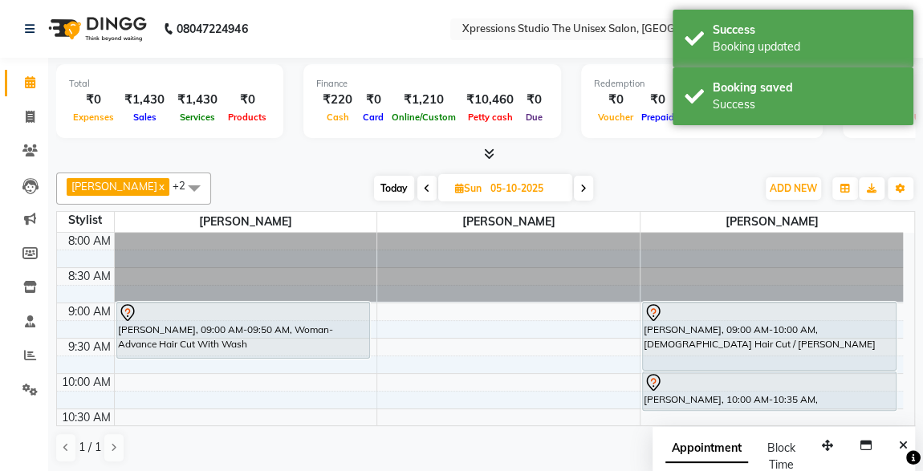
click at [148, 318] on div at bounding box center [243, 312] width 251 height 19
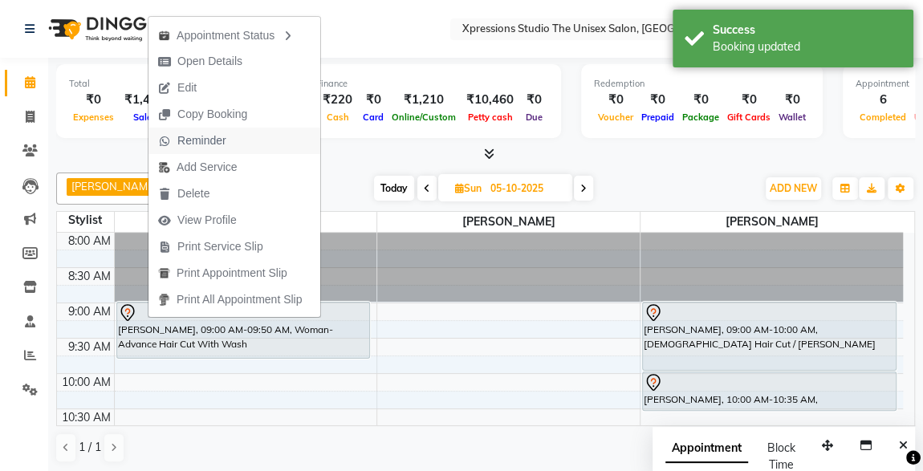
click at [185, 147] on span "Reminder" at bounding box center [201, 140] width 49 height 17
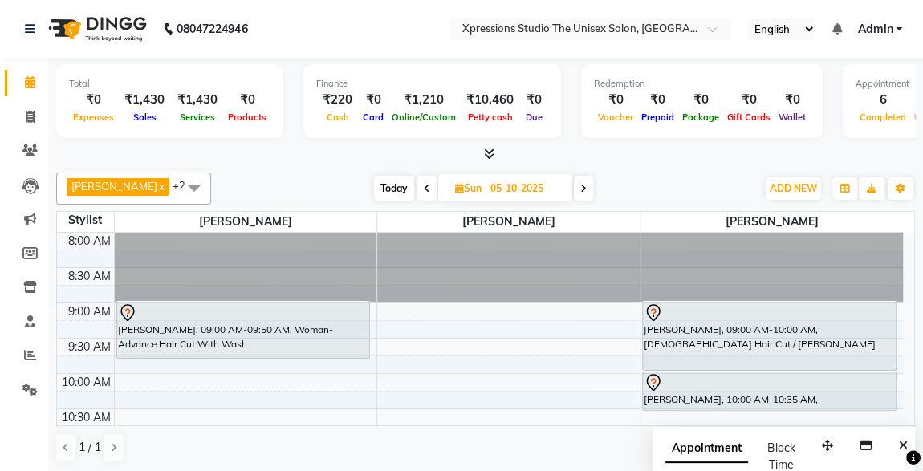
click at [717, 334] on div "VINIT PALIWAL, 09:00 AM-10:00 AM, Male Hair Cut / Beard" at bounding box center [769, 336] width 253 height 67
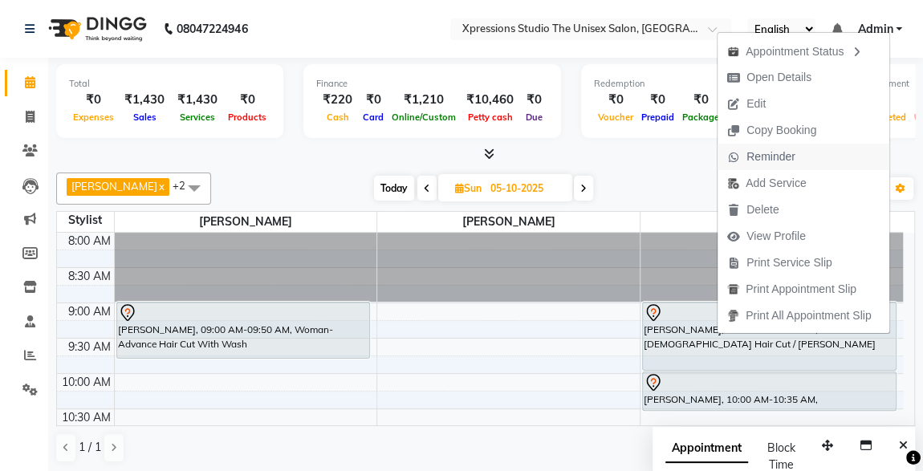
click at [762, 159] on span "Reminder" at bounding box center [770, 156] width 49 height 17
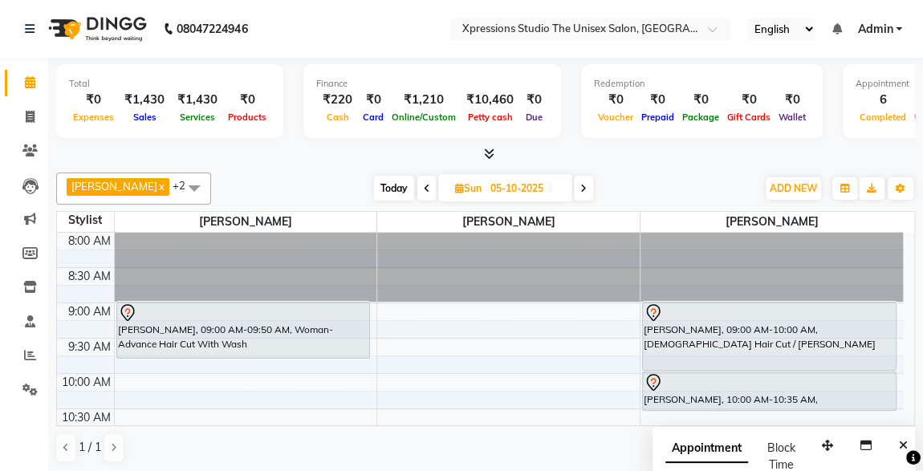
click at [762, 159] on div at bounding box center [485, 154] width 859 height 17
click at [297, 331] on div "VINIT PALIWAL, 09:00 AM-09:50 AM, Woman- Advance Hair Cut With Wash" at bounding box center [243, 330] width 253 height 55
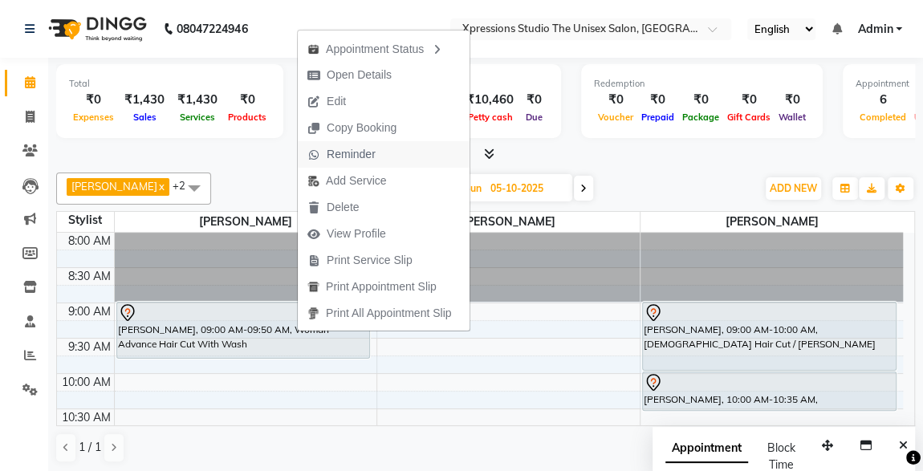
click at [331, 155] on span "Reminder" at bounding box center [351, 154] width 49 height 17
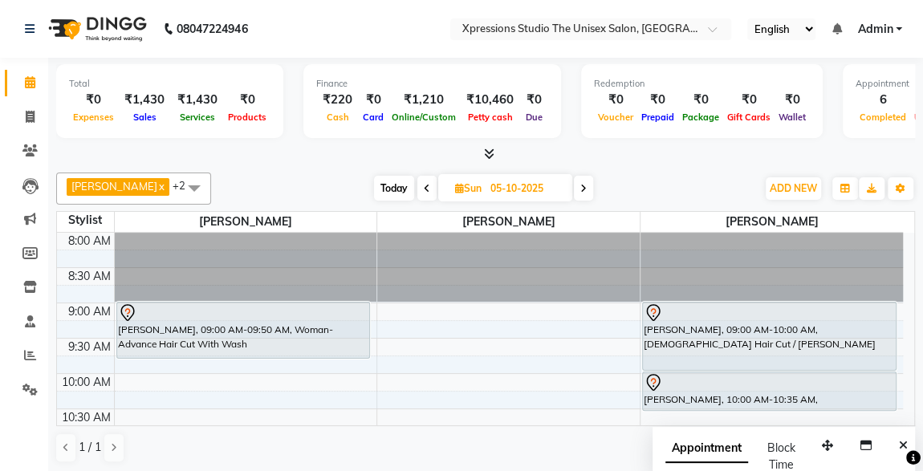
click at [331, 155] on div at bounding box center [485, 154] width 859 height 17
click at [21, 364] on span at bounding box center [30, 356] width 28 height 18
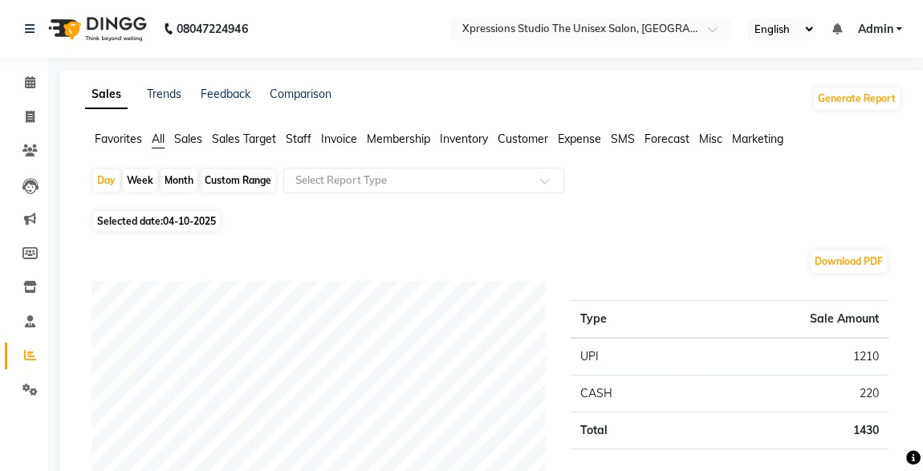
click at [179, 179] on div "Month" at bounding box center [179, 180] width 37 height 22
select select "10"
select select "2025"
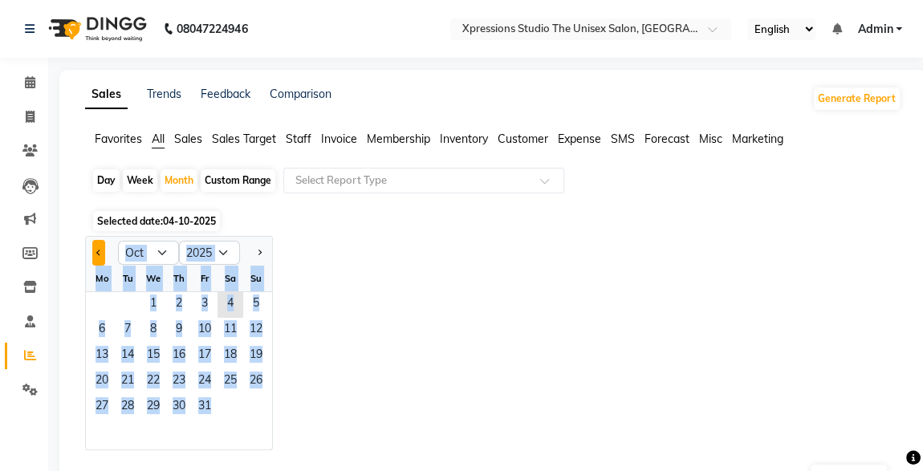
drag, startPoint x: 349, startPoint y: 311, endPoint x: 100, endPoint y: 244, distance: 258.3
click at [100, 244] on div "Jan Feb Mar Apr May Jun Jul Aug Sep Oct Nov Dec 2015 2016 2017 2018 2019 2020 2…" at bounding box center [493, 343] width 816 height 214
click at [134, 251] on select "Jan Feb Mar Apr May Jun Jul Aug Sep Oct Nov Dec" at bounding box center [148, 253] width 61 height 24
select select "9"
click at [118, 241] on select "Jan Feb Mar Apr May Jun Jul Aug Sep Oct Nov Dec" at bounding box center [148, 253] width 61 height 24
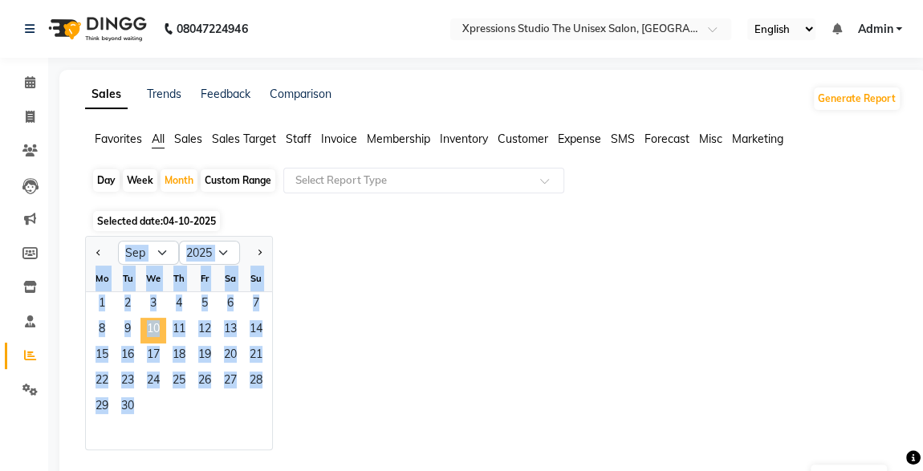
click at [149, 332] on span "10" at bounding box center [153, 331] width 26 height 26
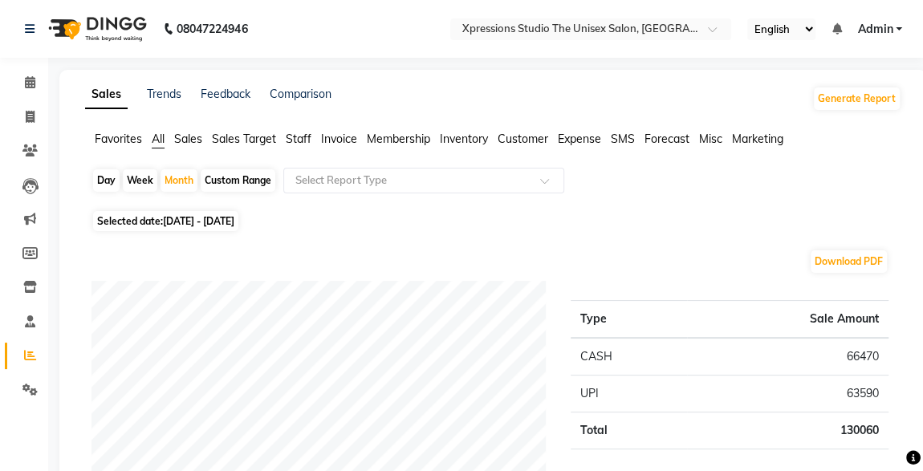
click at [579, 140] on span "Expense" at bounding box center [579, 139] width 43 height 14
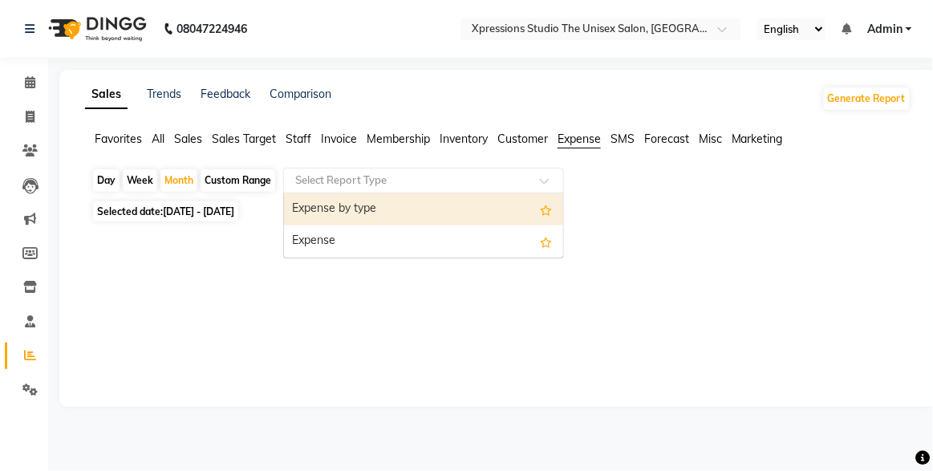
click at [487, 176] on input "text" at bounding box center [407, 181] width 231 height 16
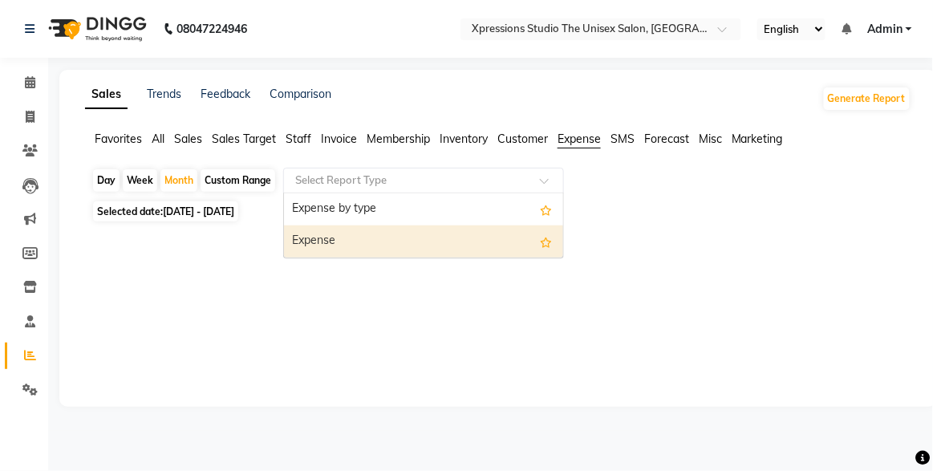
click at [407, 238] on div "Expense" at bounding box center [423, 242] width 279 height 32
select select "filtered_report"
select select "csv"
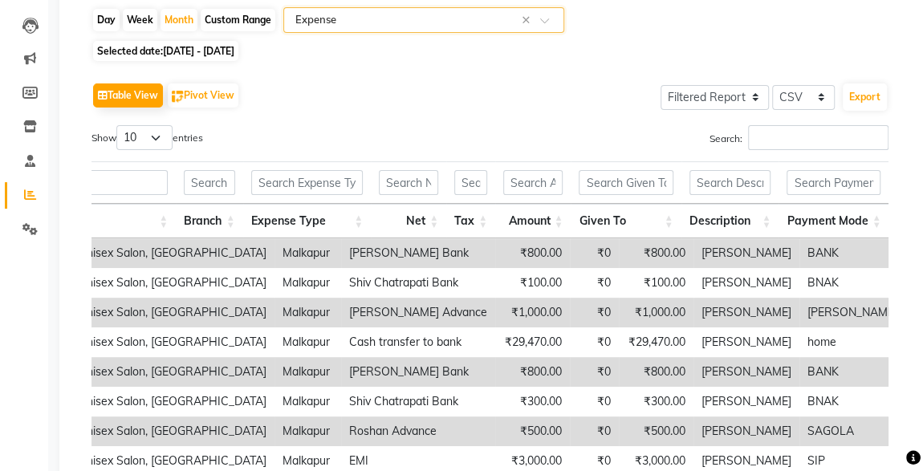
scroll to position [0, 250]
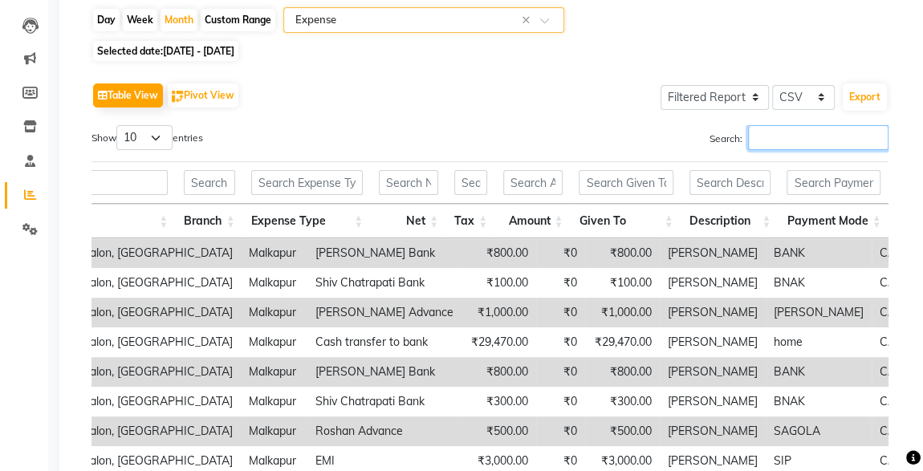
click at [803, 140] on input "Search:" at bounding box center [818, 137] width 140 height 25
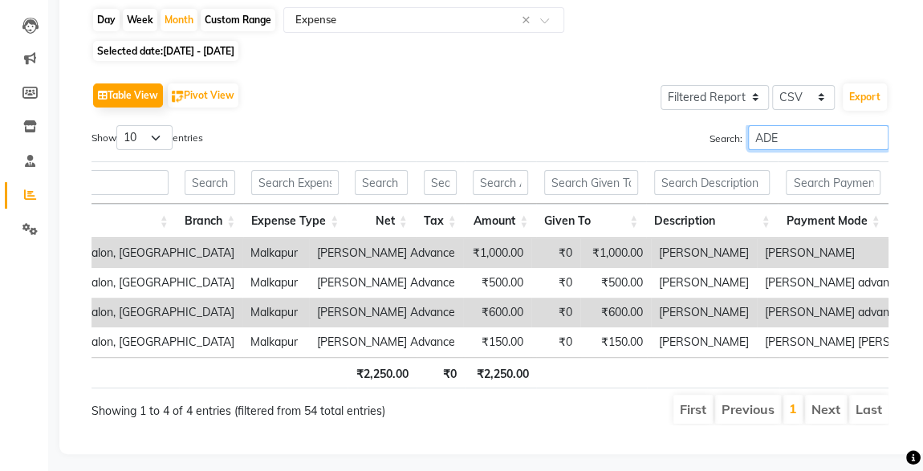
scroll to position [0, 248]
type input "ADES"
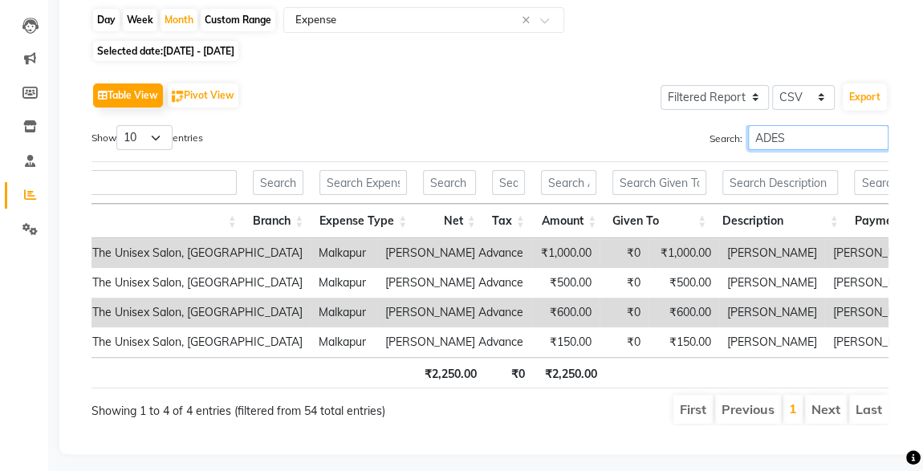
scroll to position [0, 0]
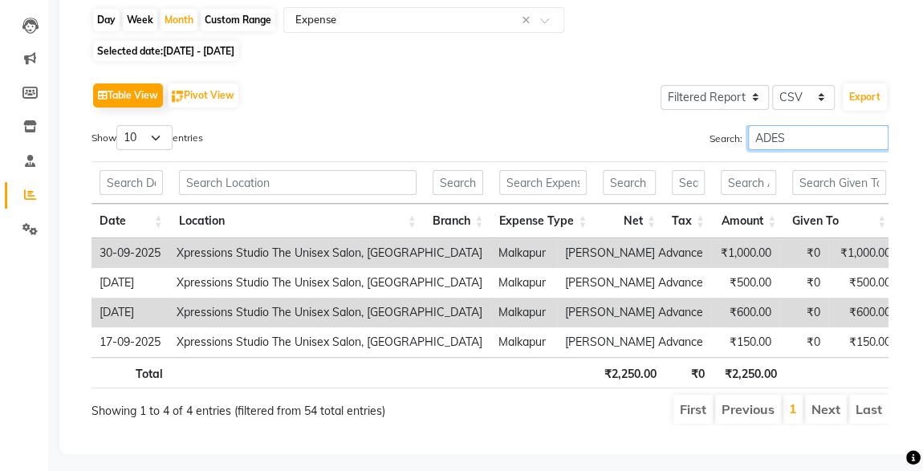
click at [808, 140] on input "ADES" at bounding box center [818, 137] width 140 height 25
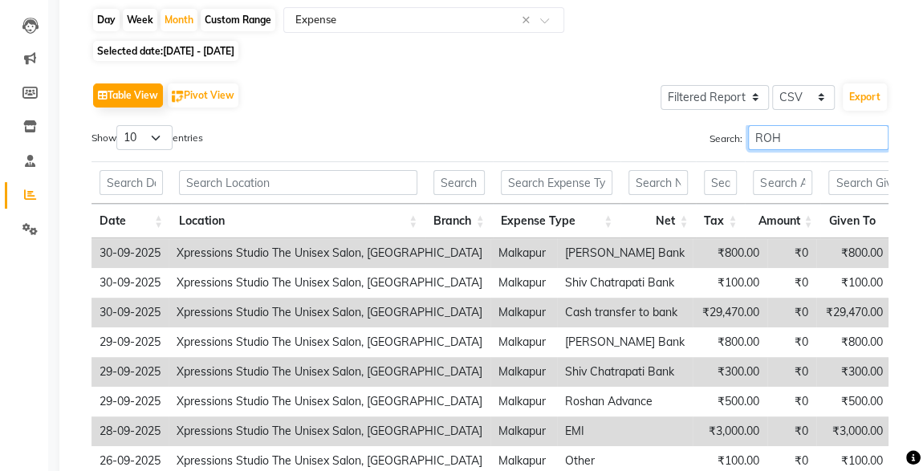
scroll to position [156, 0]
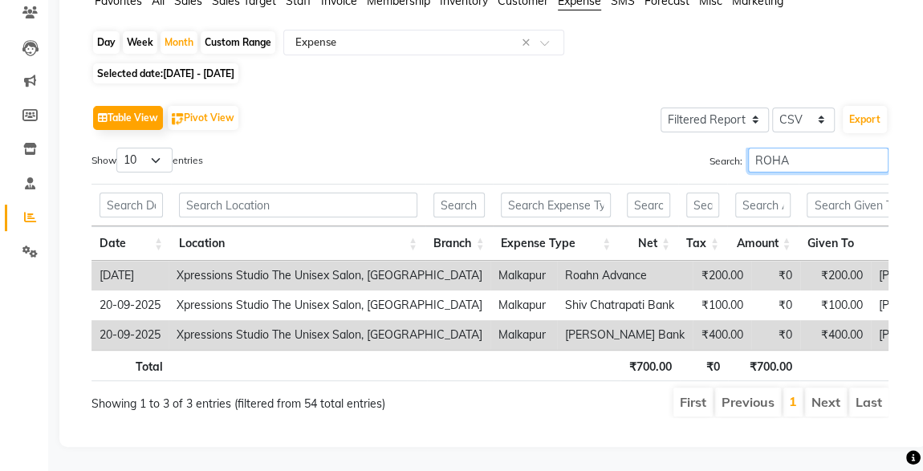
type input "ROHA"
click at [800, 261] on td "₹200.00" at bounding box center [835, 276] width 71 height 30
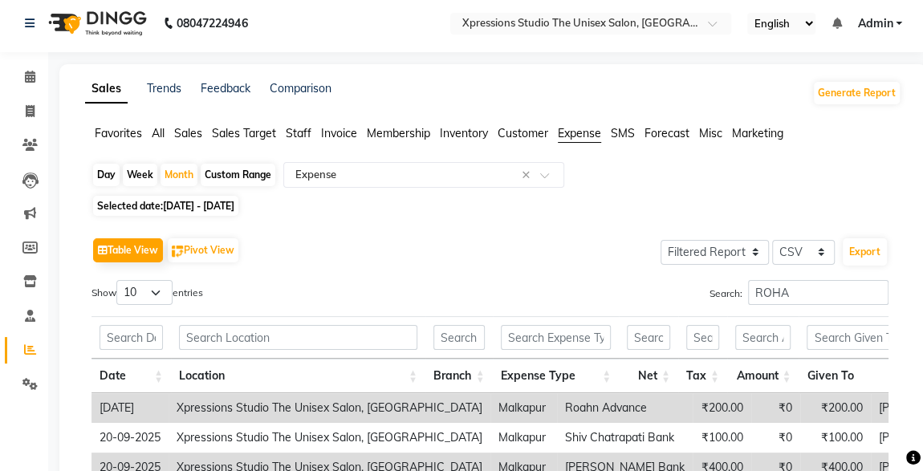
scroll to position [0, 0]
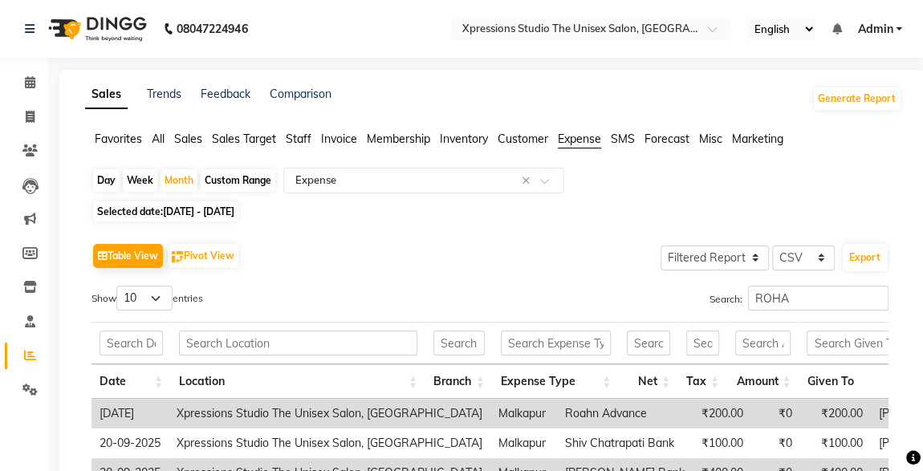
click at [182, 211] on span "01-09-2025 - 30-09-2025" at bounding box center [198, 211] width 71 height 12
select select "9"
select select "2025"
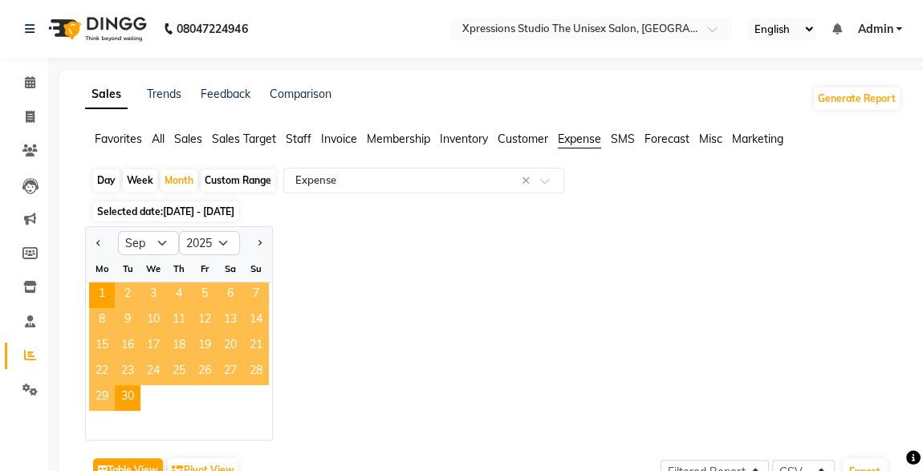
click at [296, 138] on span "Staff" at bounding box center [299, 139] width 26 height 14
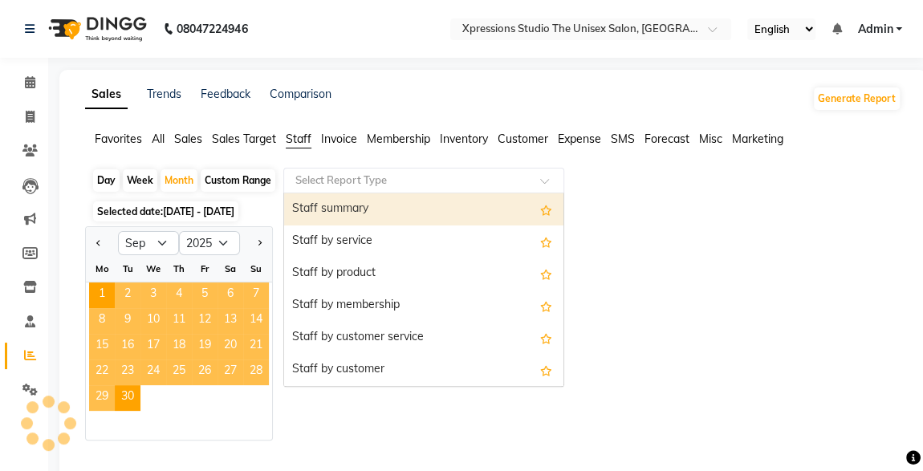
click at [329, 183] on input "text" at bounding box center [407, 181] width 231 height 16
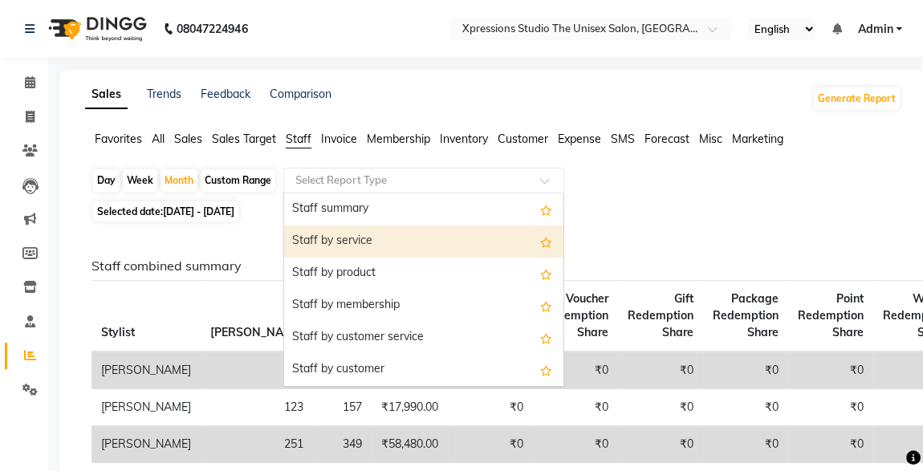
click at [324, 241] on div "Staff by service" at bounding box center [423, 242] width 279 height 32
select select "filtered_report"
select select "csv"
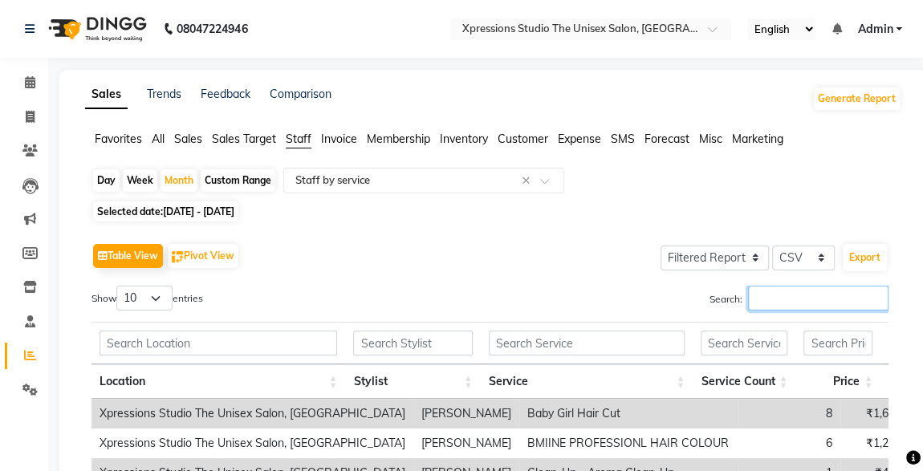
click at [785, 294] on input "Search:" at bounding box center [818, 298] width 140 height 25
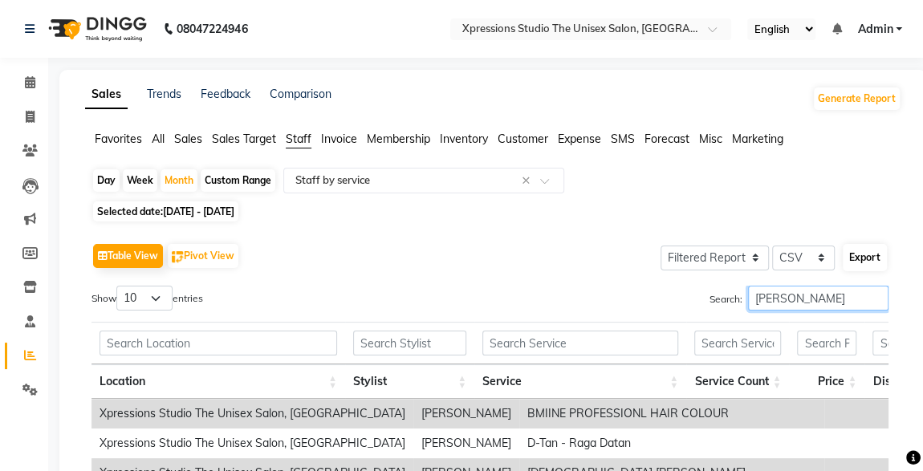
type input "ROHAN B"
click at [876, 256] on button "Export" at bounding box center [865, 257] width 44 height 27
click at [165, 309] on select "10 25 50 100" at bounding box center [144, 298] width 56 height 25
select select "50"
click at [119, 286] on select "10 25 50 100" at bounding box center [144, 298] width 56 height 25
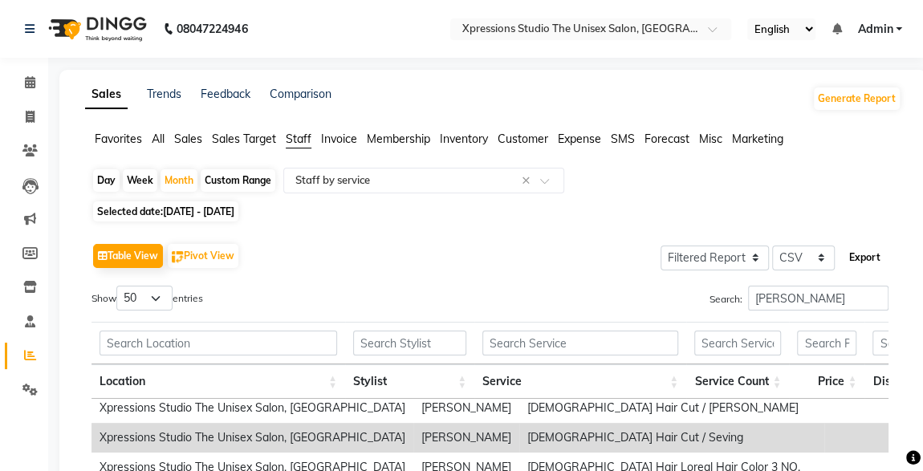
click at [883, 250] on button "Export" at bounding box center [865, 257] width 44 height 27
click at [26, 83] on icon at bounding box center [30, 82] width 10 height 12
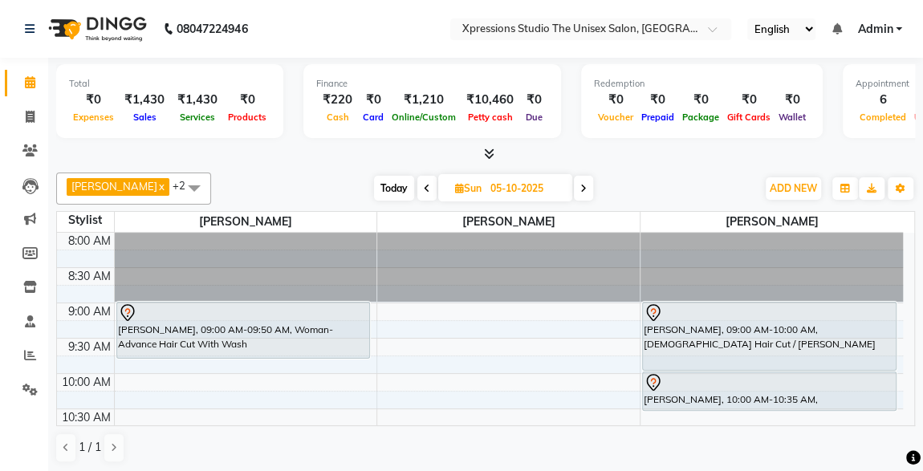
click at [405, 192] on span "Today" at bounding box center [394, 188] width 40 height 25
type input "04-10-2025"
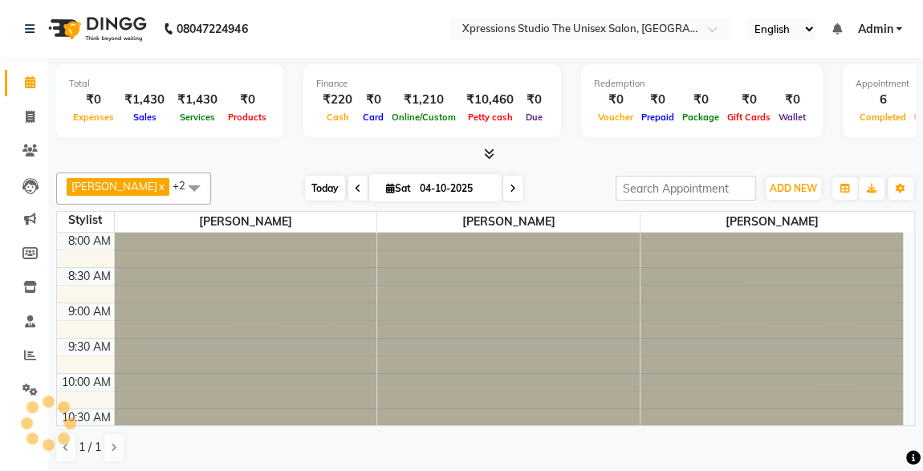
scroll to position [555, 0]
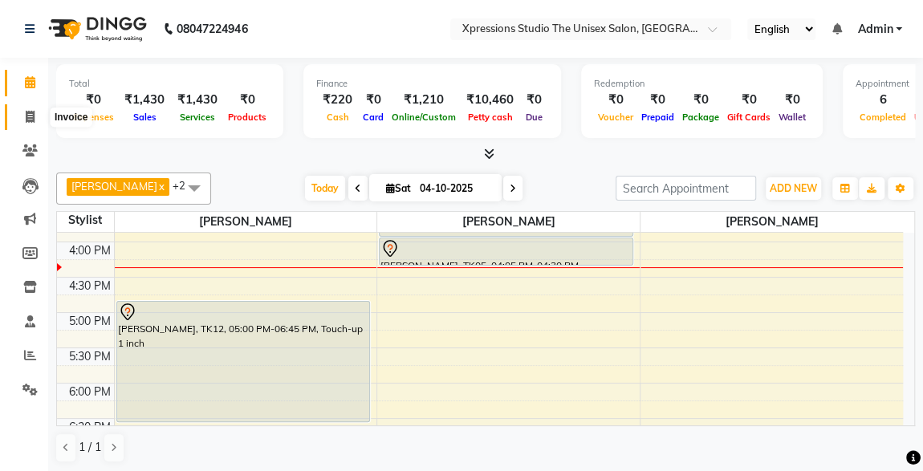
click at [27, 111] on icon at bounding box center [30, 117] width 9 height 12
select select "service"
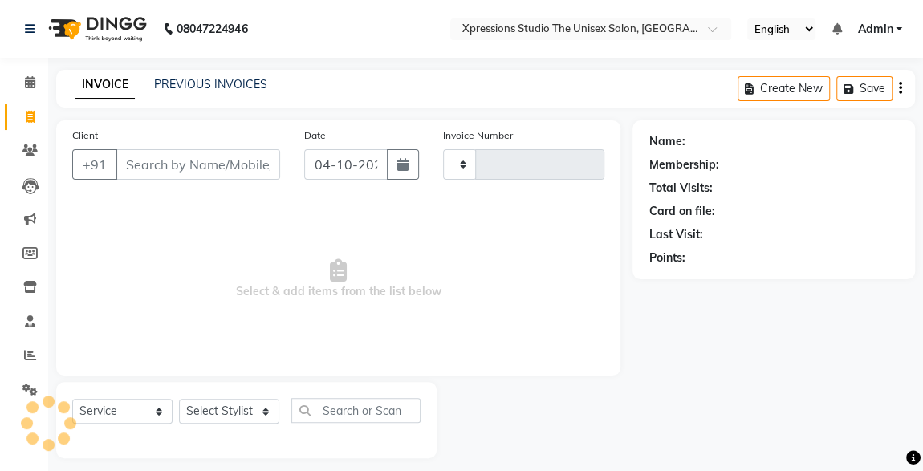
type input "5303"
select select "7003"
click at [28, 148] on icon at bounding box center [29, 150] width 15 height 12
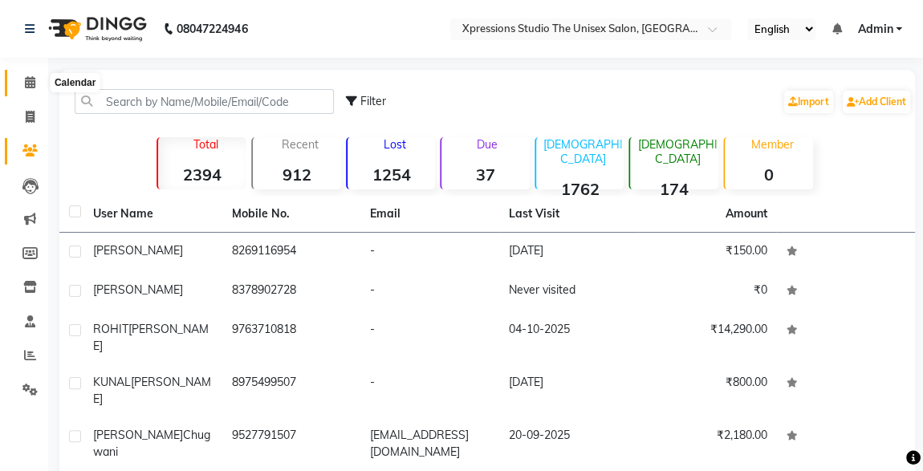
click at [25, 83] on icon at bounding box center [30, 82] width 10 height 12
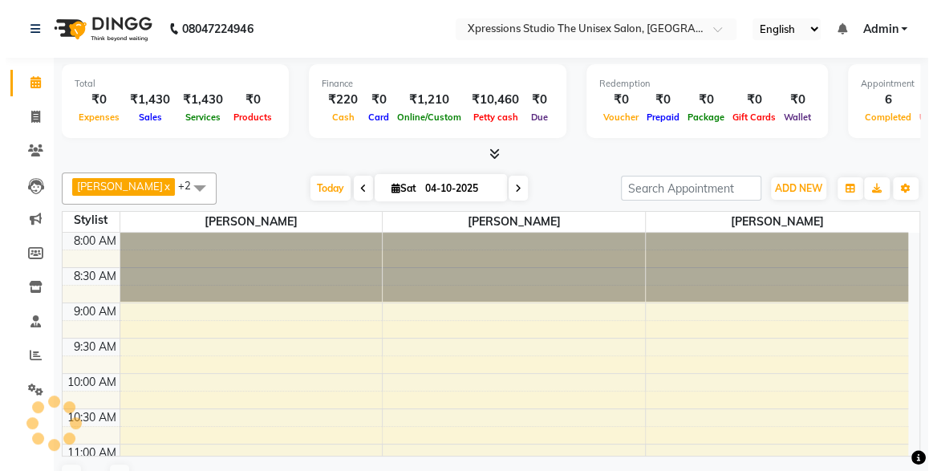
scroll to position [555, 0]
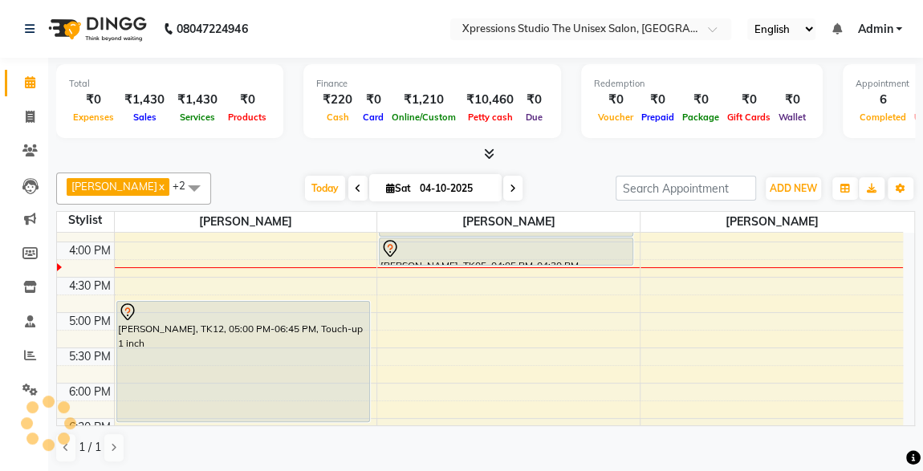
click at [373, 208] on div "ROSHAN TANDULKAR x ROHAN BABHULKAR x ADESH RAUT x +2 UnSelect All ADESH RAUT RO…" at bounding box center [485, 317] width 859 height 303
click at [473, 257] on div "[PERSON_NAME], TK05, 04:05 PM-04:30 PM, [DEMOGRAPHIC_DATA] [PERSON_NAME]" at bounding box center [506, 251] width 253 height 26
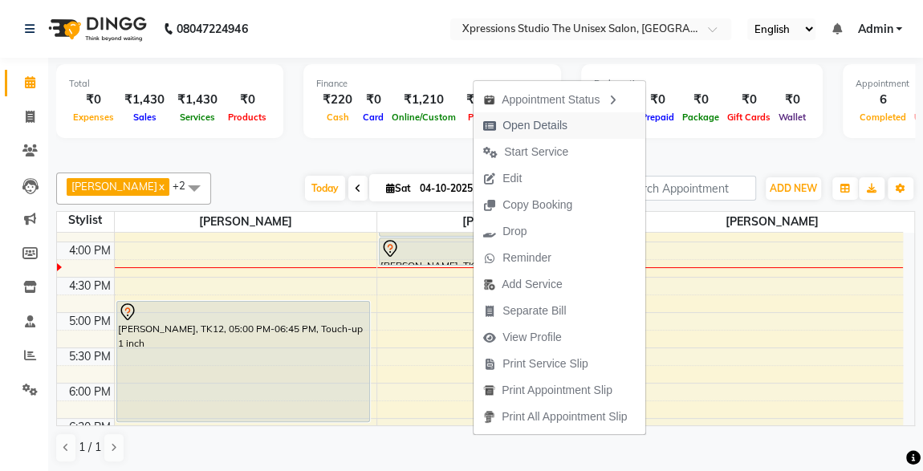
click at [508, 120] on span "Open Details" at bounding box center [534, 125] width 65 height 17
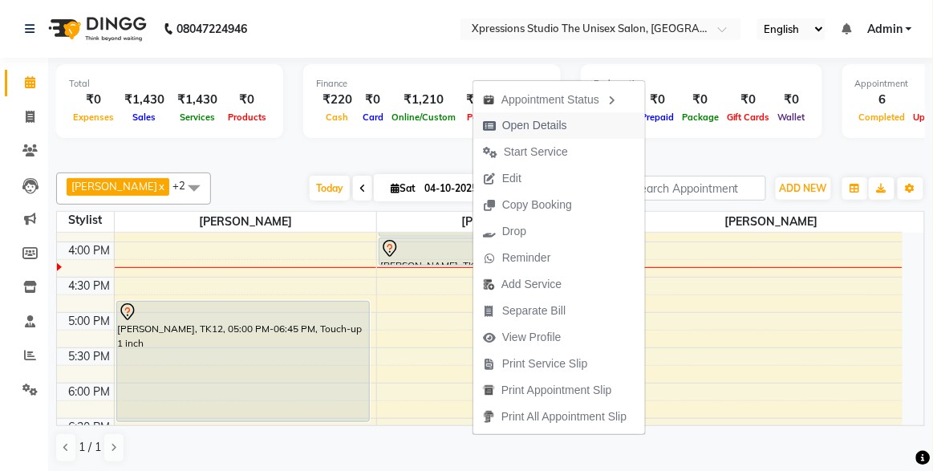
select select "7"
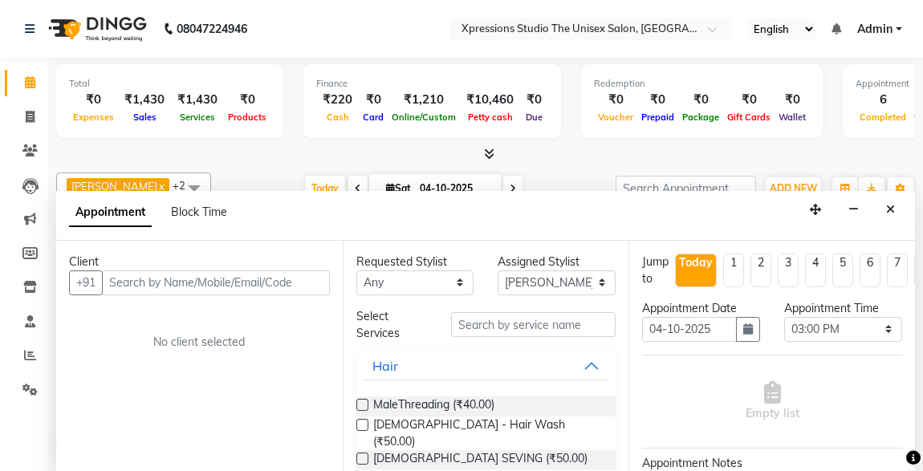
select select "57587"
select select "900"
select select "tentative"
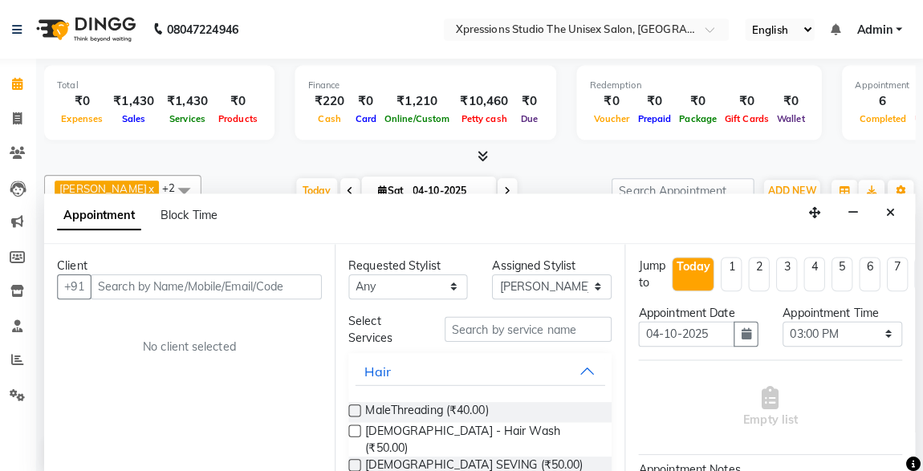
scroll to position [486, 0]
click at [894, 207] on icon "Close" at bounding box center [890, 209] width 9 height 11
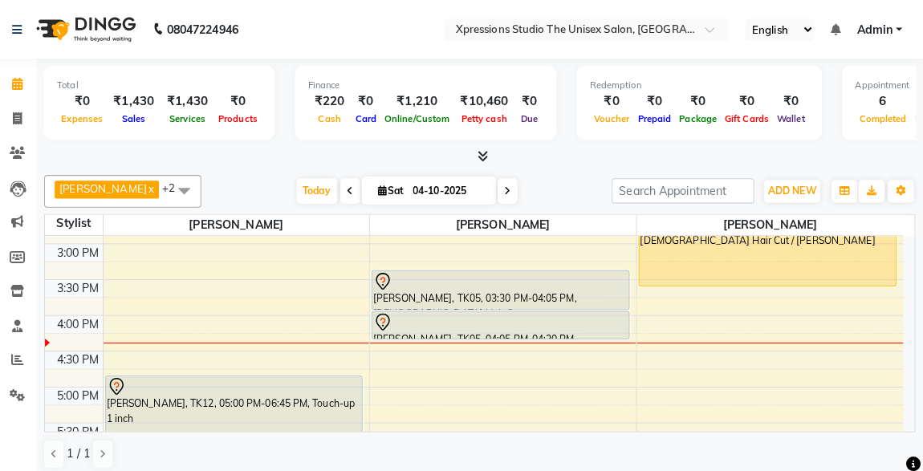
click at [522, 291] on div "[PERSON_NAME], TK05, 03:30 PM-04:05 PM, [DEMOGRAPHIC_DATA] Hair Cut" at bounding box center [506, 286] width 253 height 38
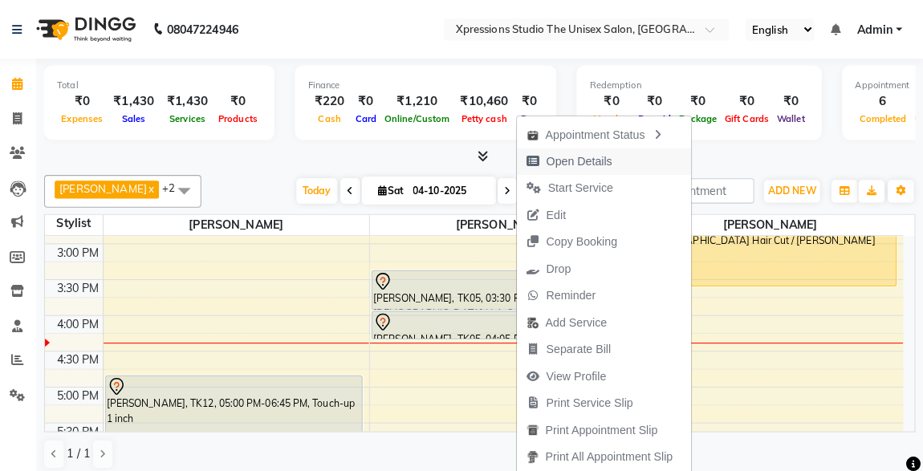
click at [573, 161] on span "Open Details" at bounding box center [583, 159] width 65 height 17
select select "7"
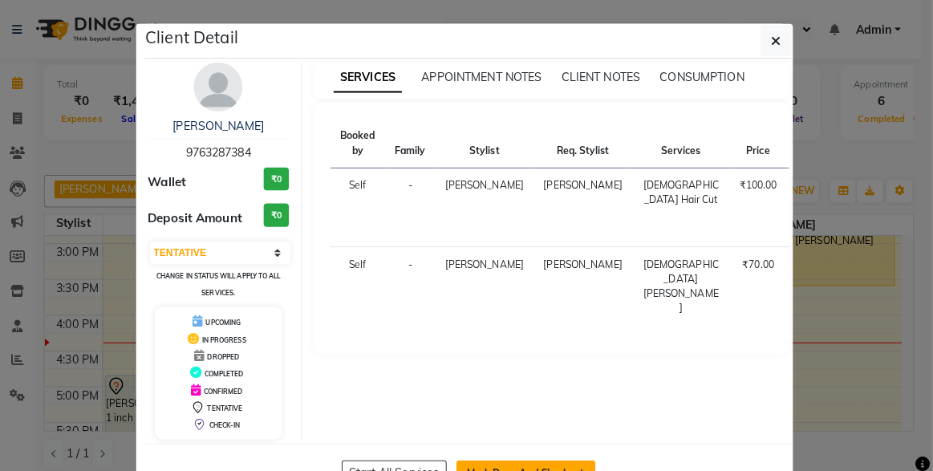
click at [491, 454] on button "Mark Done And Checkout" at bounding box center [531, 467] width 137 height 26
select select "7003"
select select "service"
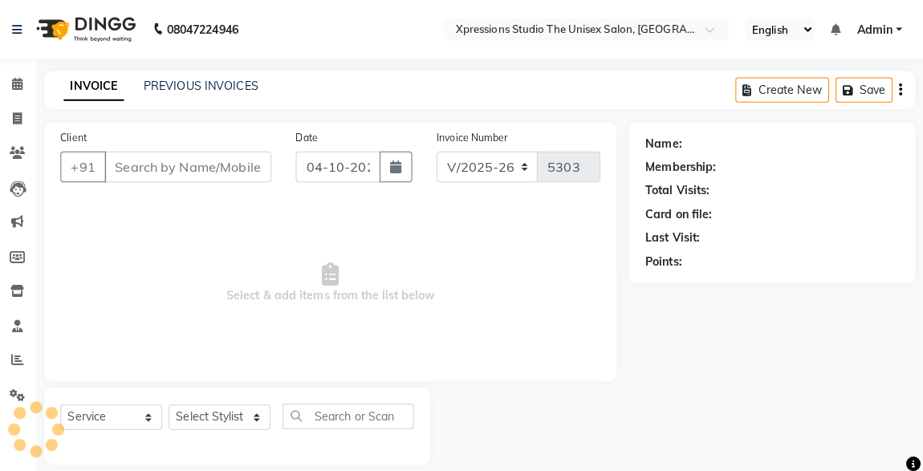
type input "9763287384"
select select "57588"
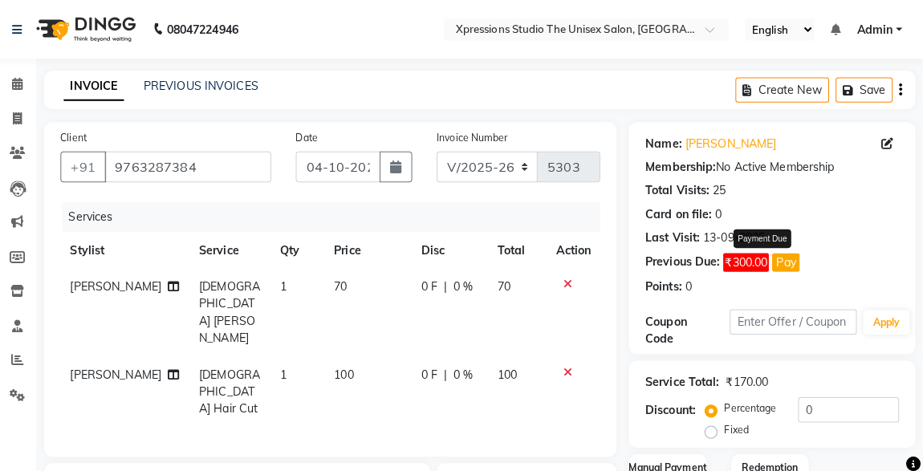
click at [790, 253] on button "Pay" at bounding box center [787, 259] width 27 height 18
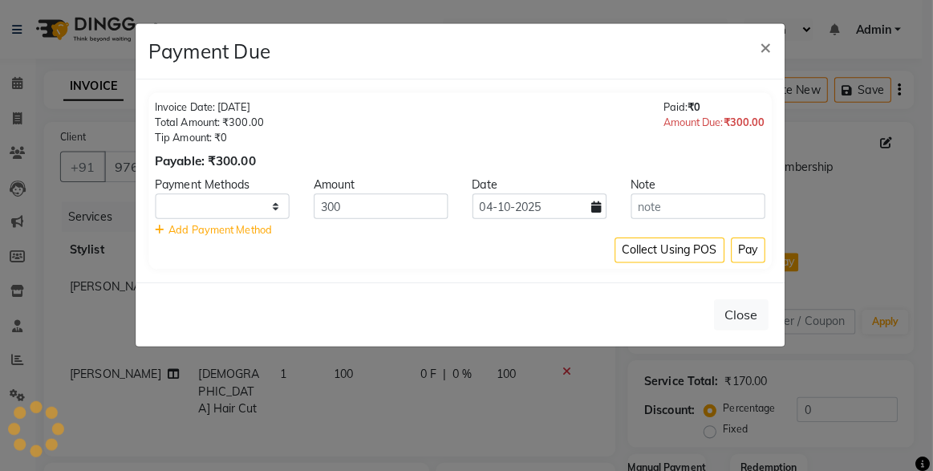
select select "1"
click at [747, 249] on button "Pay" at bounding box center [751, 246] width 34 height 25
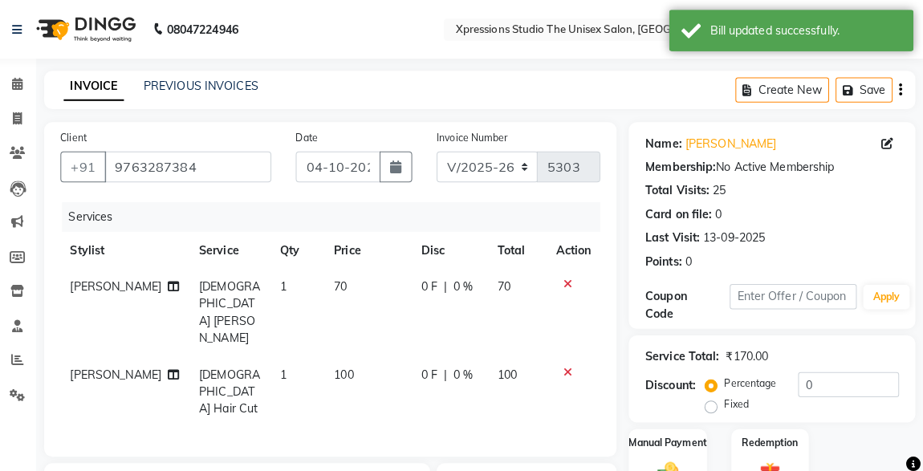
scroll to position [205, 0]
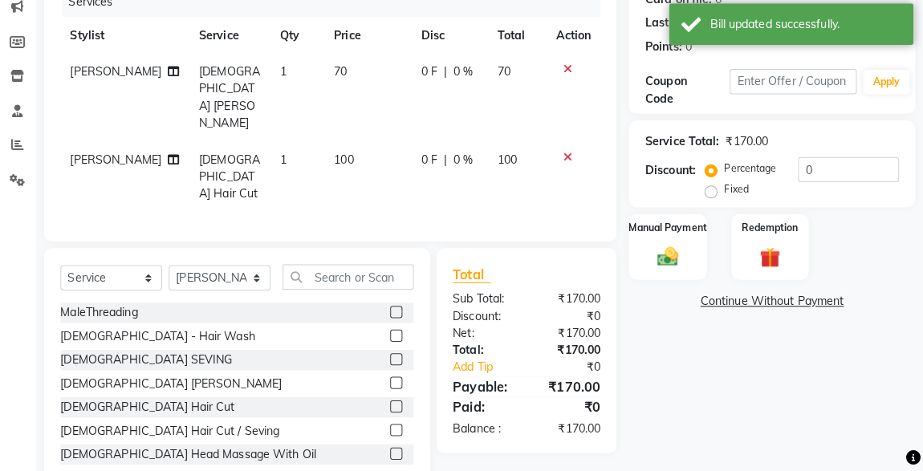
click at [569, 72] on icon at bounding box center [571, 74] width 9 height 11
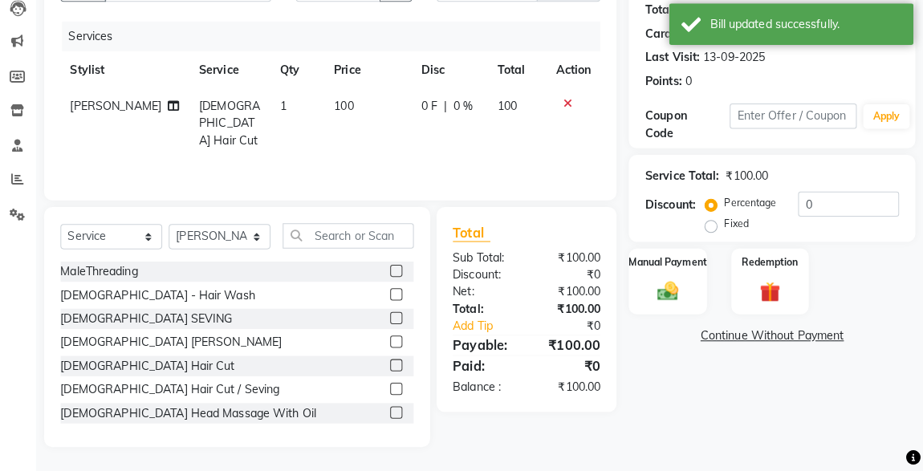
scroll to position [170, 0]
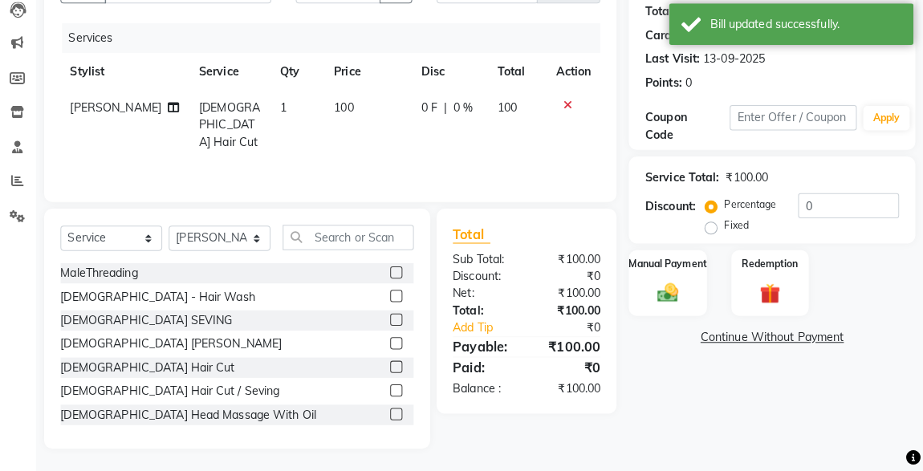
click at [569, 112] on icon at bounding box center [571, 109] width 9 height 11
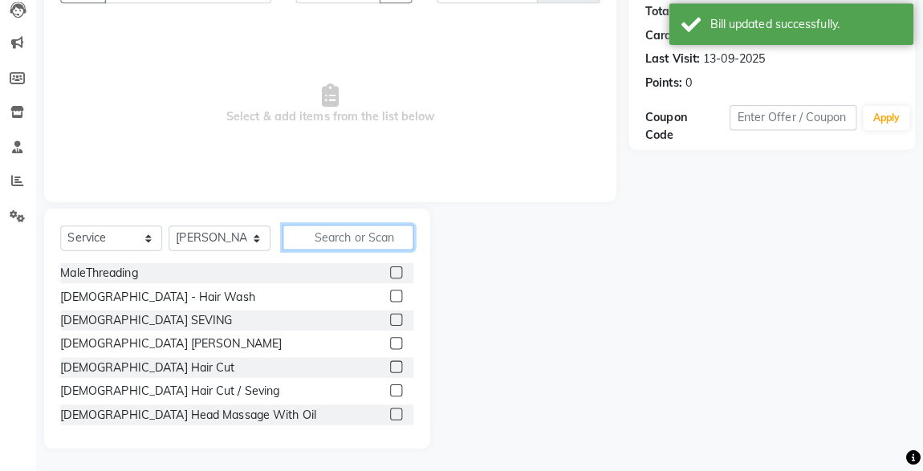
click at [384, 242] on input "text" at bounding box center [355, 240] width 129 height 25
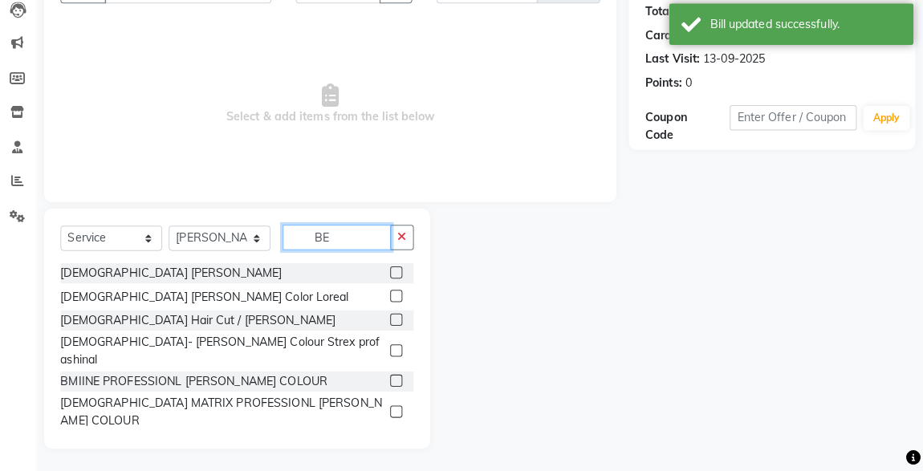
type input "BE"
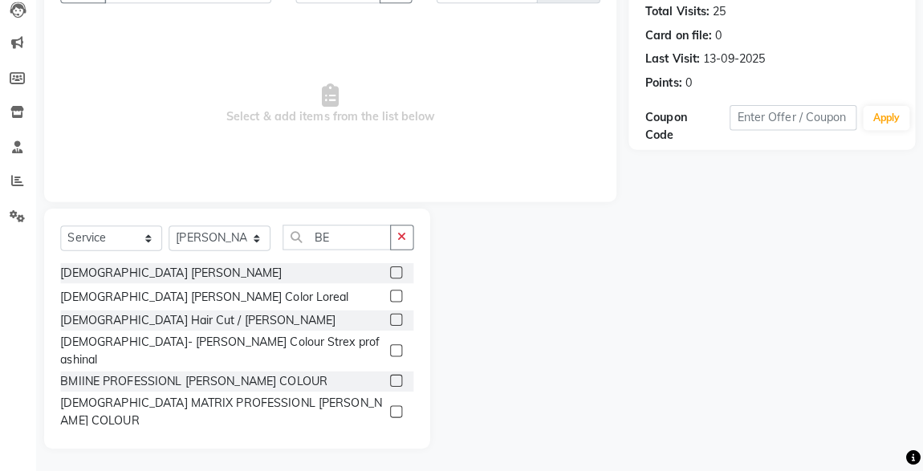
click at [397, 319] on label at bounding box center [403, 321] width 12 height 12
click at [397, 319] on input "checkbox" at bounding box center [402, 322] width 10 height 10
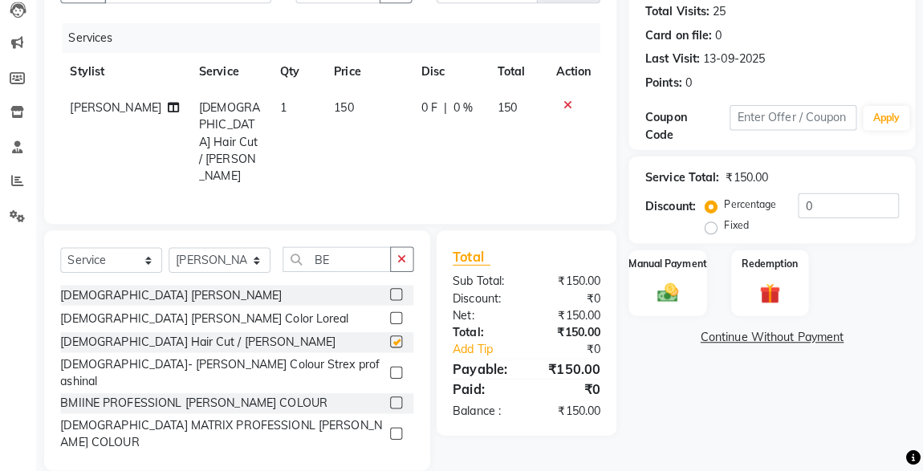
checkbox input "false"
click at [685, 295] on img at bounding box center [671, 294] width 34 height 23
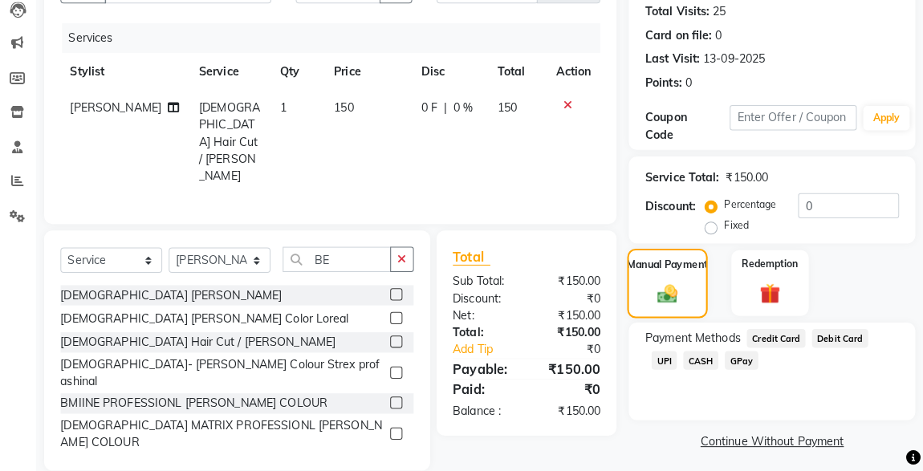
scroll to position [176, 0]
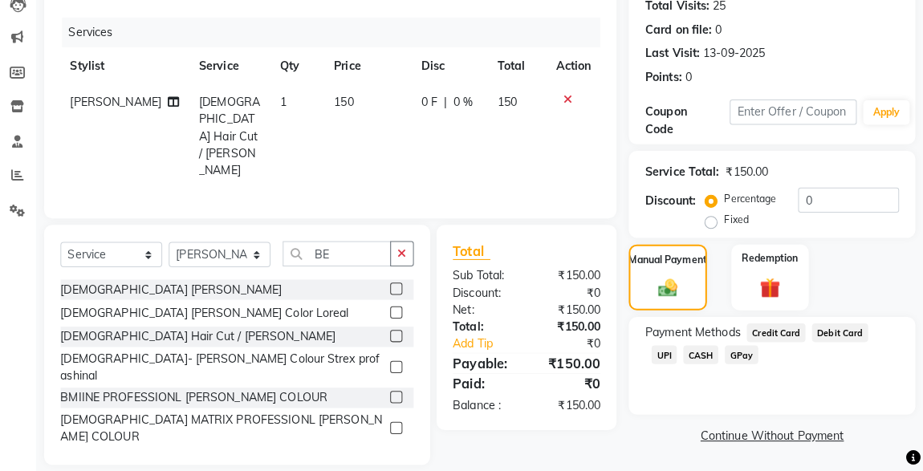
click at [778, 441] on link "Continue Without Payment" at bounding box center [774, 436] width 276 height 17
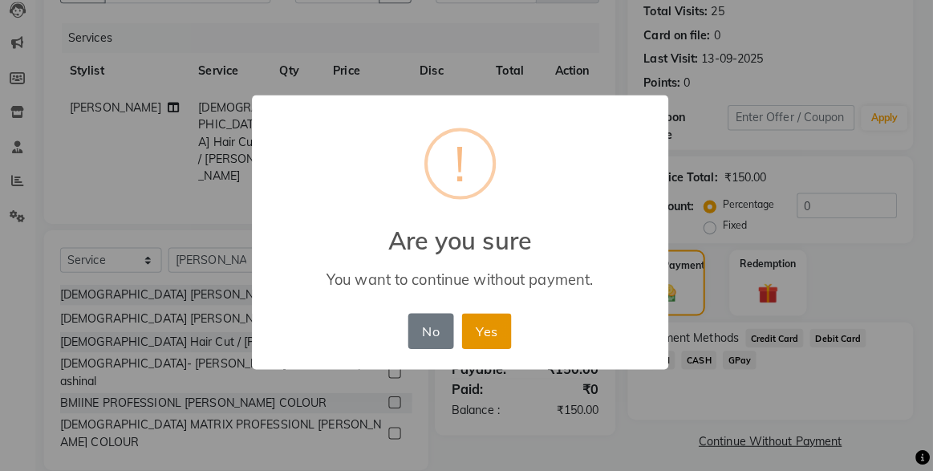
click at [507, 336] on button "Yes" at bounding box center [493, 332] width 49 height 35
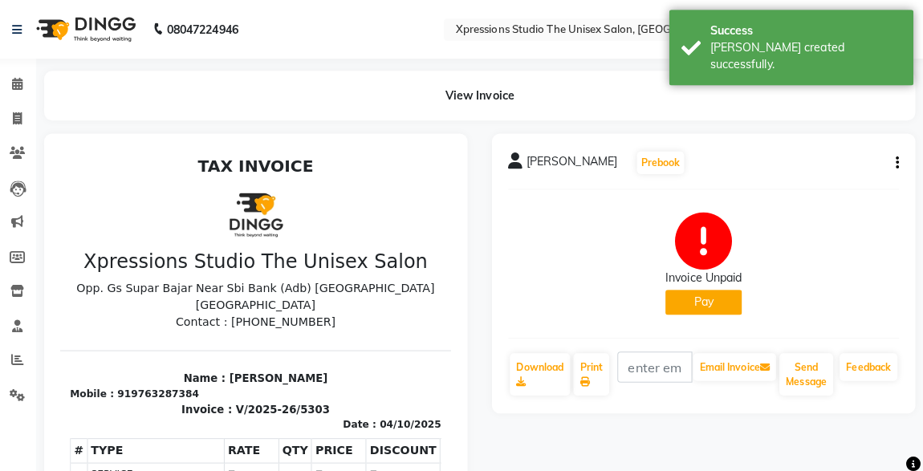
click at [29, 88] on icon at bounding box center [30, 82] width 10 height 12
